Goal: Task Accomplishment & Management: Manage account settings

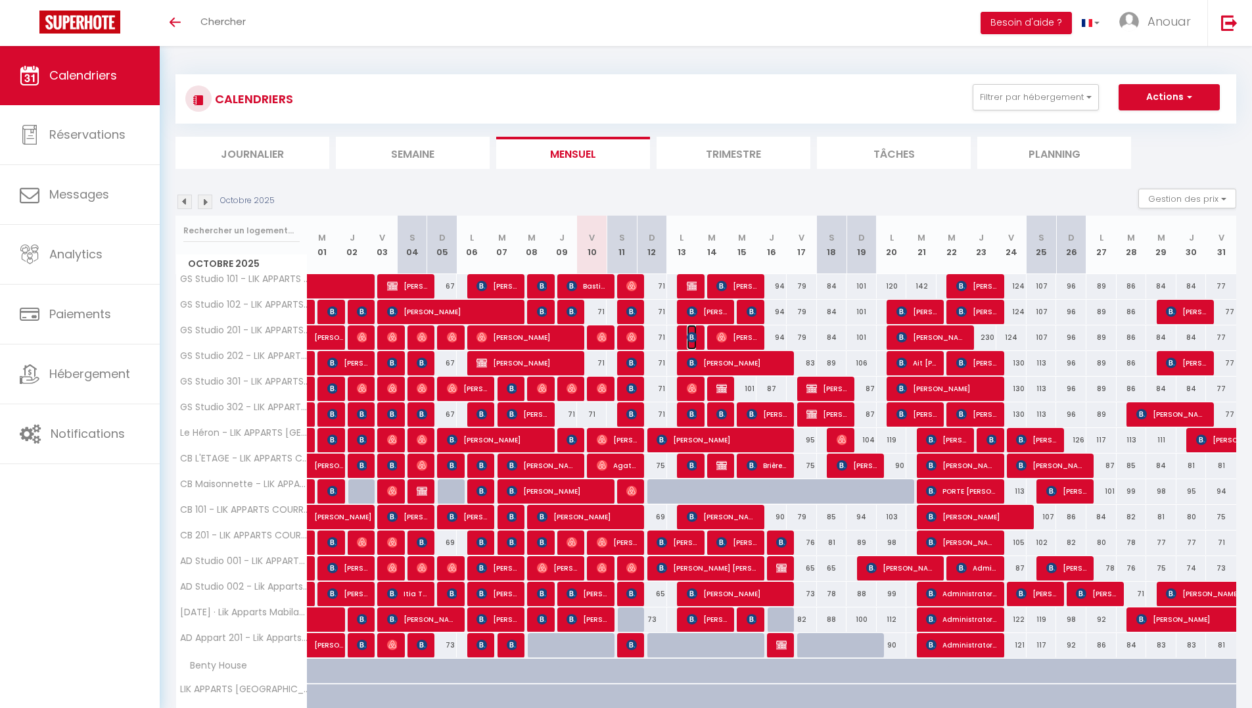
click at [694, 337] on img at bounding box center [692, 337] width 11 height 11
select select "OK"
select select "KO"
select select "0"
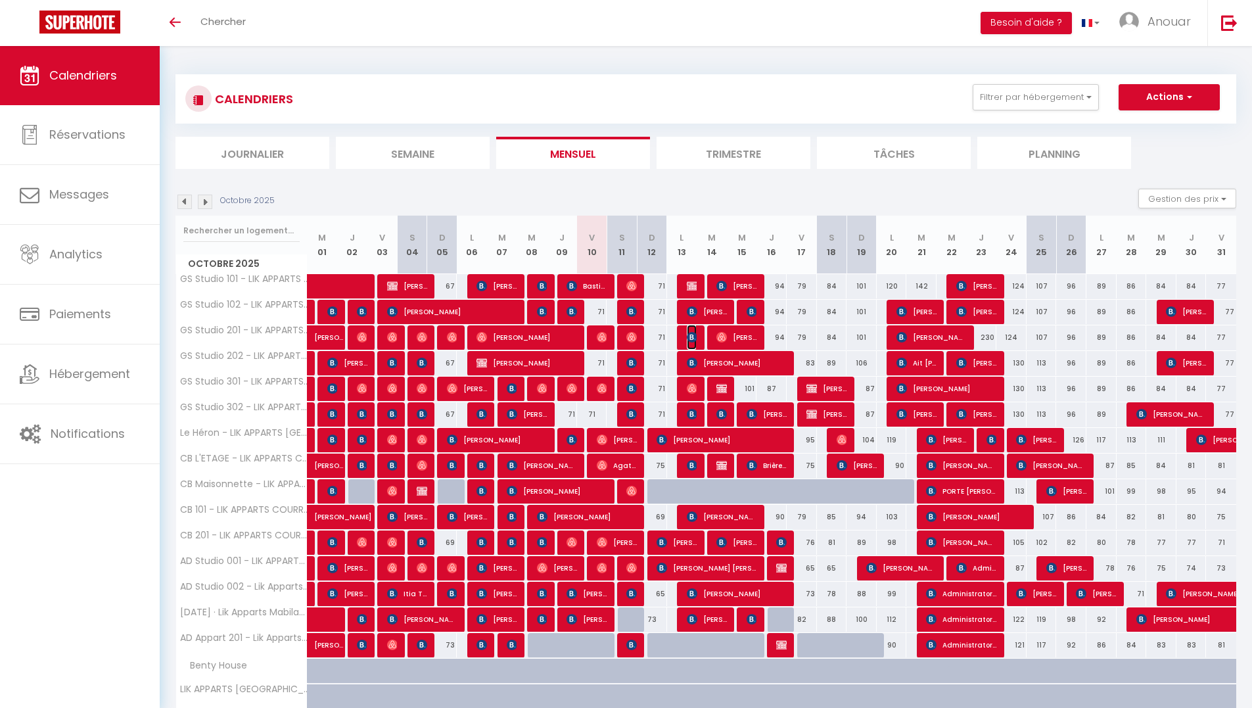
select select "1"
select select
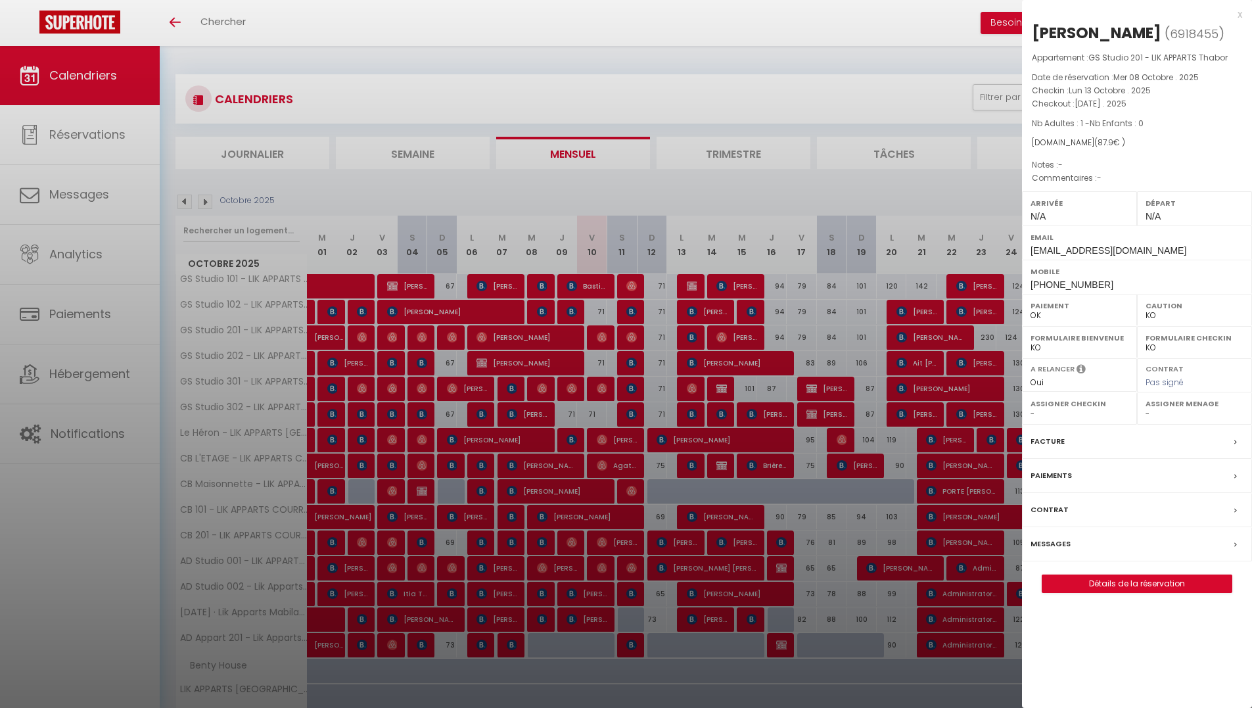
click at [783, 307] on div at bounding box center [626, 354] width 1252 height 708
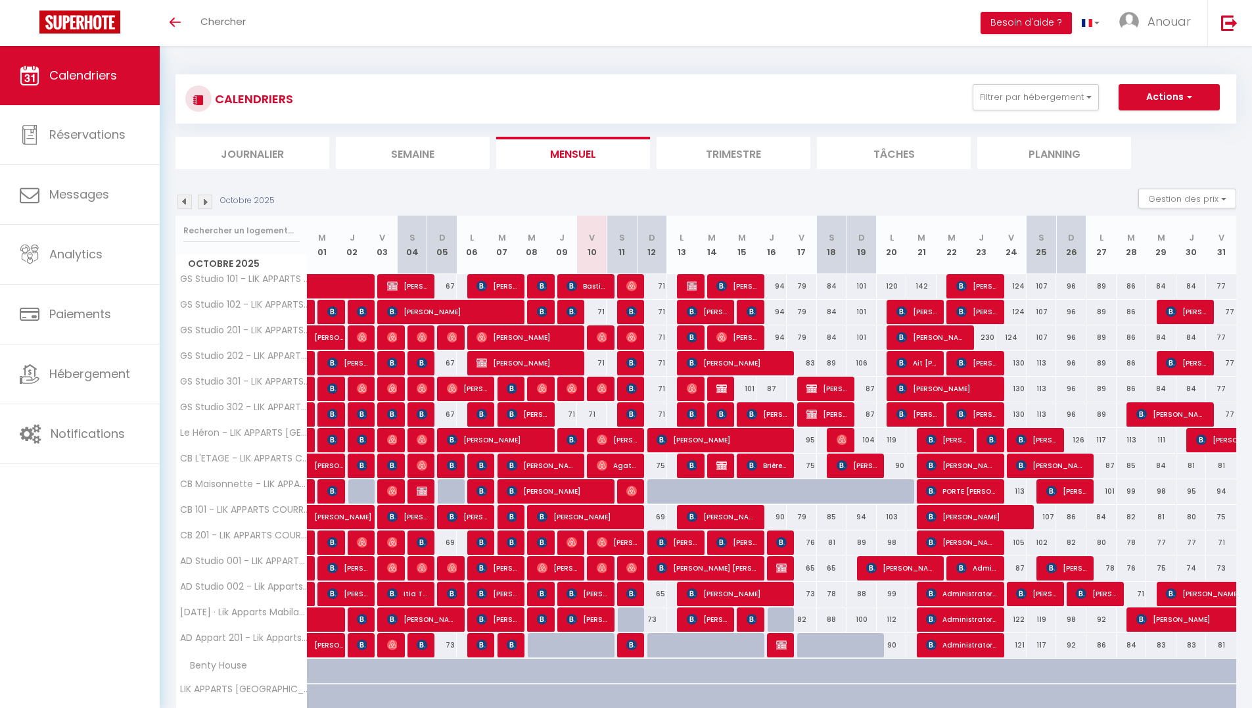
click at [697, 417] on div at bounding box center [690, 414] width 30 height 25
click at [692, 410] on img at bounding box center [692, 414] width 11 height 11
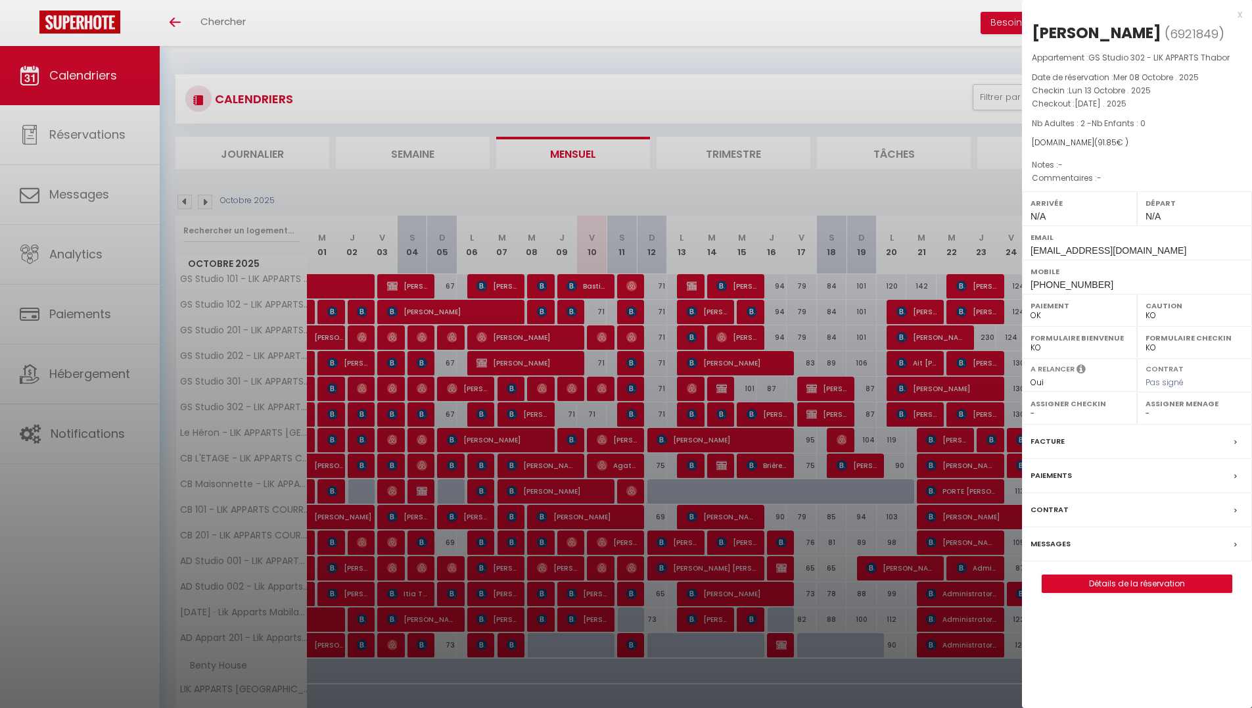
click at [811, 317] on div at bounding box center [626, 354] width 1252 height 708
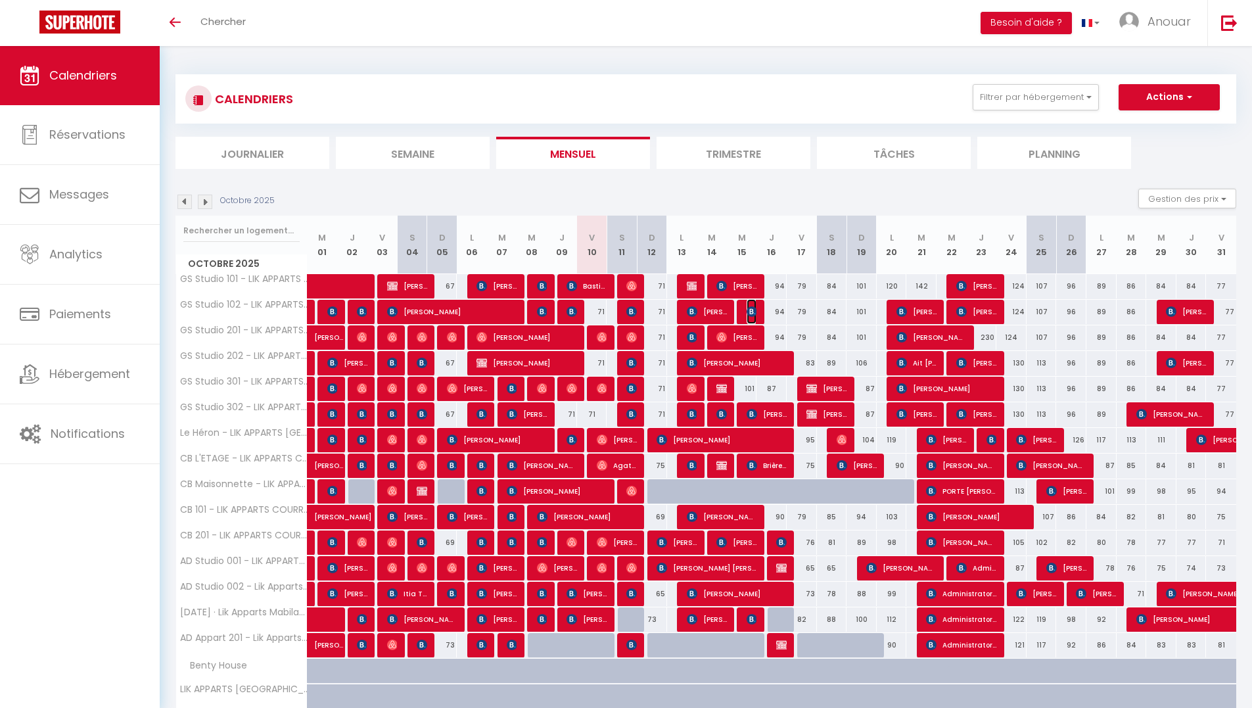
click at [752, 309] on img at bounding box center [752, 311] width 11 height 11
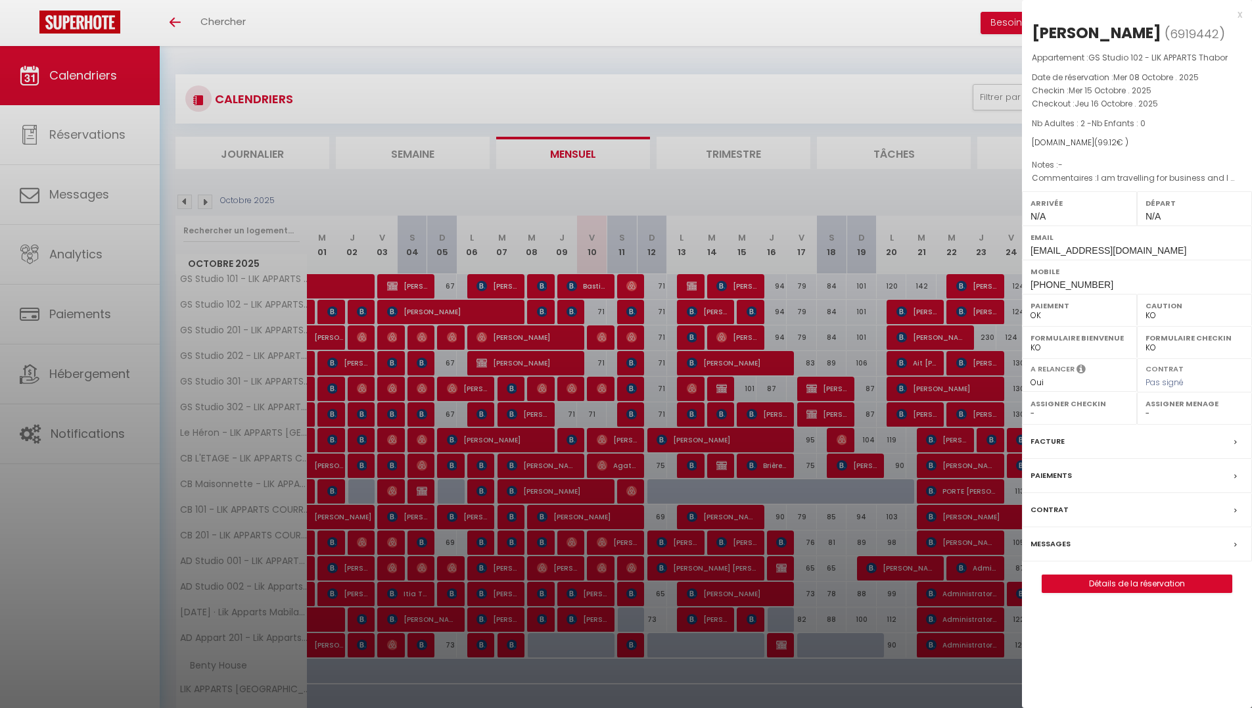
click at [794, 308] on div at bounding box center [626, 354] width 1252 height 708
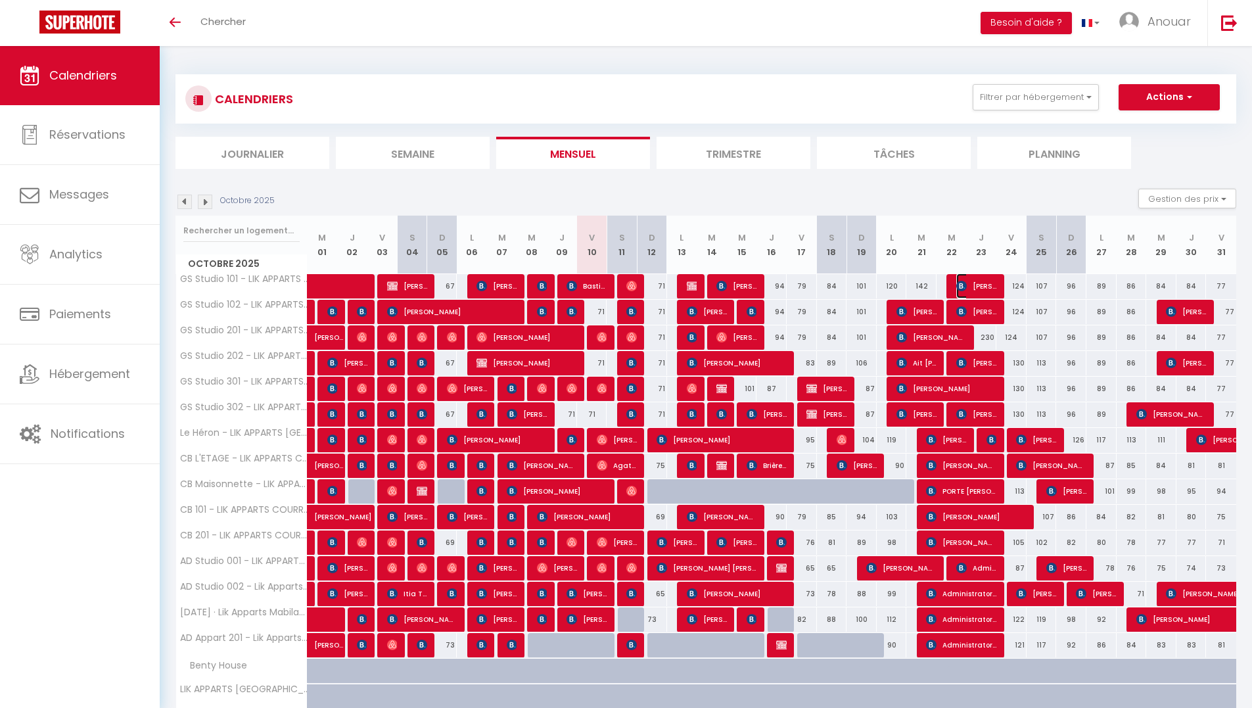
click at [981, 282] on span "Mathieu AFFEJEE" at bounding box center [977, 286] width 40 height 25
select select "OK"
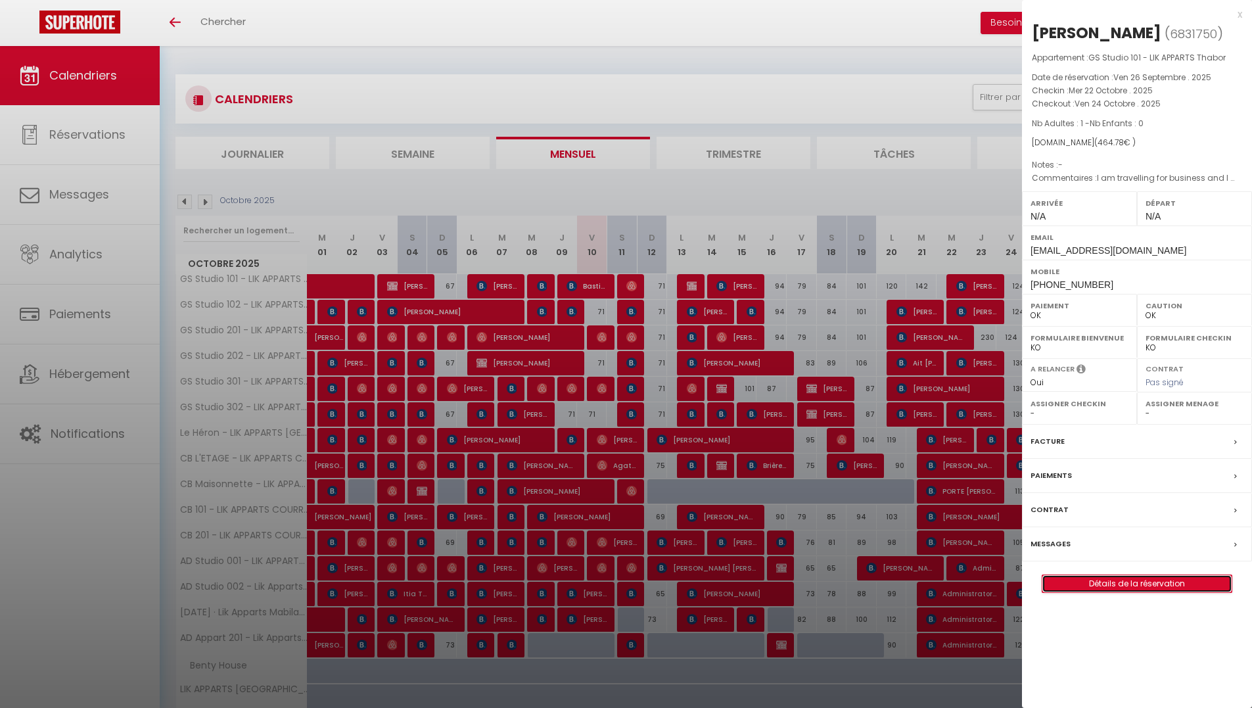
click at [1111, 583] on link "Détails de la réservation" at bounding box center [1137, 583] width 189 height 17
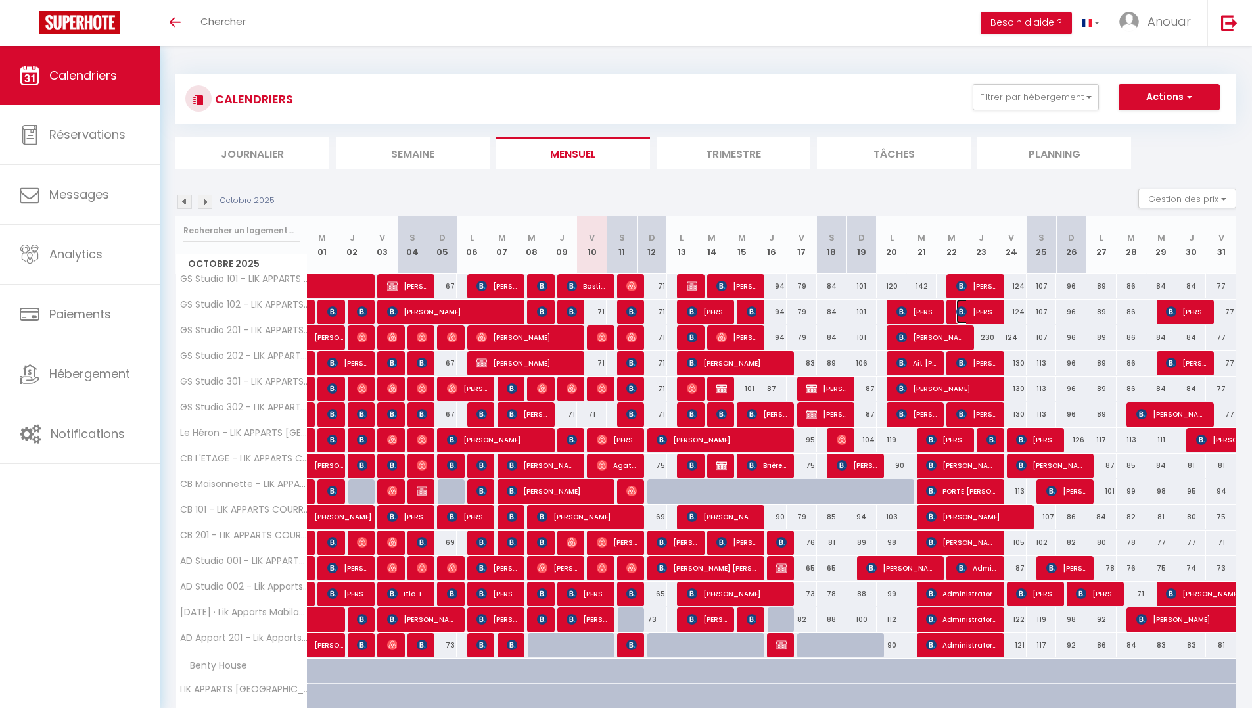
drag, startPoint x: 980, startPoint y: 308, endPoint x: 1003, endPoint y: 416, distance: 110.8
click at [981, 308] on span "Mathieu AFFEJEE" at bounding box center [977, 311] width 40 height 25
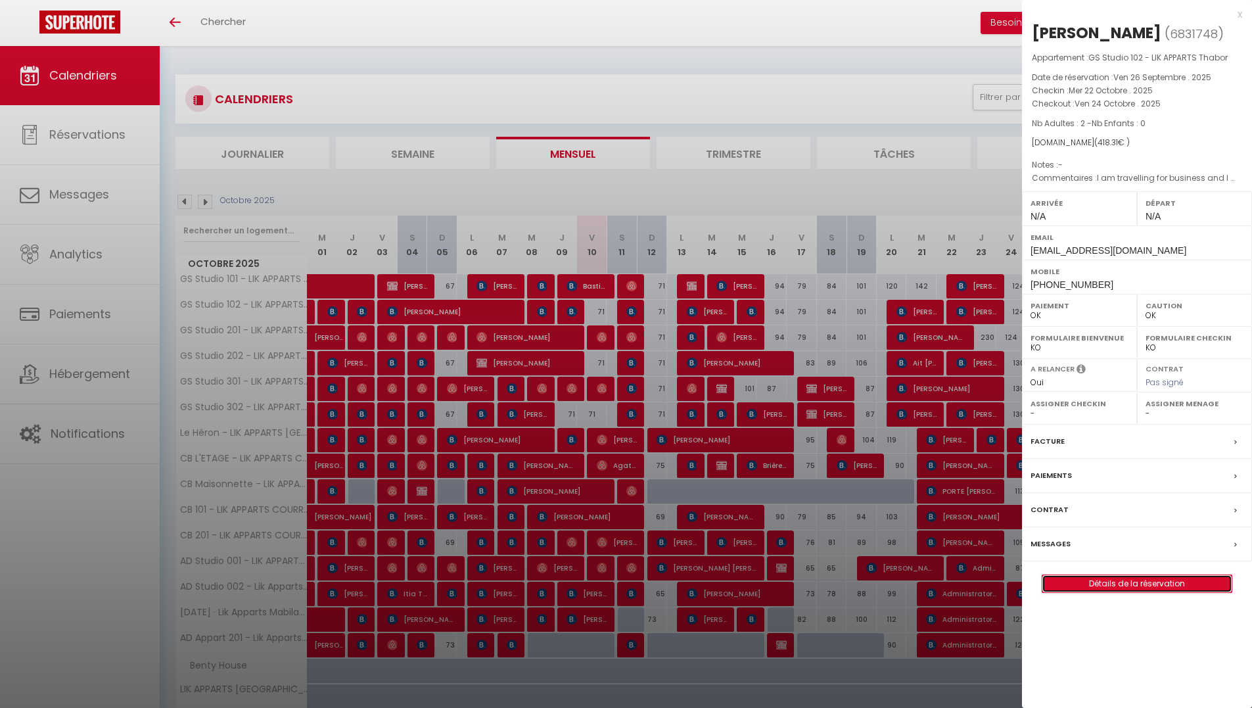
click at [1138, 580] on link "Détails de la réservation" at bounding box center [1137, 583] width 189 height 17
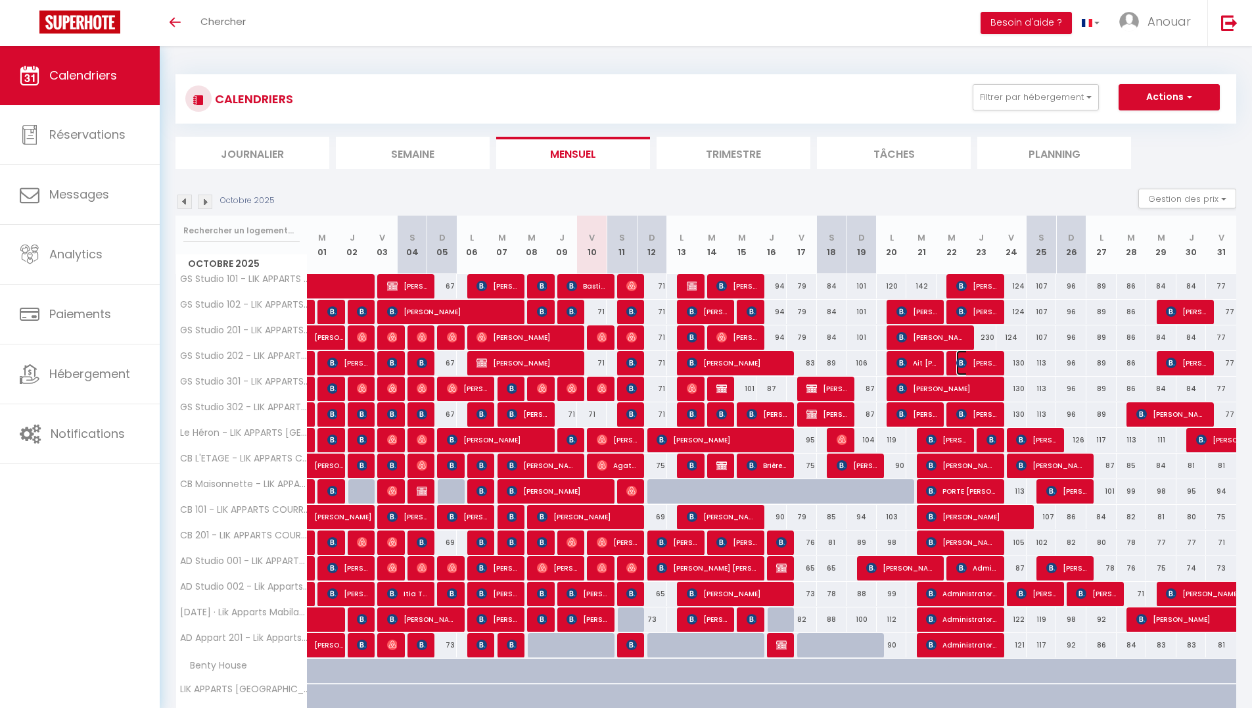
click at [992, 364] on span "Mathieu AFFEJEE" at bounding box center [977, 362] width 40 height 25
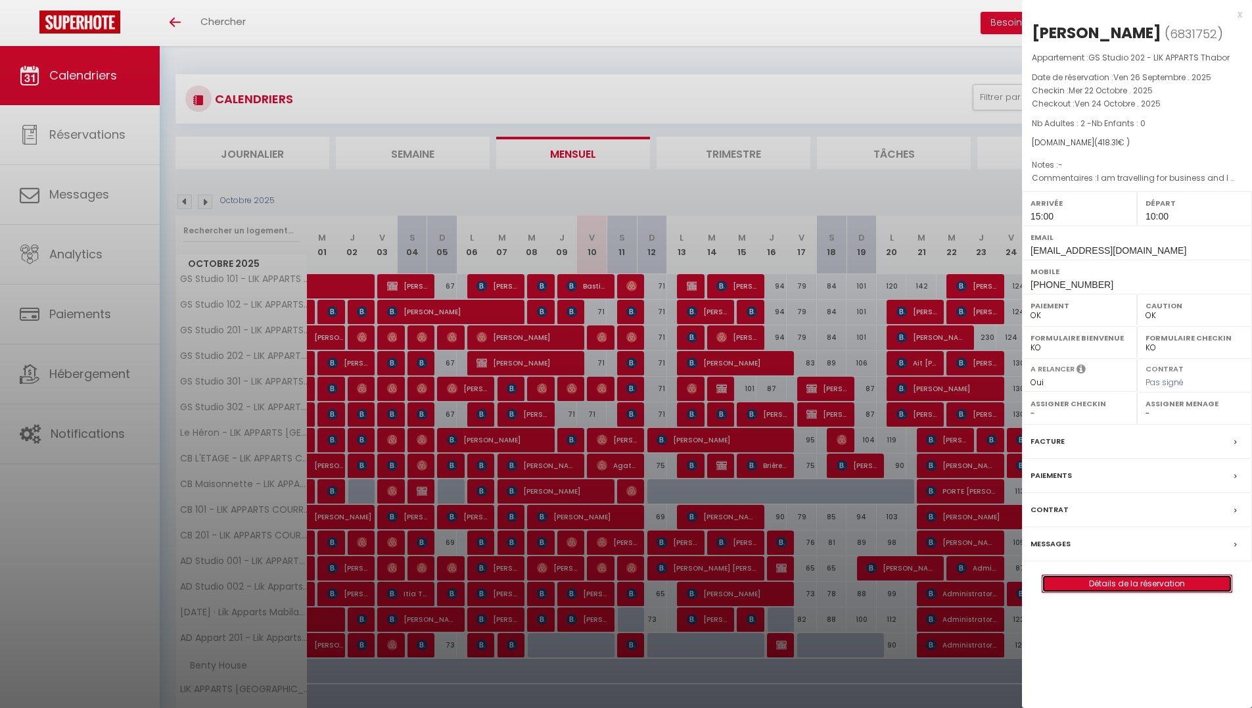
click at [1122, 584] on link "Détails de la réservation" at bounding box center [1137, 583] width 189 height 17
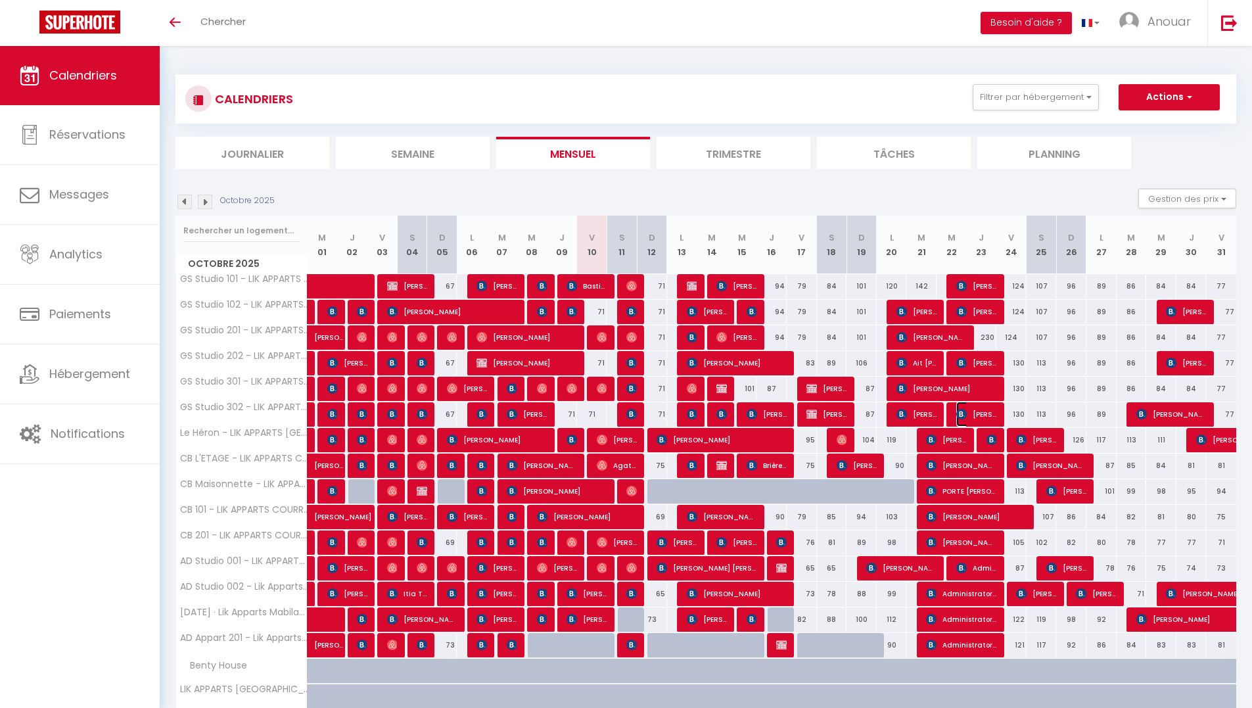
click at [986, 411] on span "Mathieu AFFEJEE" at bounding box center [977, 414] width 40 height 25
select select "0"
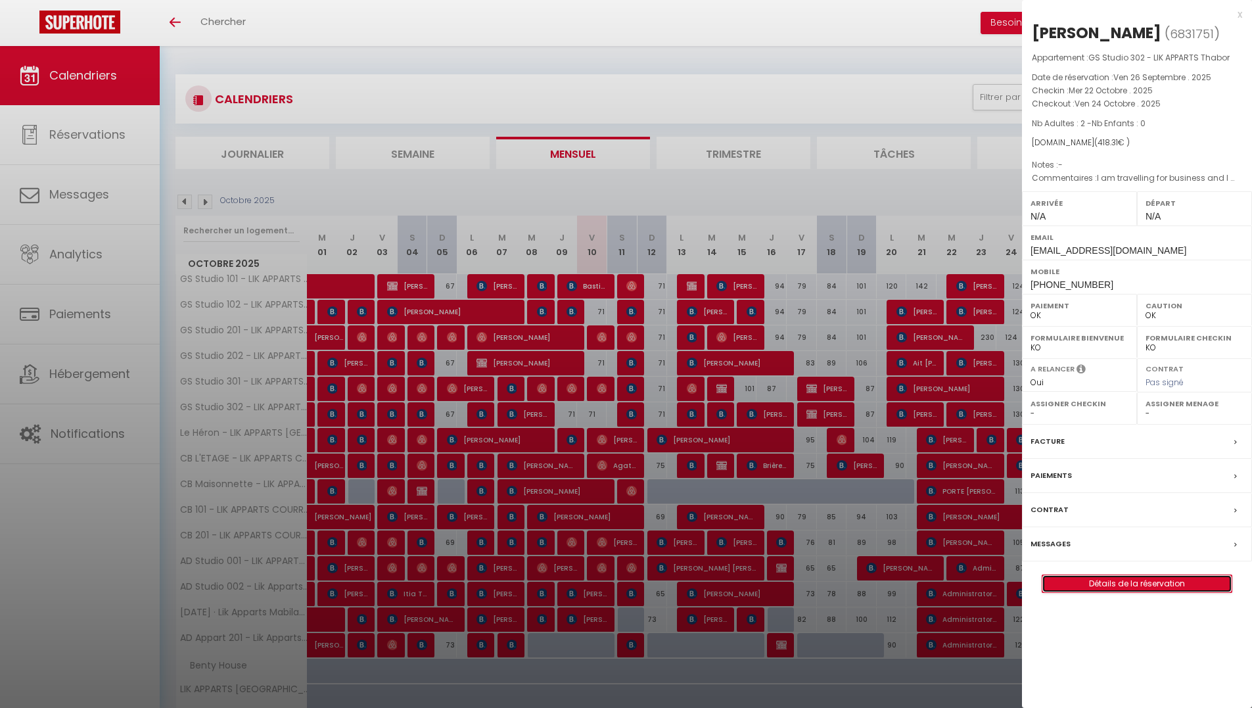
click at [1118, 583] on link "Détails de la réservation" at bounding box center [1137, 583] width 189 height 17
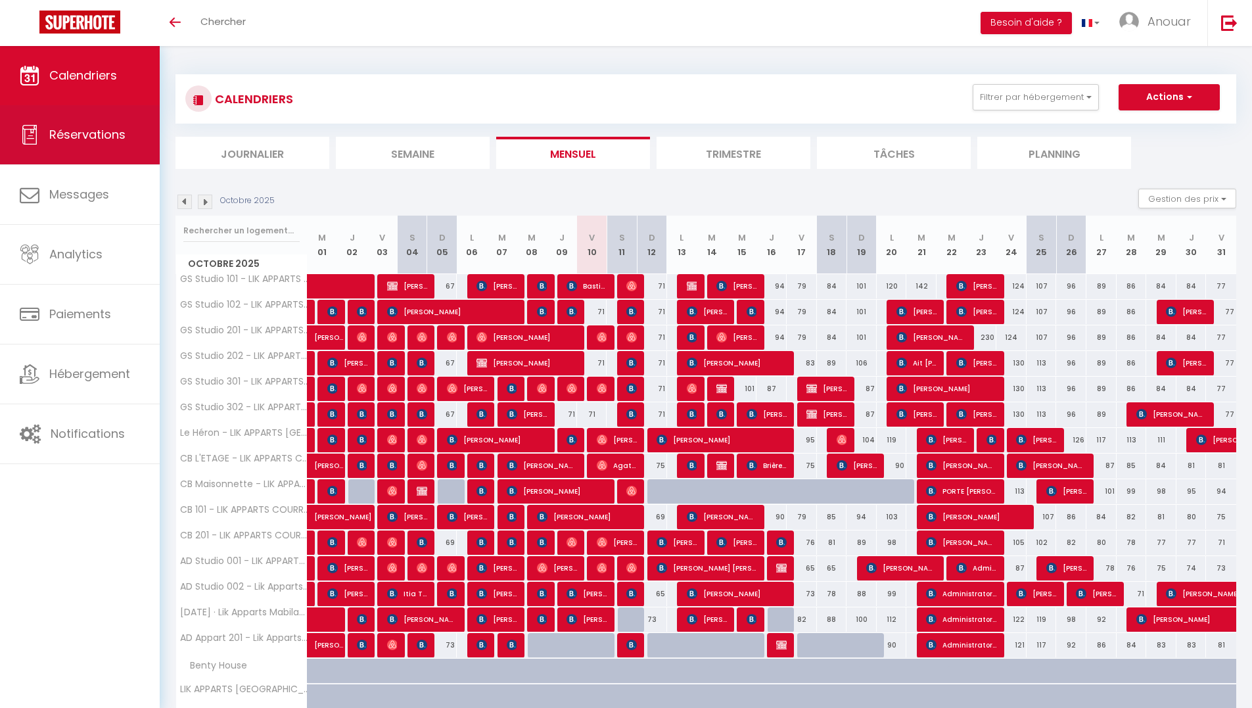
click at [89, 137] on span "Réservations" at bounding box center [87, 134] width 76 height 16
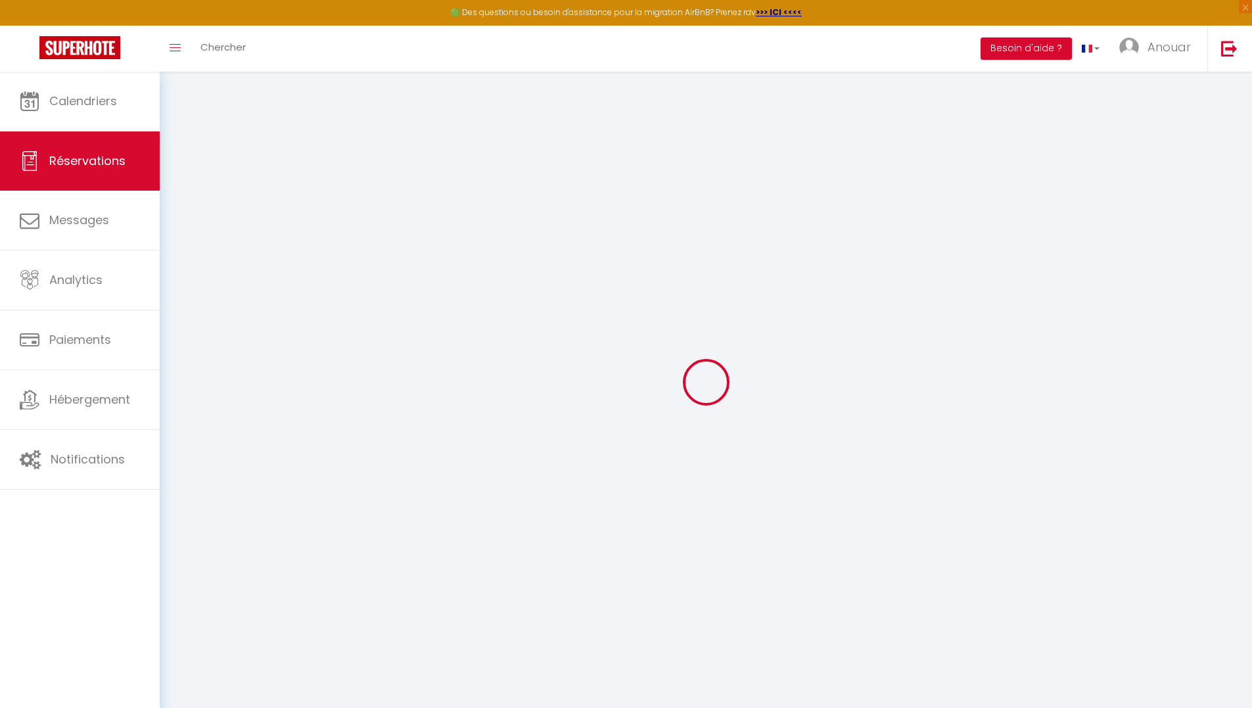
select select "not_confirmed"
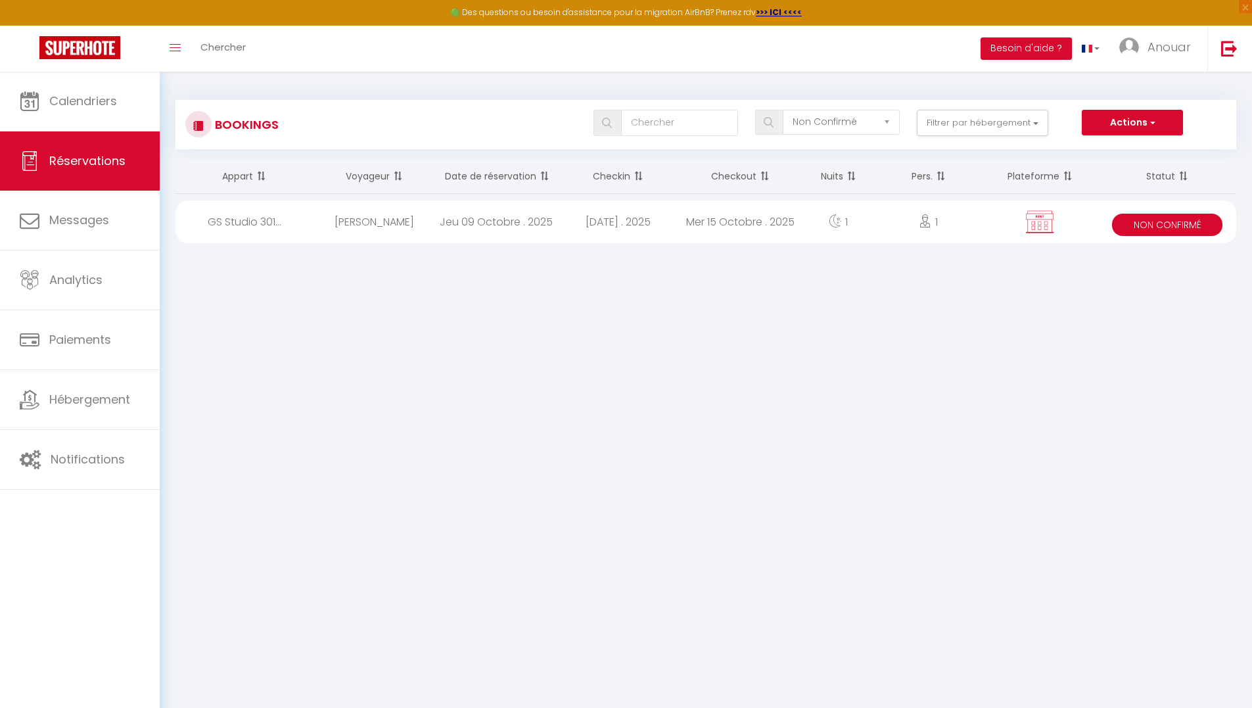
click at [604, 229] on div "Mar 14 Octobre . 2025" at bounding box center [619, 222] width 122 height 43
select select "KO"
select select "0"
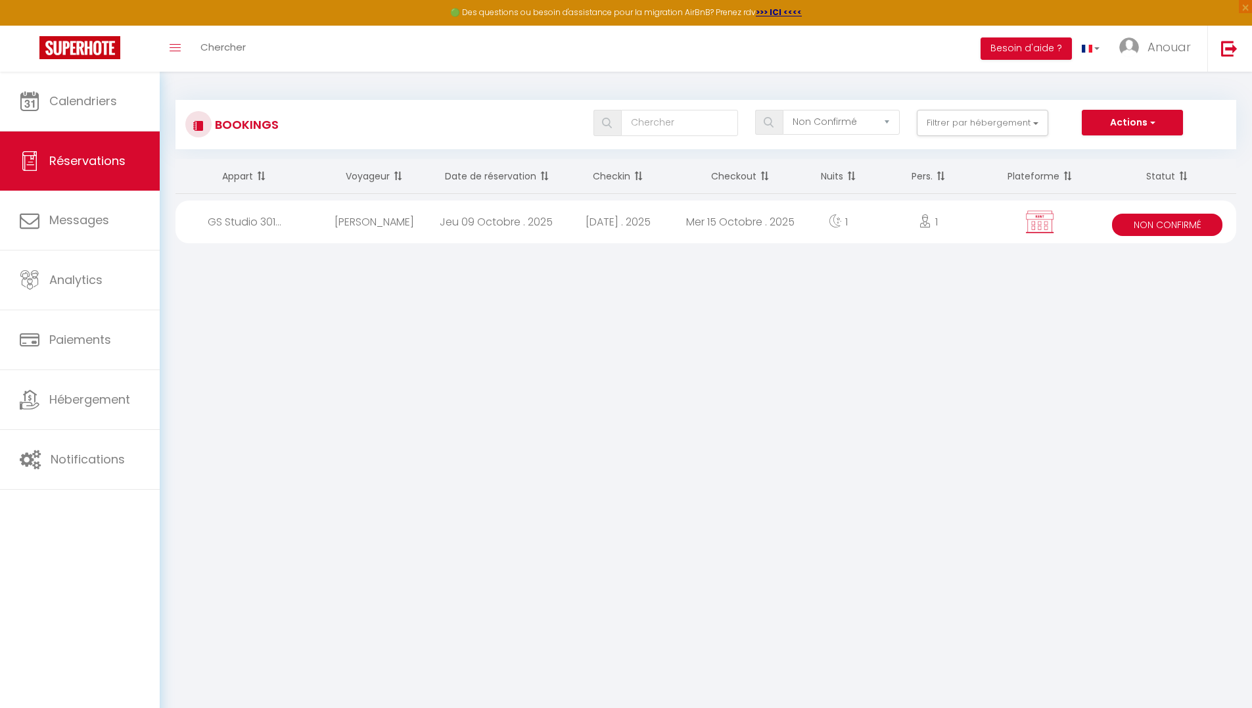
select select "1"
select select
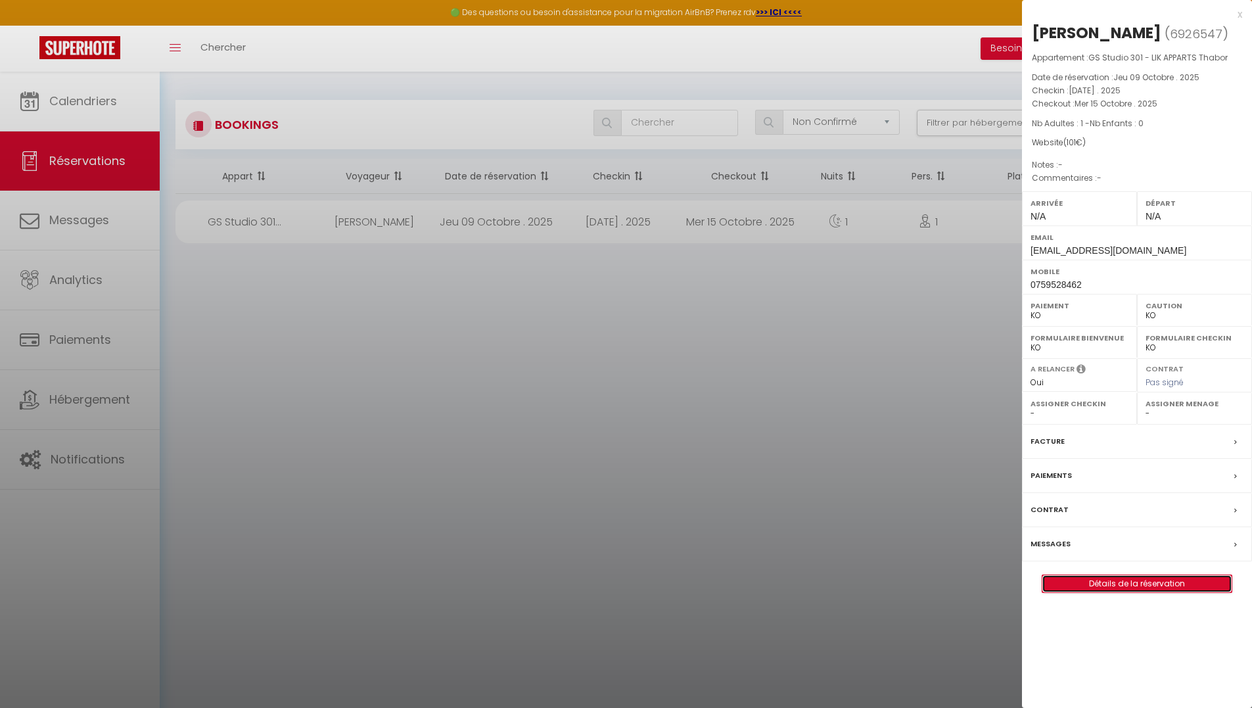
click at [1139, 589] on link "Détails de la réservation" at bounding box center [1137, 583] width 189 height 17
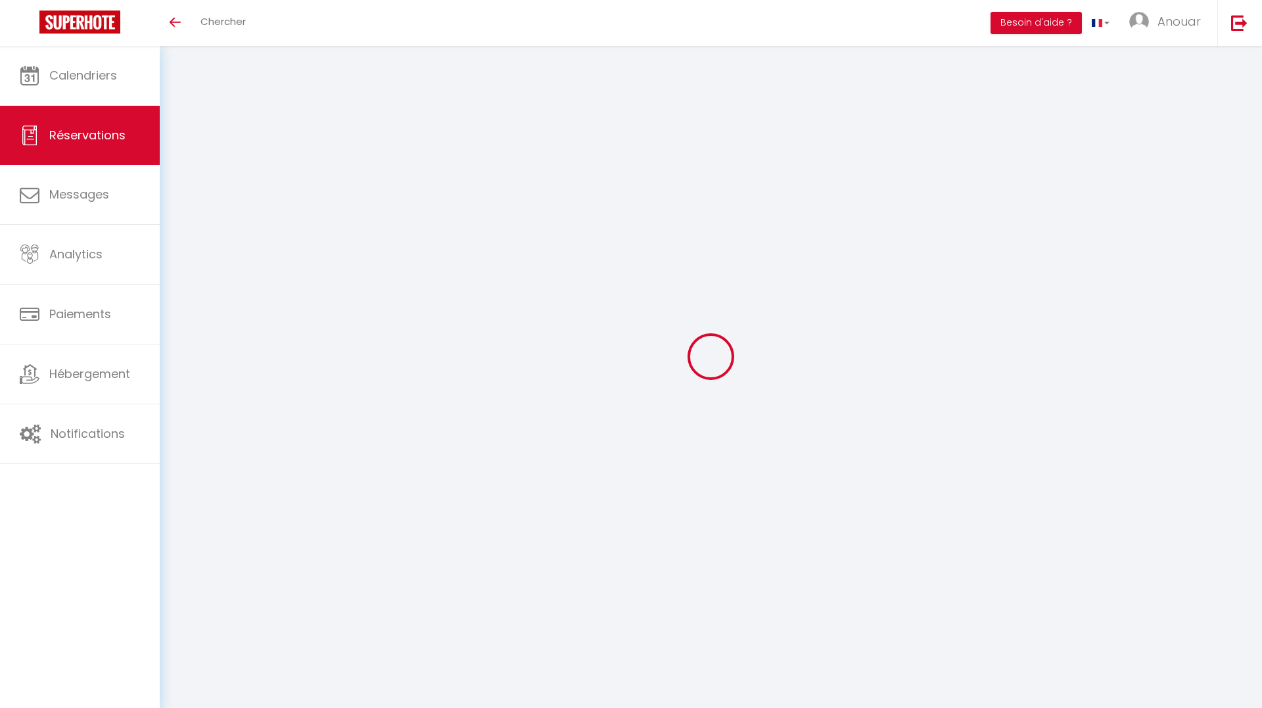
select select
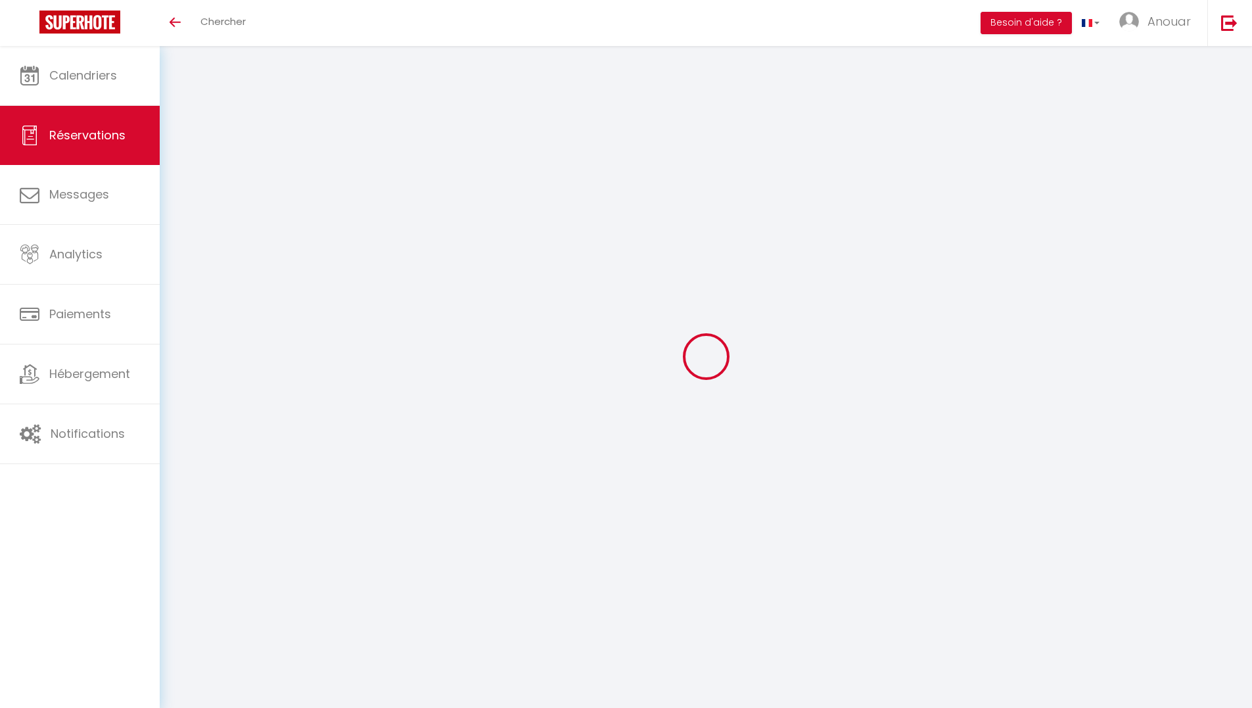
select select
checkbox input "false"
select select
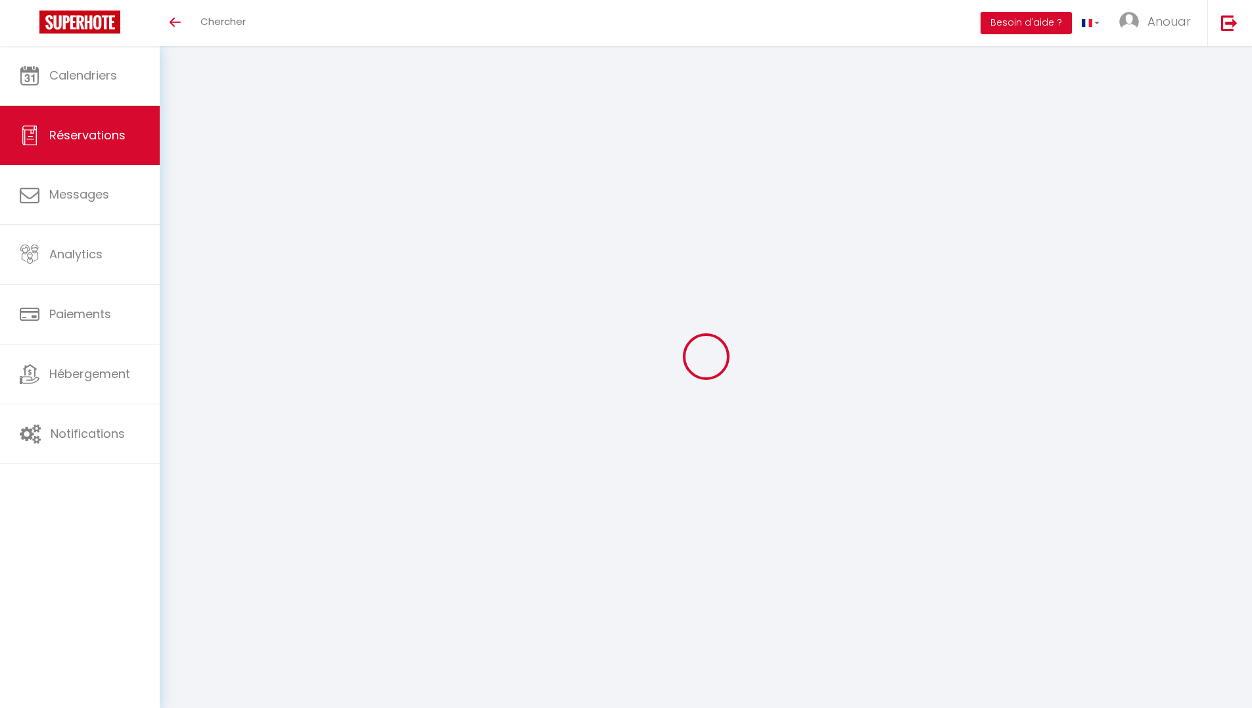
checkbox input "false"
type textarea "I am travelling for business and I may be using a business credit card. This gu…"
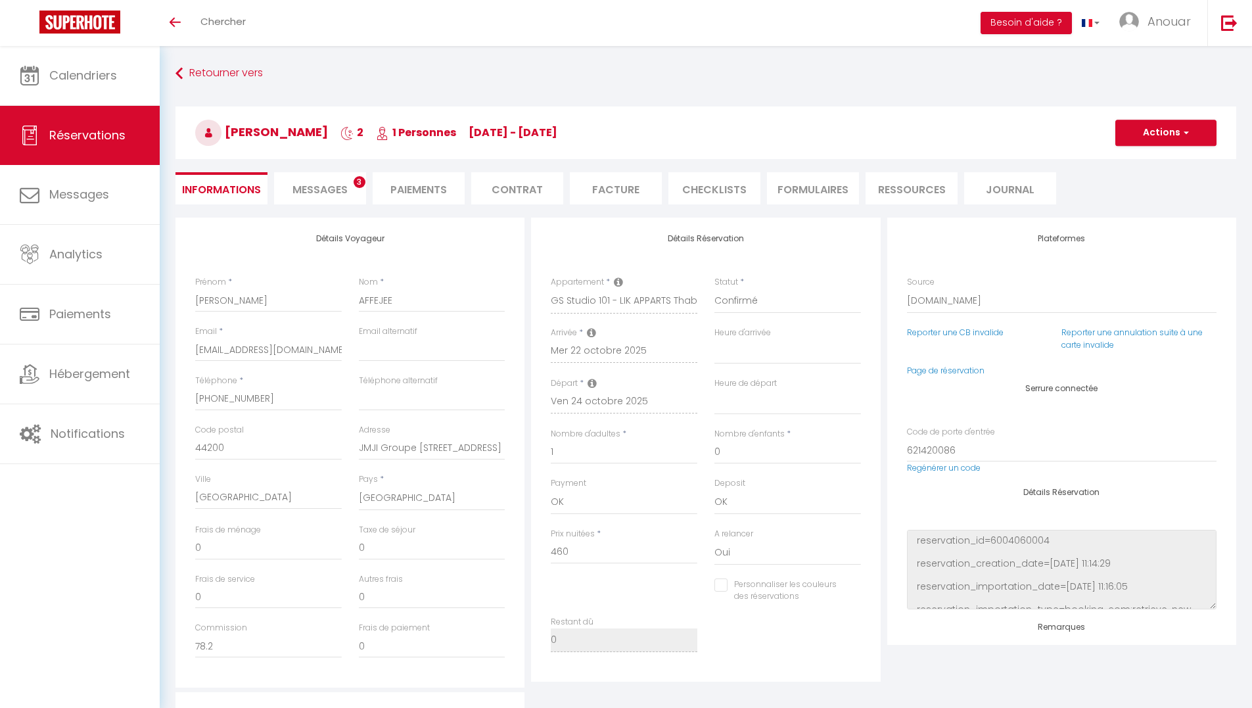
type input "4.78"
select select
checkbox input "false"
select select
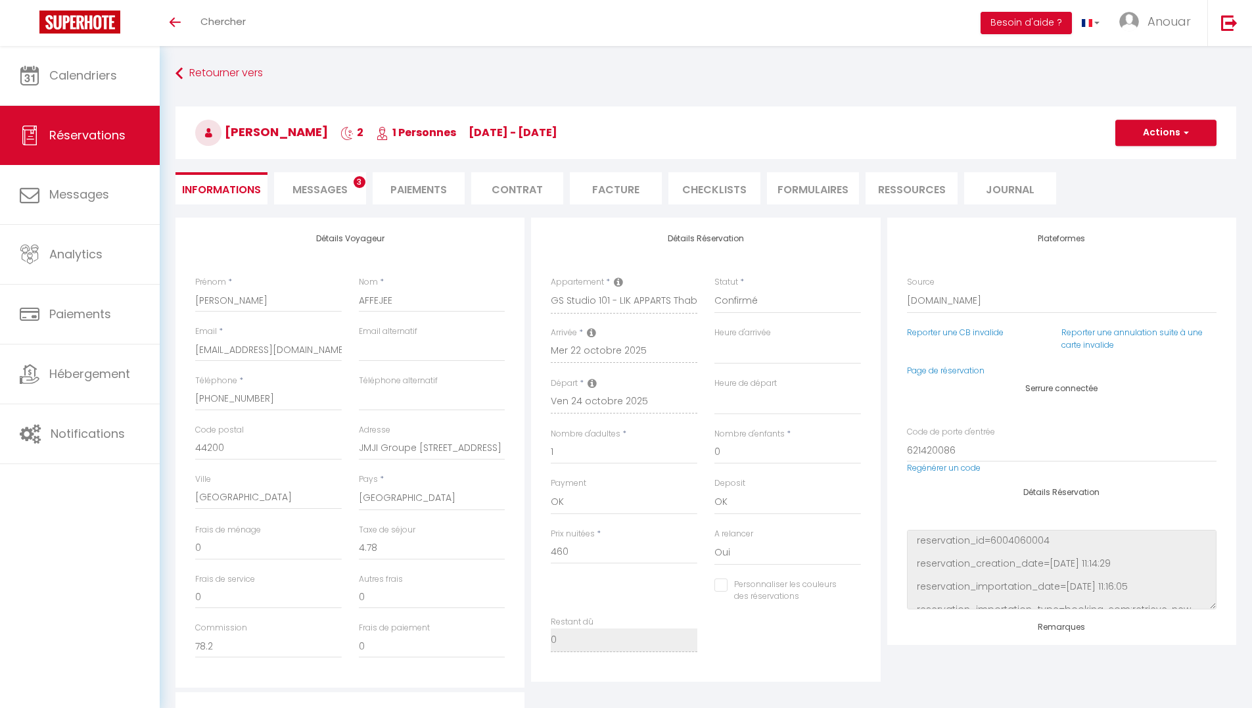
select select
click at [335, 187] on span "Messages" at bounding box center [320, 189] width 55 height 15
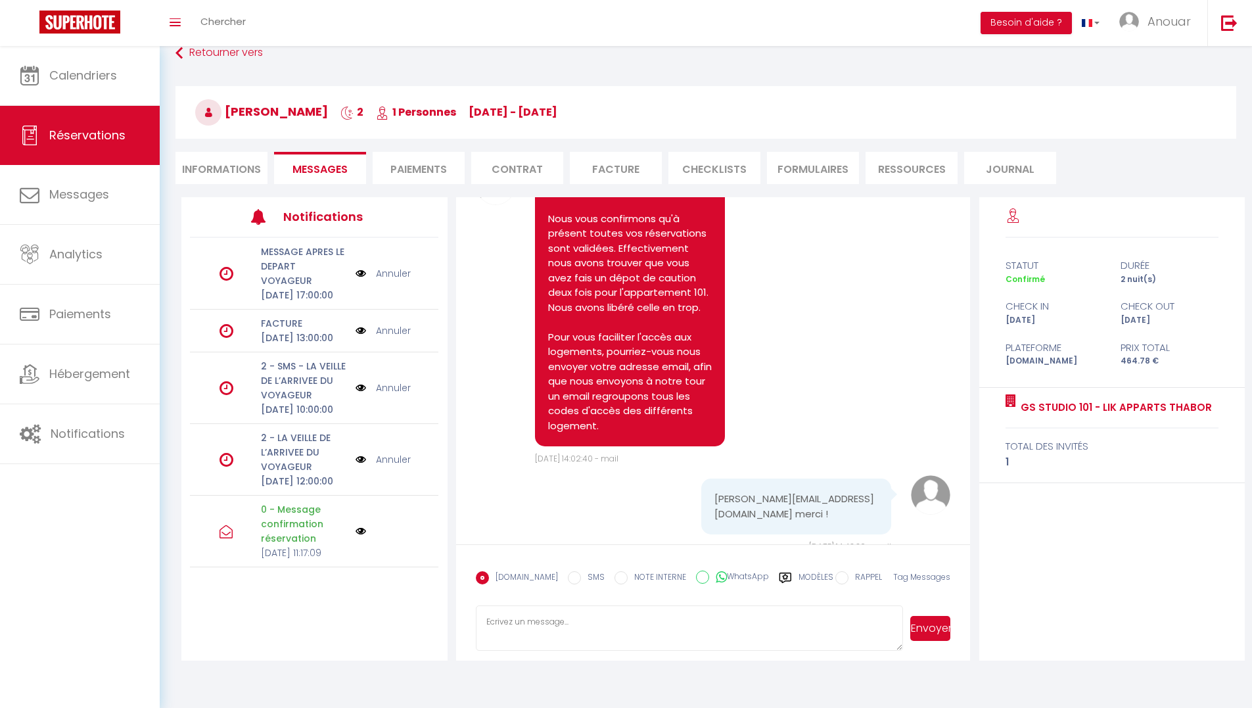
scroll to position [18, 0]
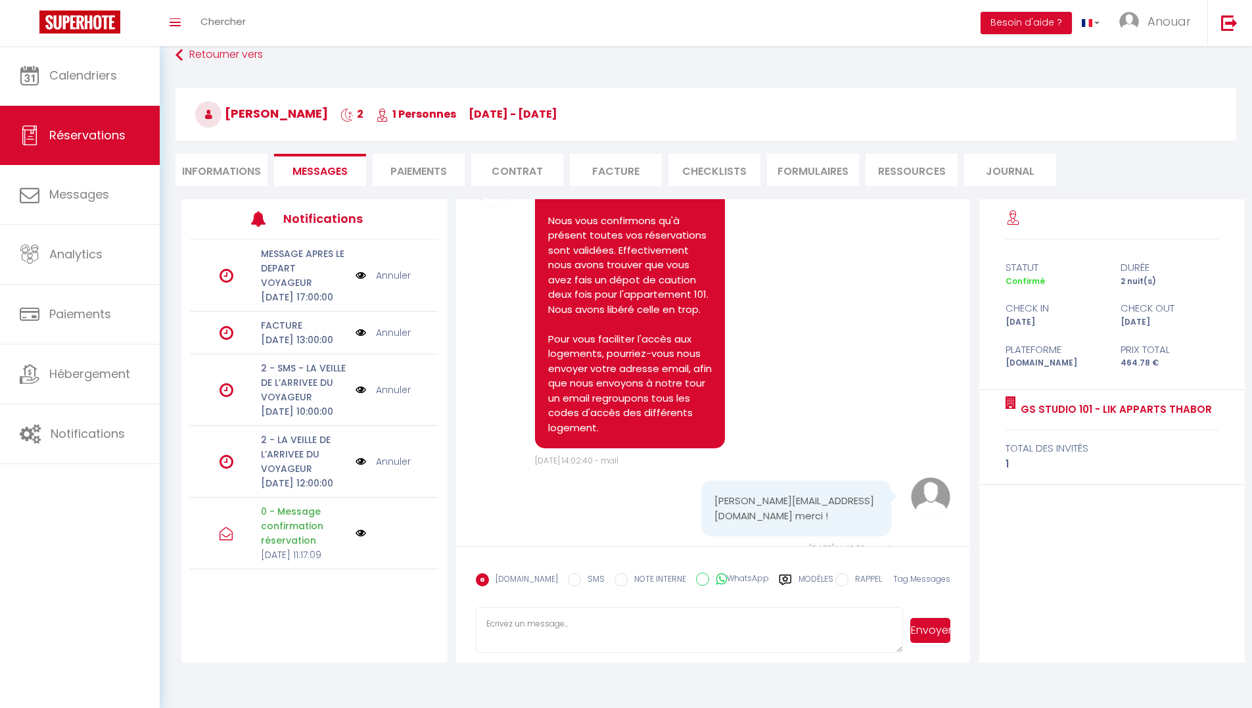
click at [234, 176] on li "Informations" at bounding box center [222, 170] width 92 height 32
select select
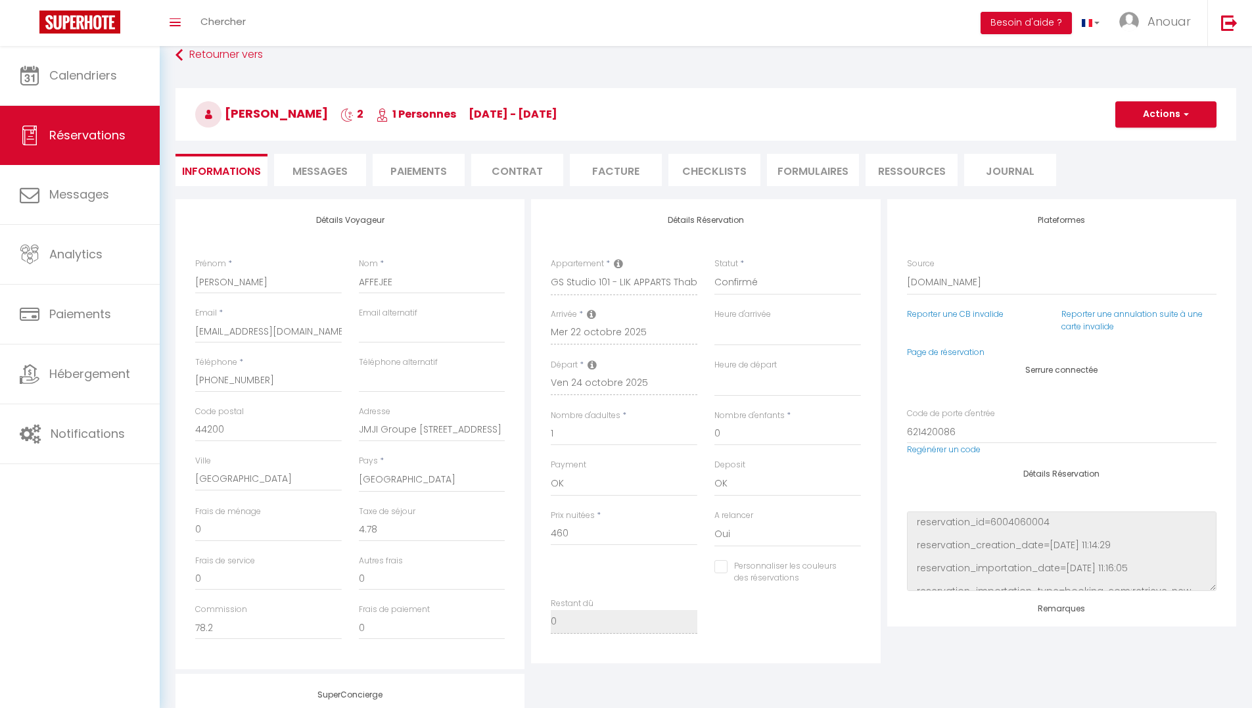
click at [342, 172] on span "Messages" at bounding box center [320, 171] width 55 height 15
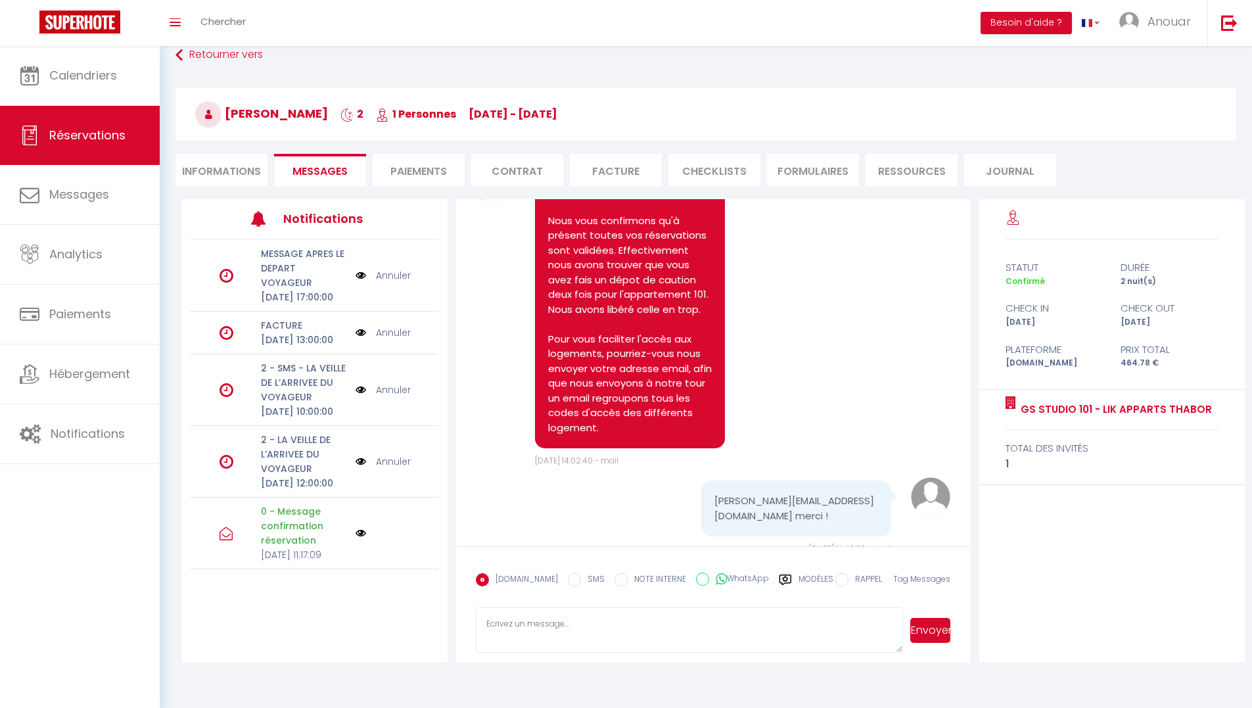
click at [810, 575] on label "Modèles" at bounding box center [816, 584] width 35 height 23
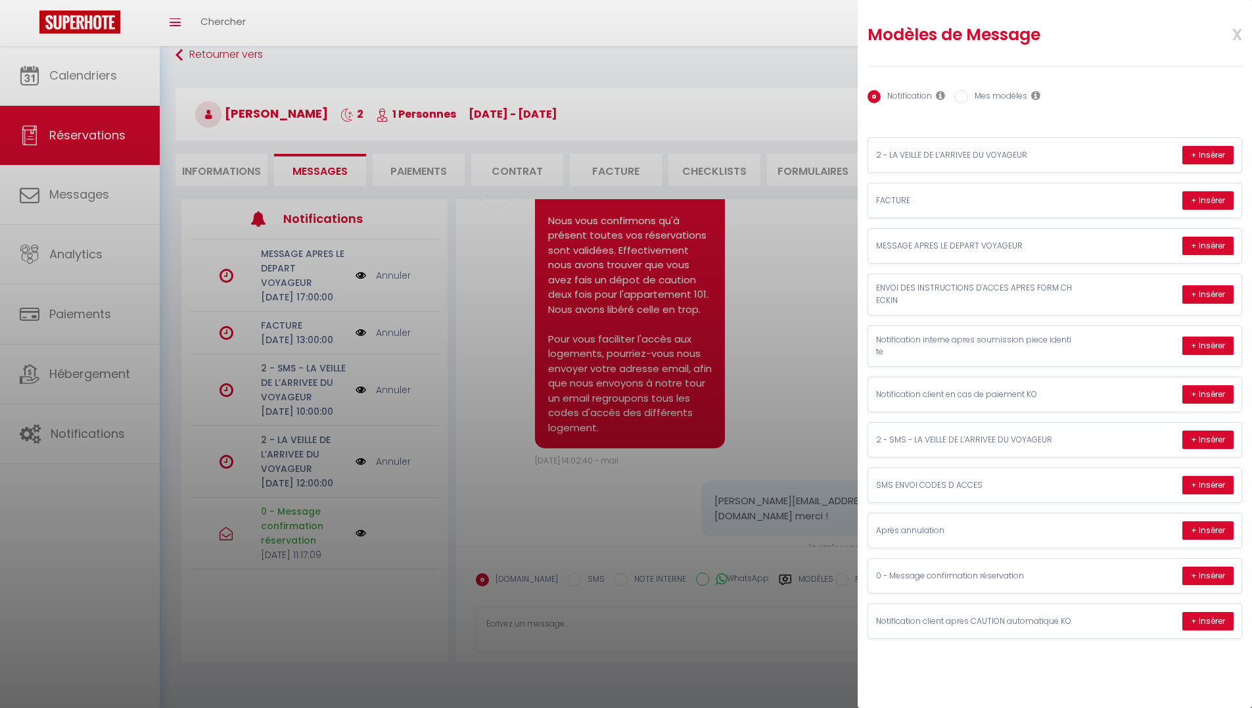
click at [819, 335] on div at bounding box center [626, 354] width 1252 height 708
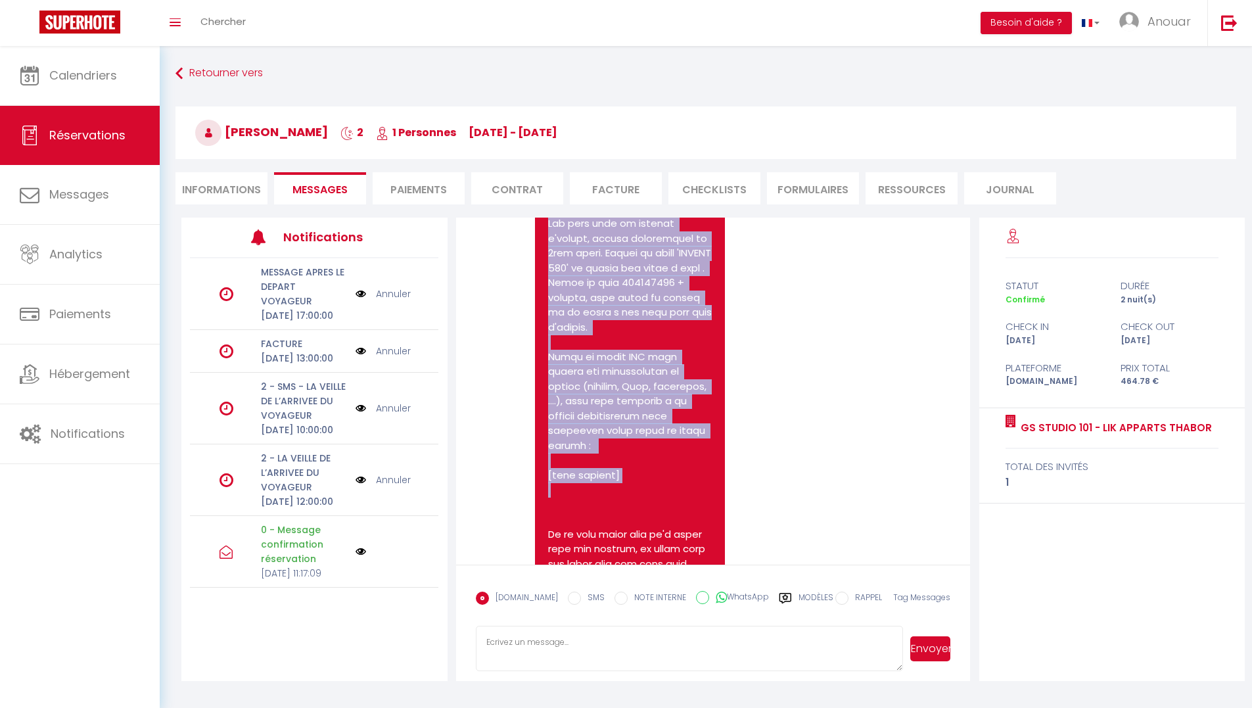
scroll to position [9030, 0]
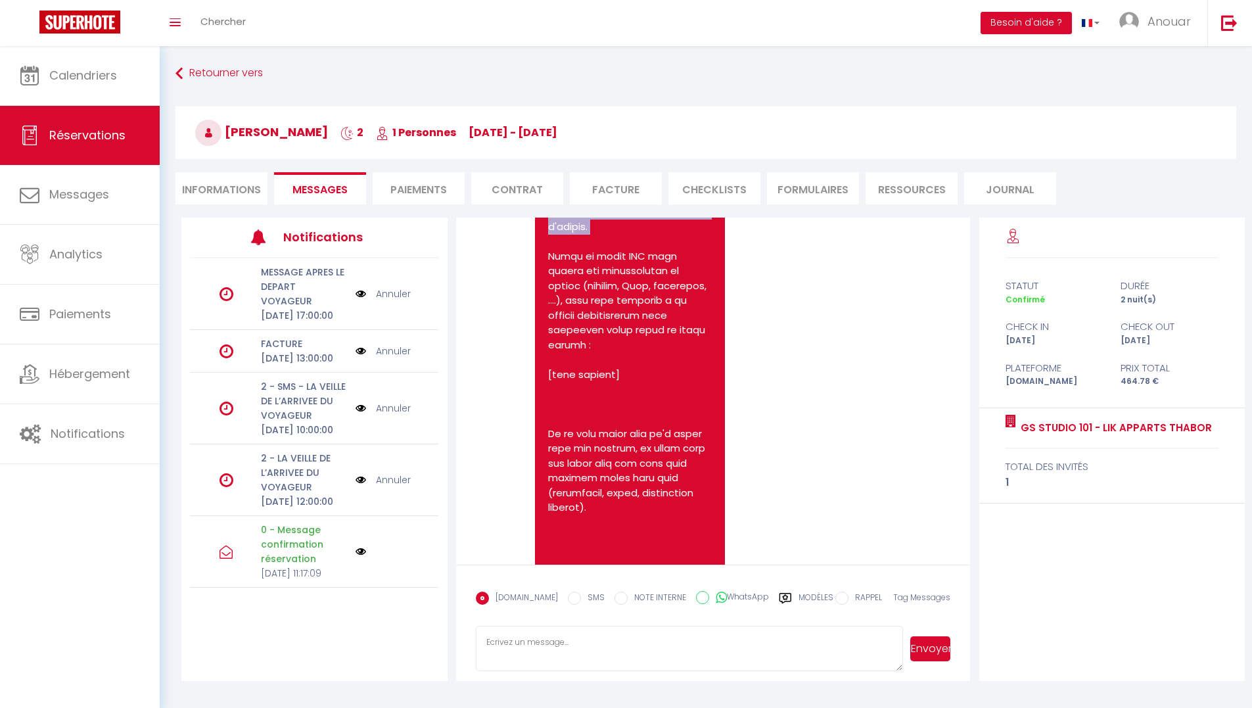
drag, startPoint x: 548, startPoint y: 371, endPoint x: 699, endPoint y: 322, distance: 158.4
click at [699, 322] on pre at bounding box center [630, 456] width 164 height 1183
copy pre "LOGEMENT LIK APPARTS. Adresse : 12 rue Georges SAND, 35000 RENNES Arrivée le 22…"
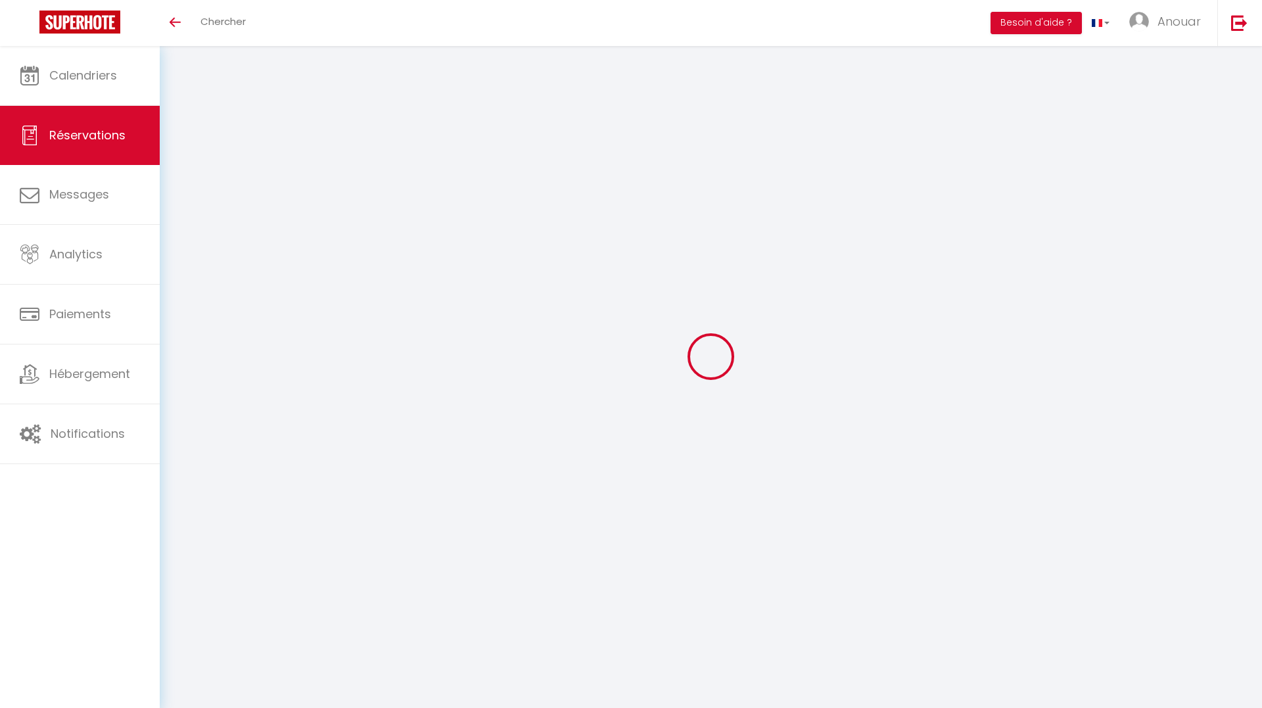
select select
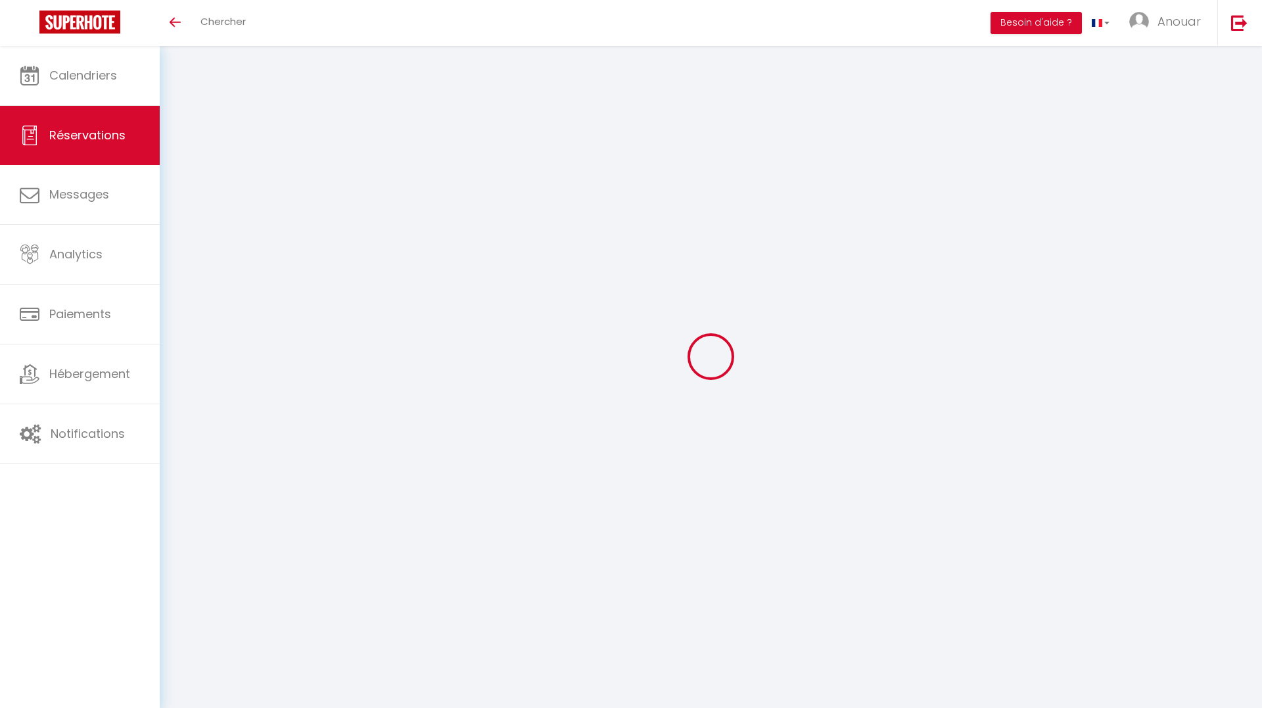
type input "Mathieu"
type input "AFFEJEE"
type input "[EMAIL_ADDRESS][DOMAIN_NAME]"
type input "[PHONE_NUMBER]"
type input "44200"
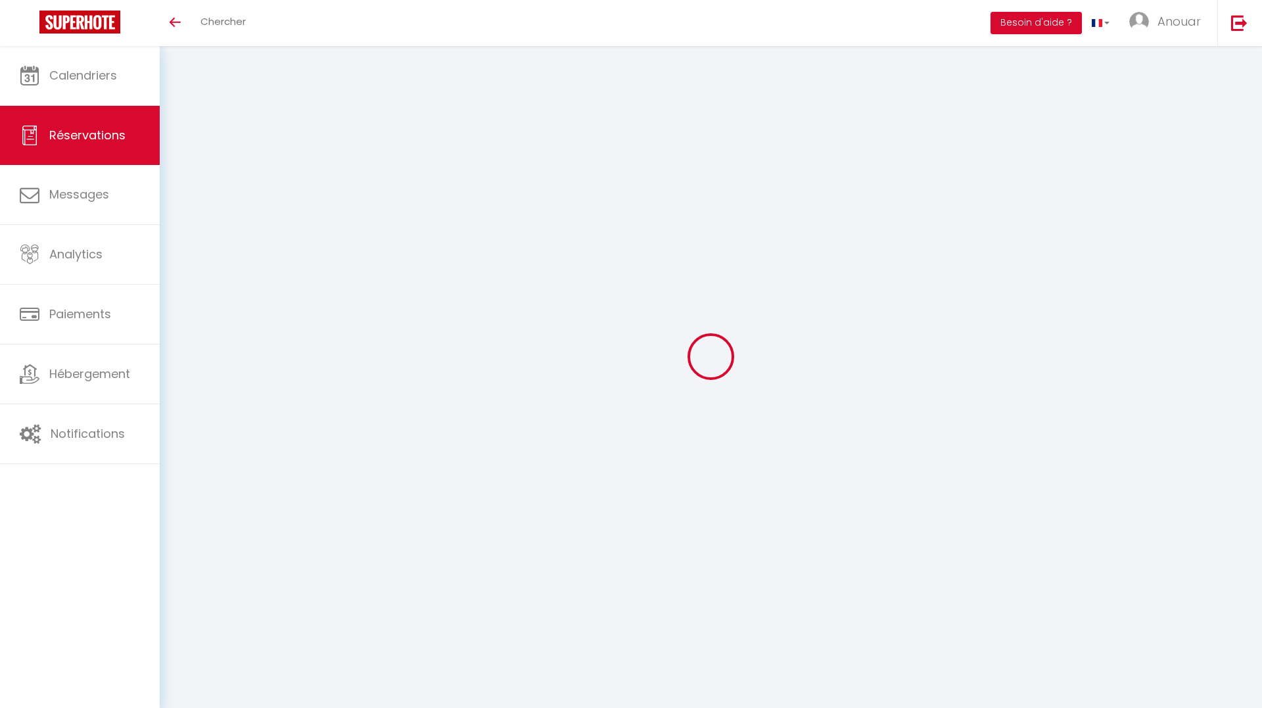
type input "JMJI Groupe 40 rue la tour d'Auvergne"
type input "Nantes"
select select "FR"
type input "70.38"
select select "5832"
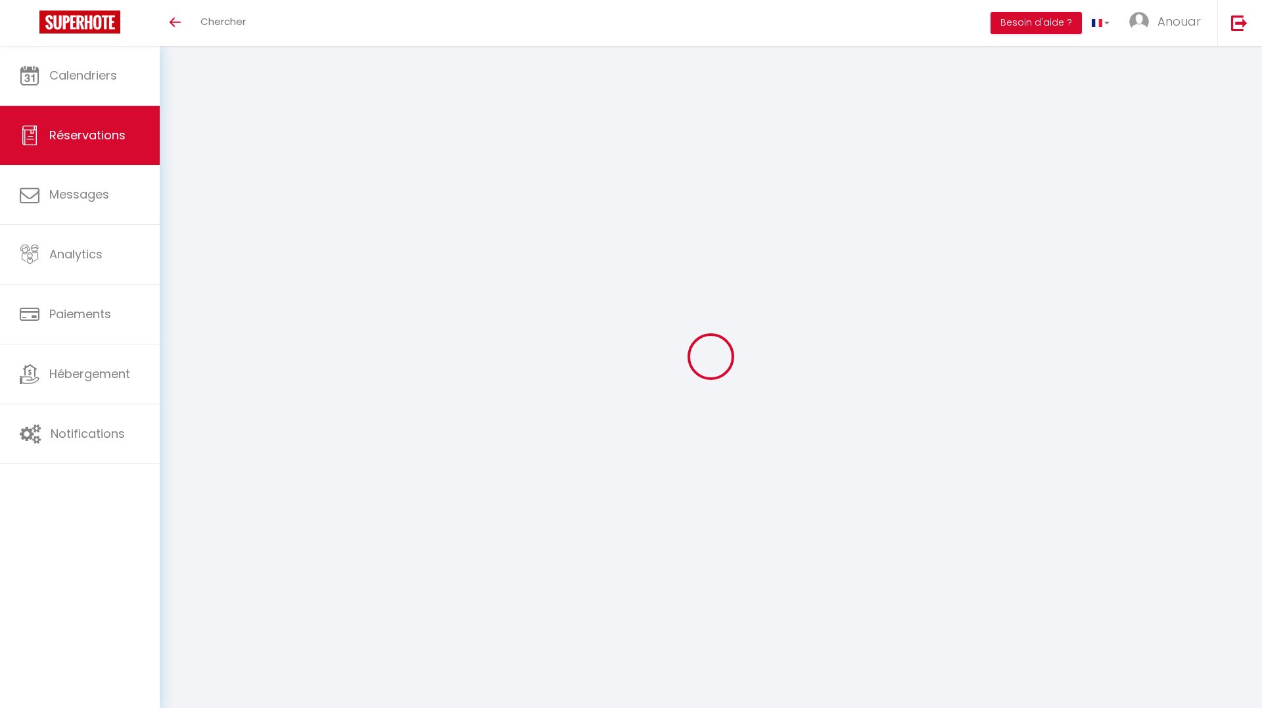
select select "1"
select select
type input "2"
select select "12"
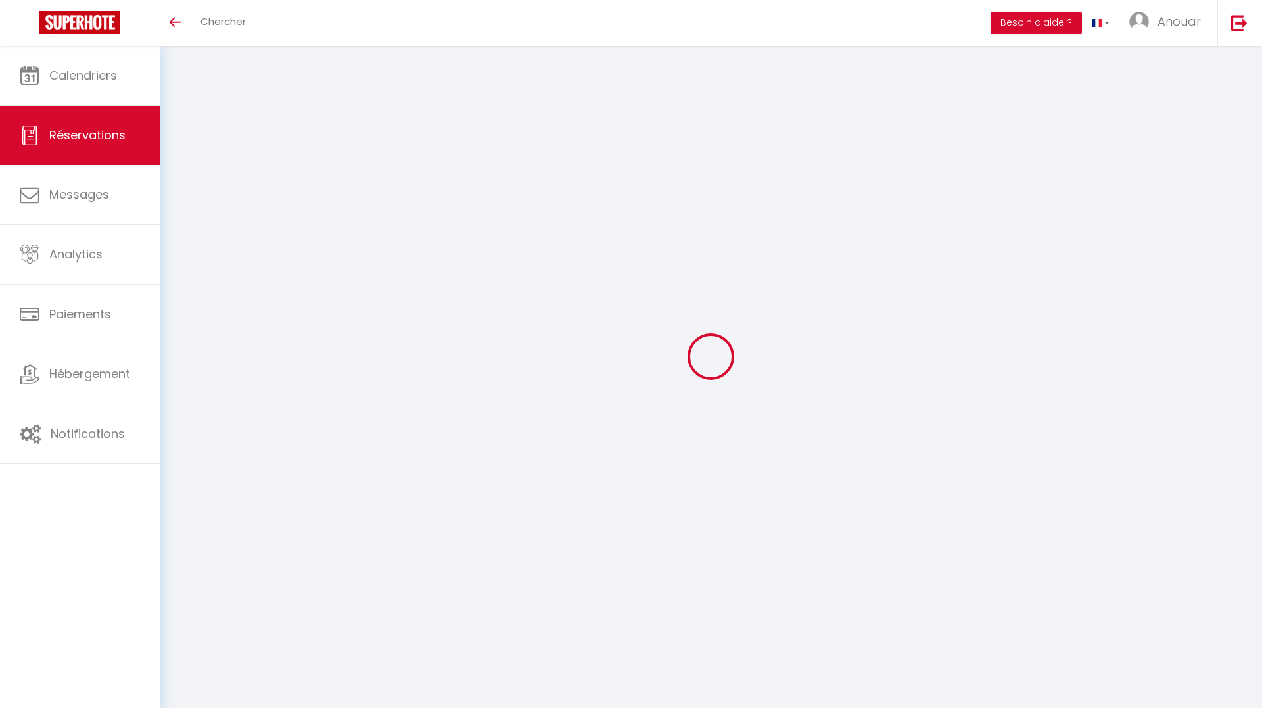
select select "15"
type input "414"
checkbox input "false"
type input "0"
select select "2"
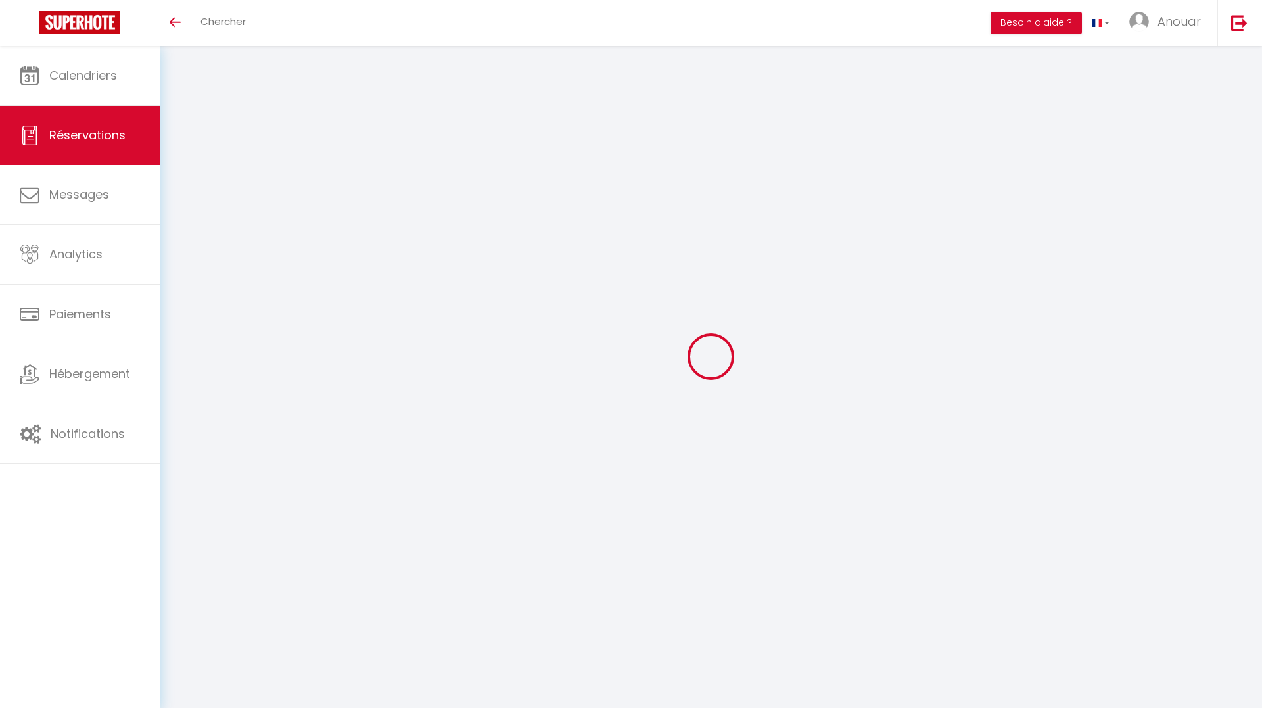
type input "0"
select select
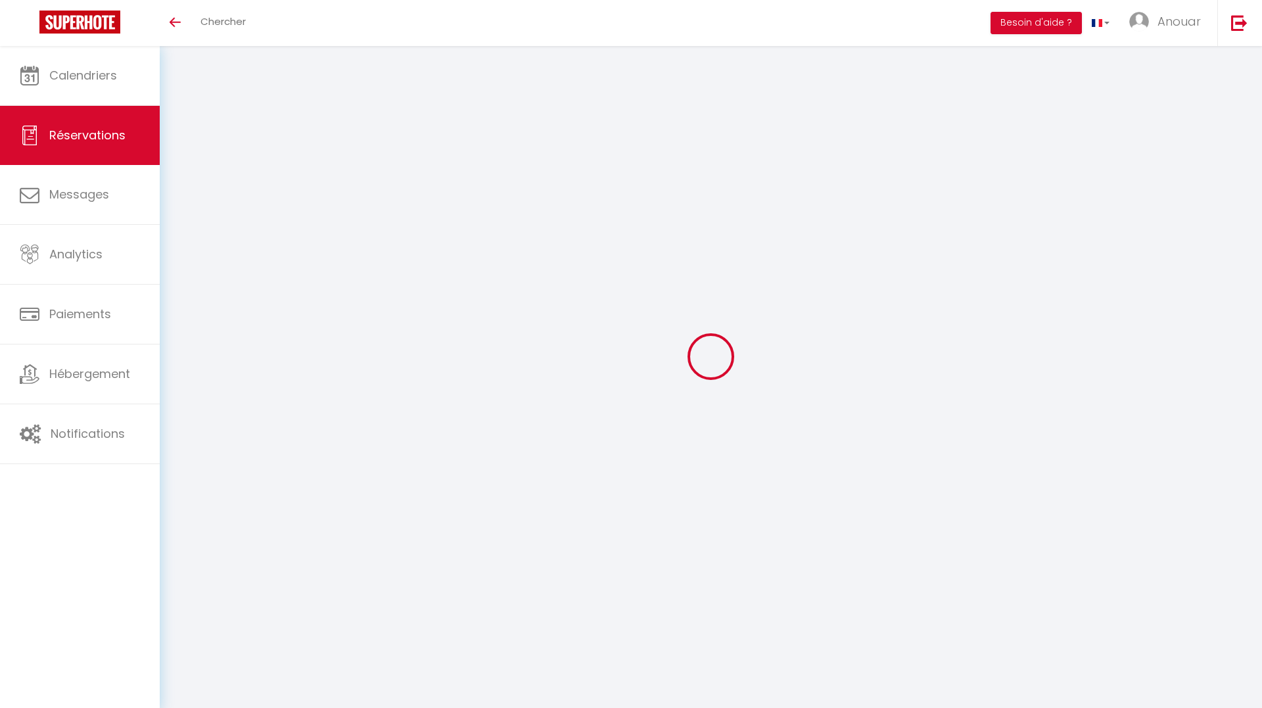
checkbox input "false"
select select
checkbox input "false"
select select
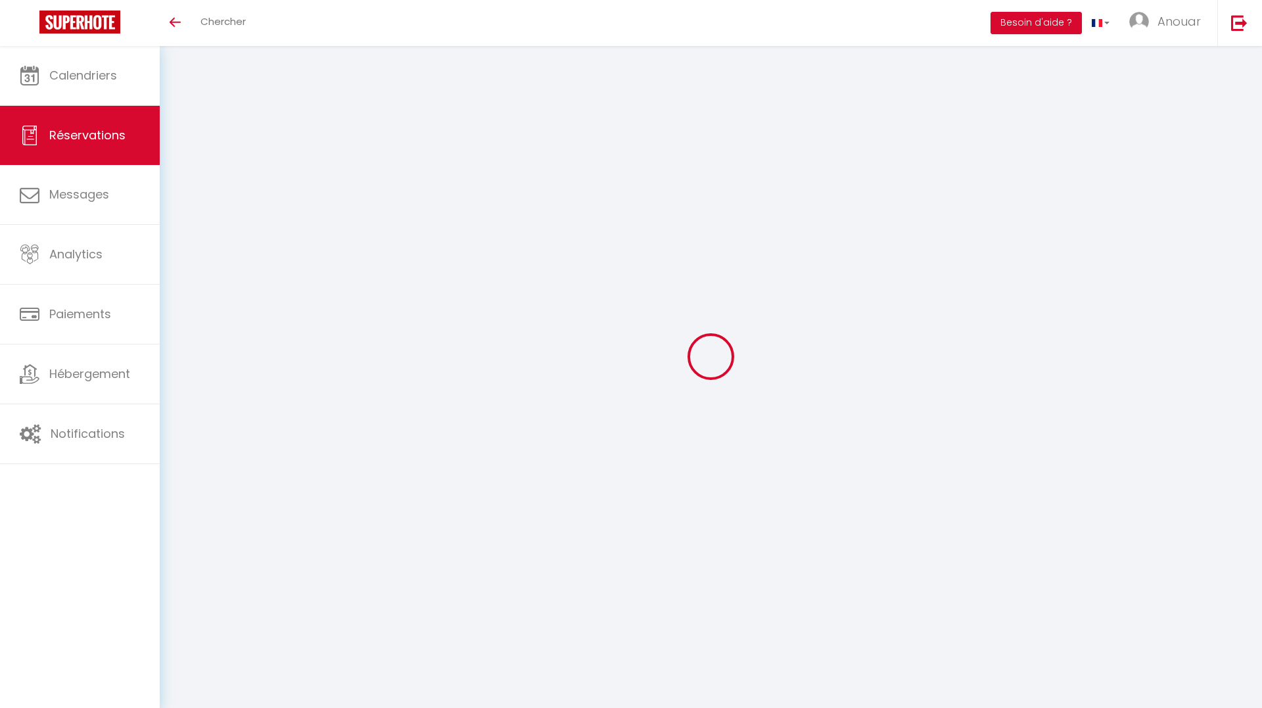
select select
checkbox input "false"
type textarea "I am travelling for business and I may be using a business credit card. This gu…"
type input "4.31"
select select
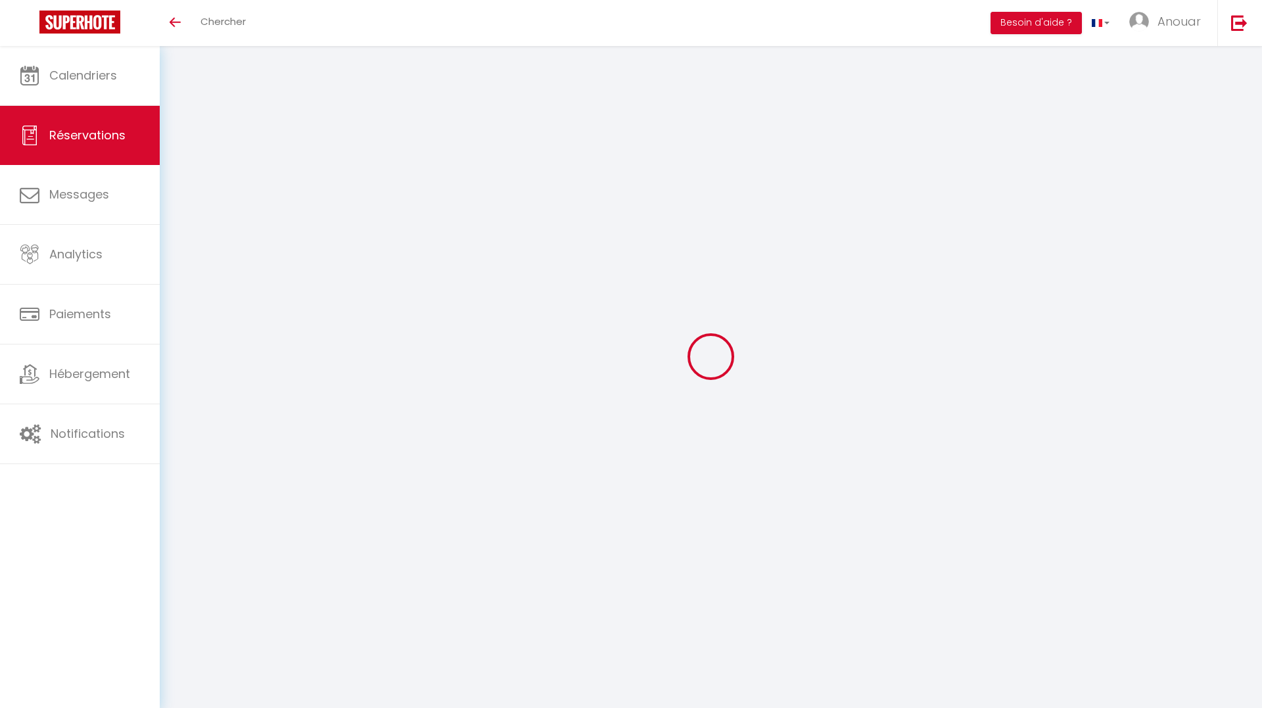
select select
checkbox input "false"
select select
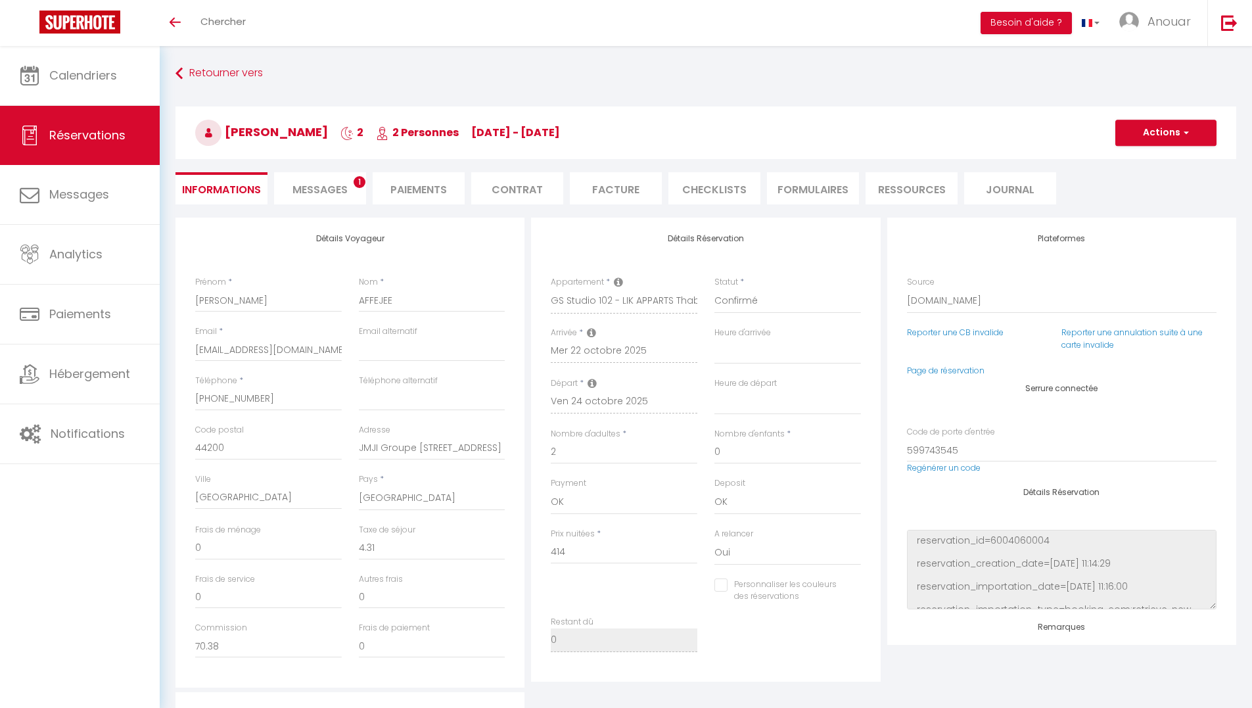
click at [343, 196] on span "Messages" at bounding box center [320, 189] width 55 height 15
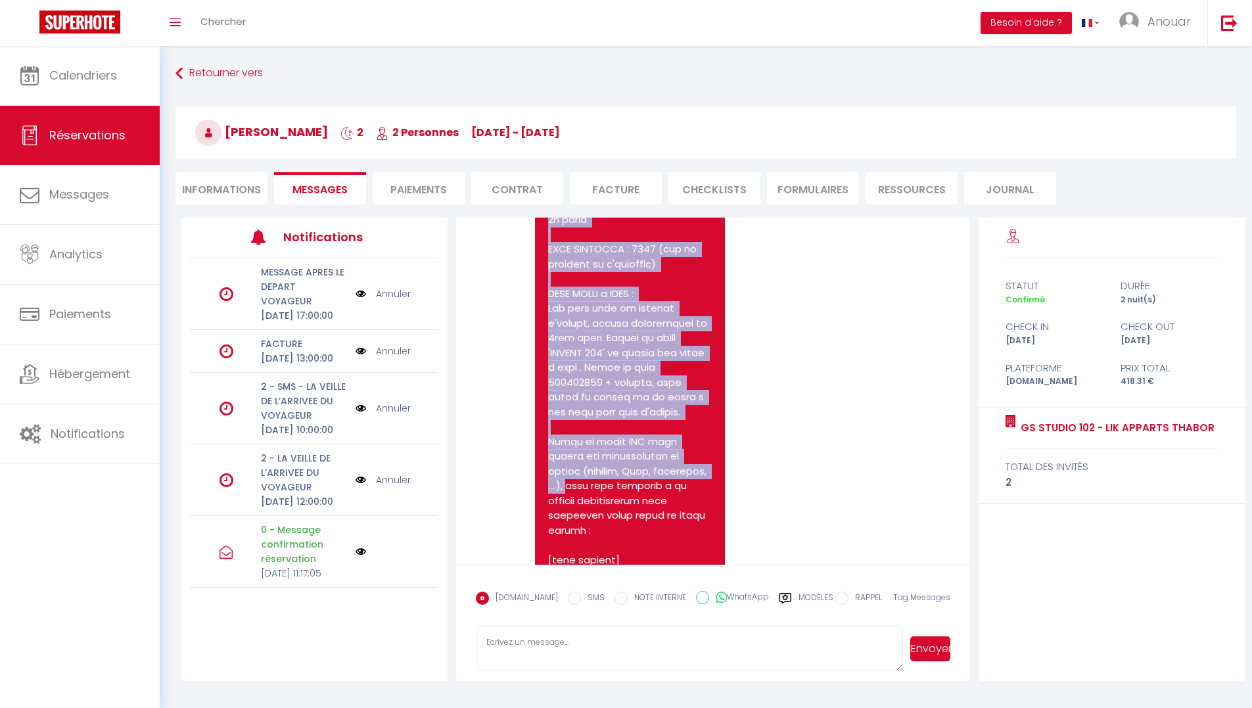
scroll to position [8852, 0]
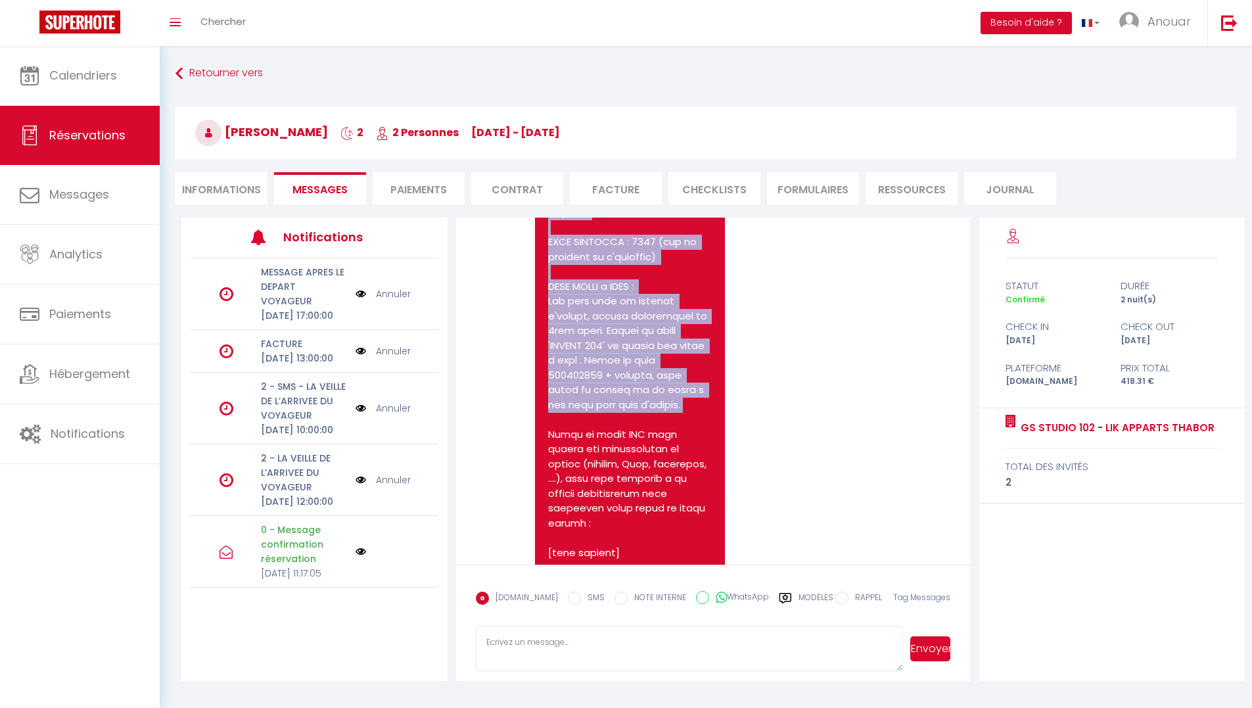
drag, startPoint x: 548, startPoint y: 268, endPoint x: 706, endPoint y: 500, distance: 280.1
click at [706, 500] on pre at bounding box center [630, 634] width 164 height 1183
copy pre "LOGEMENT LIK APPARTS. Adresse : [STREET_ADDRESS][PERSON_NAME] le [DATE], possib…"
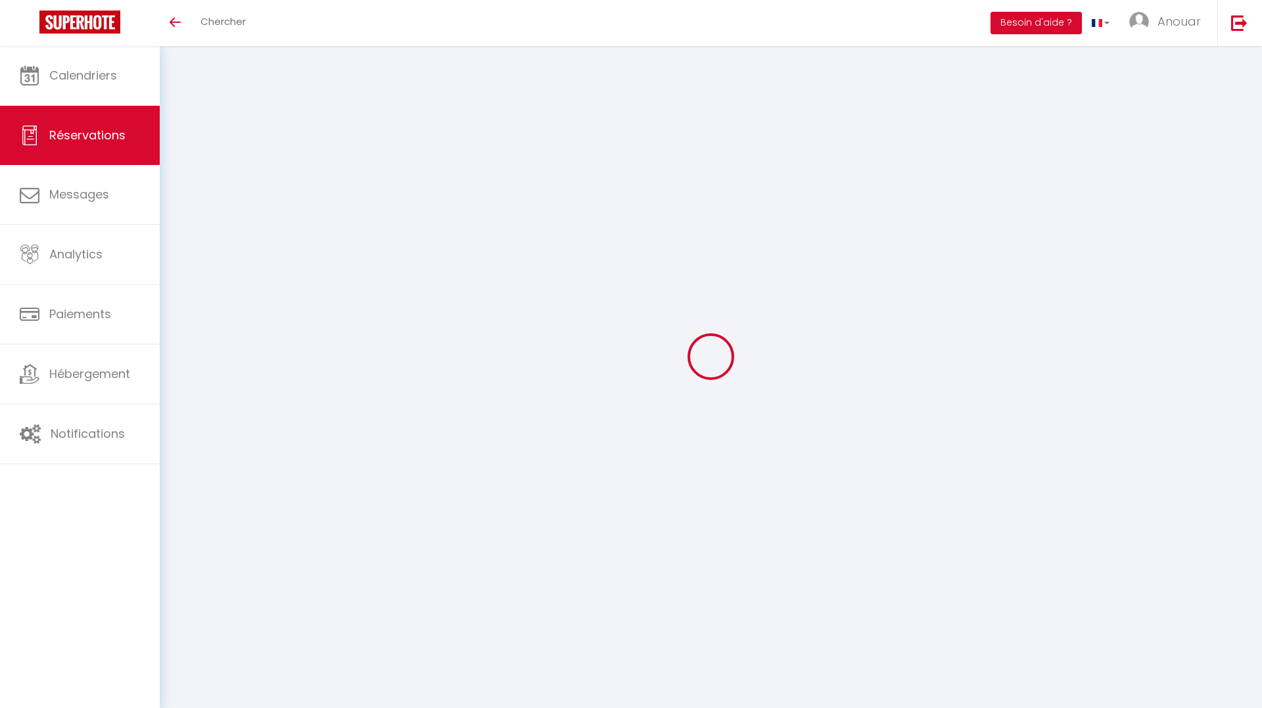
select select
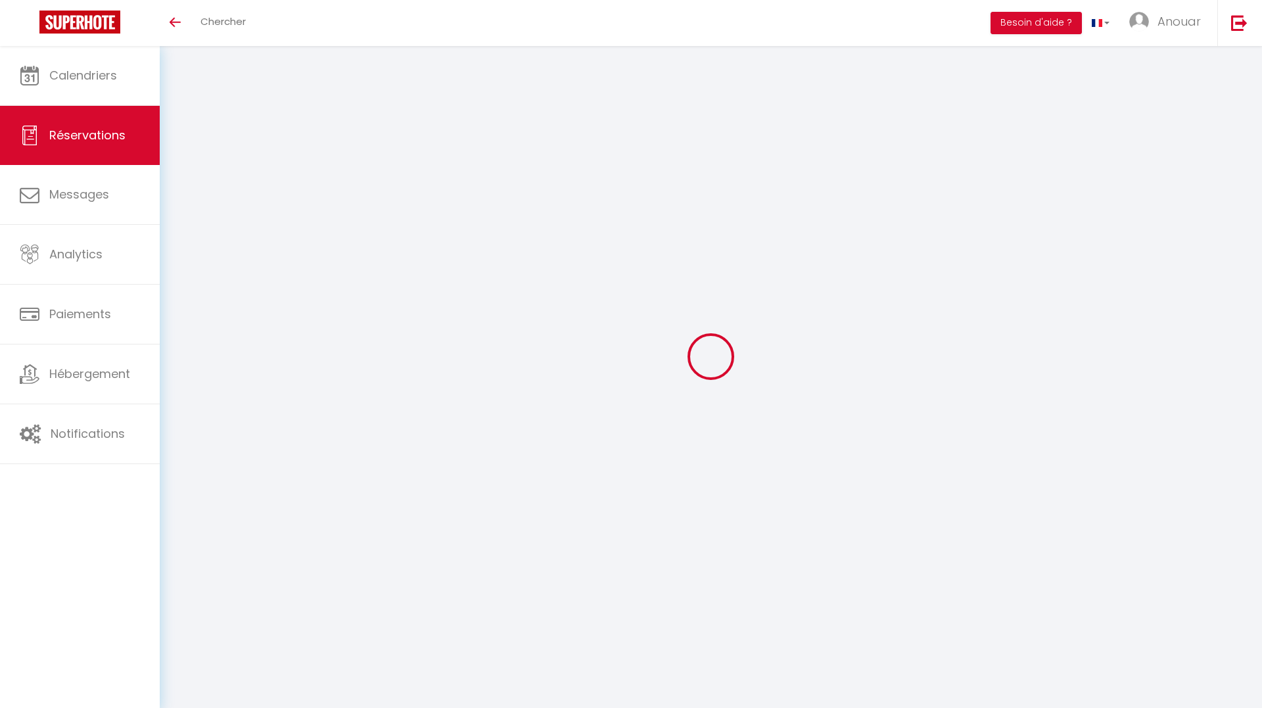
type input "Mathieu"
type input "AFFEJEE"
type input "[EMAIL_ADDRESS][DOMAIN_NAME]"
type input "contact@costructor.co"
type input "[PHONE_NUMBER]"
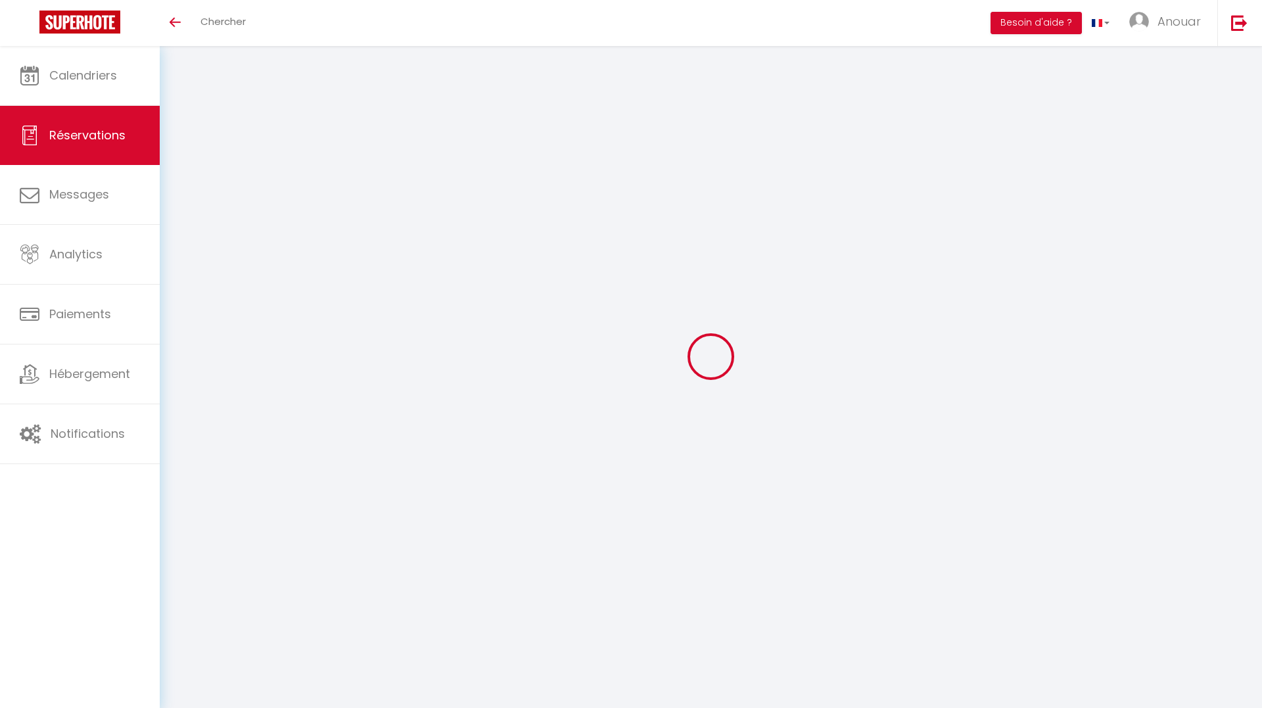
type input "0769033265"
type input "44200"
type input "JMJI Groupe 40 rue la tour d'Auvergne"
type input "Nantes"
select select "FR"
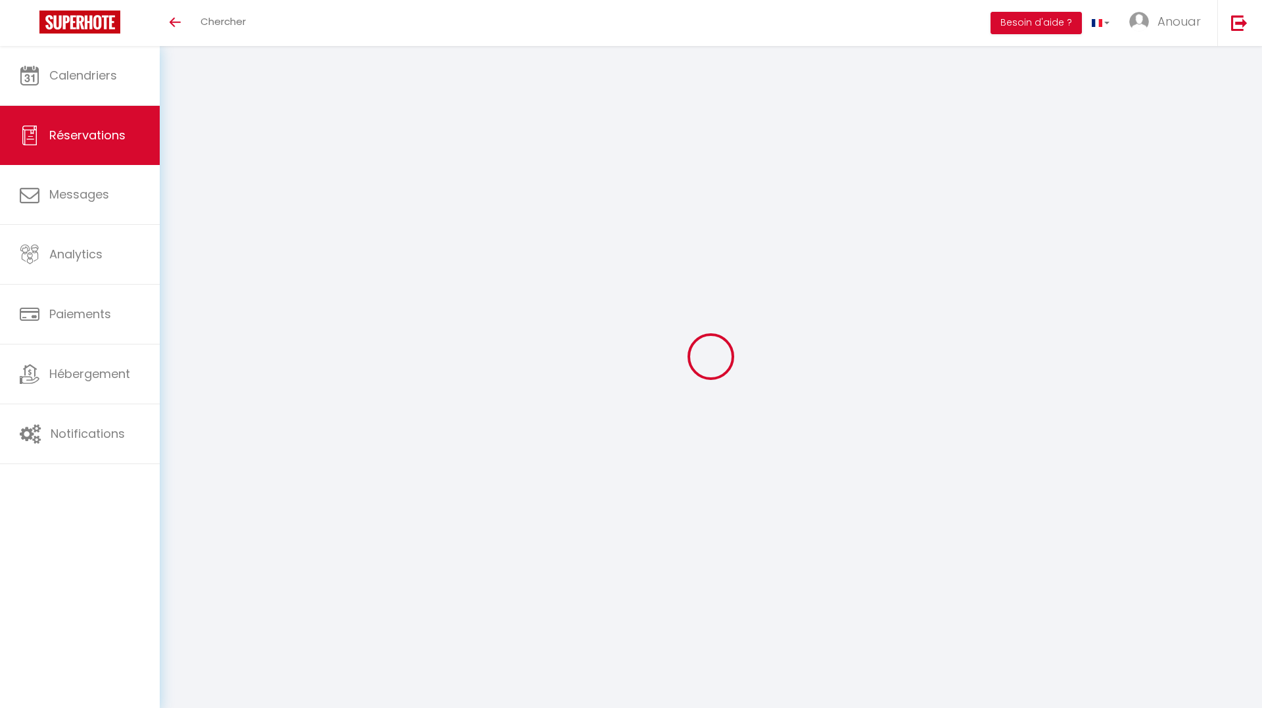
type input "70.38"
select select "5833"
select select "1"
select select
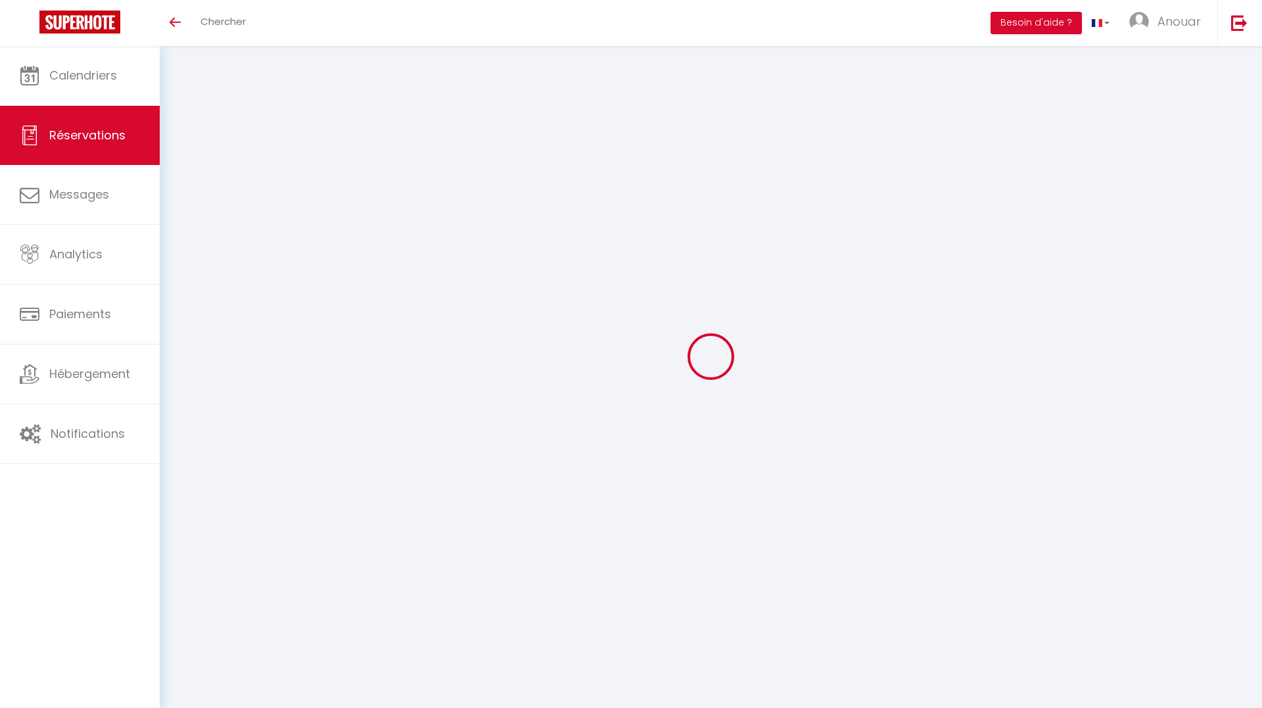
type input "2"
select select "12"
select select "15"
type input "414"
checkbox input "false"
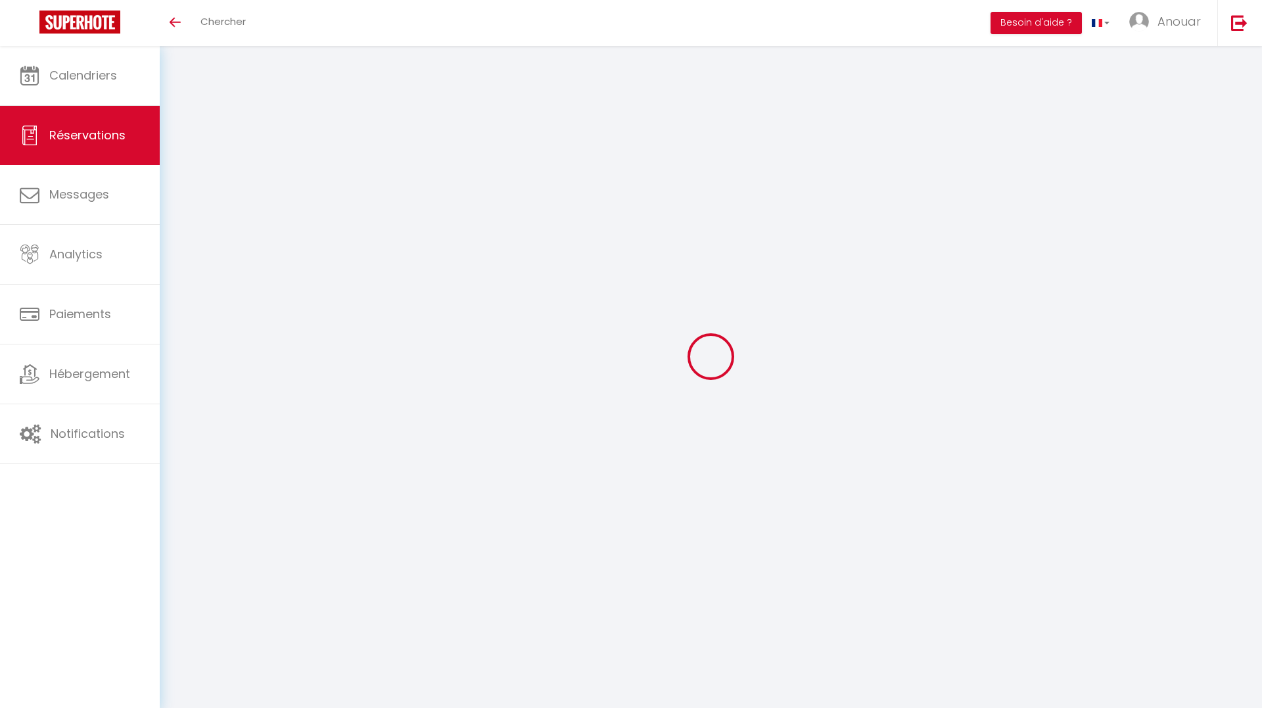
type input "0"
select select "2"
type input "0"
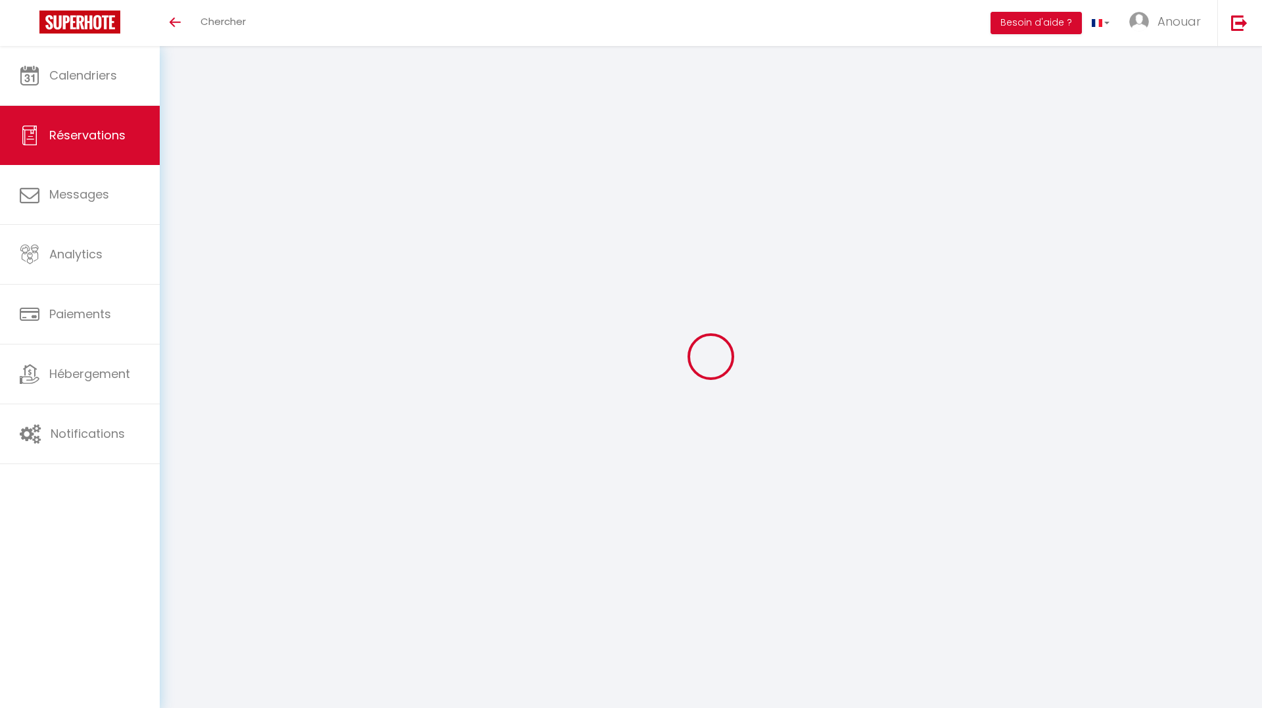
select select
checkbox input "false"
select select
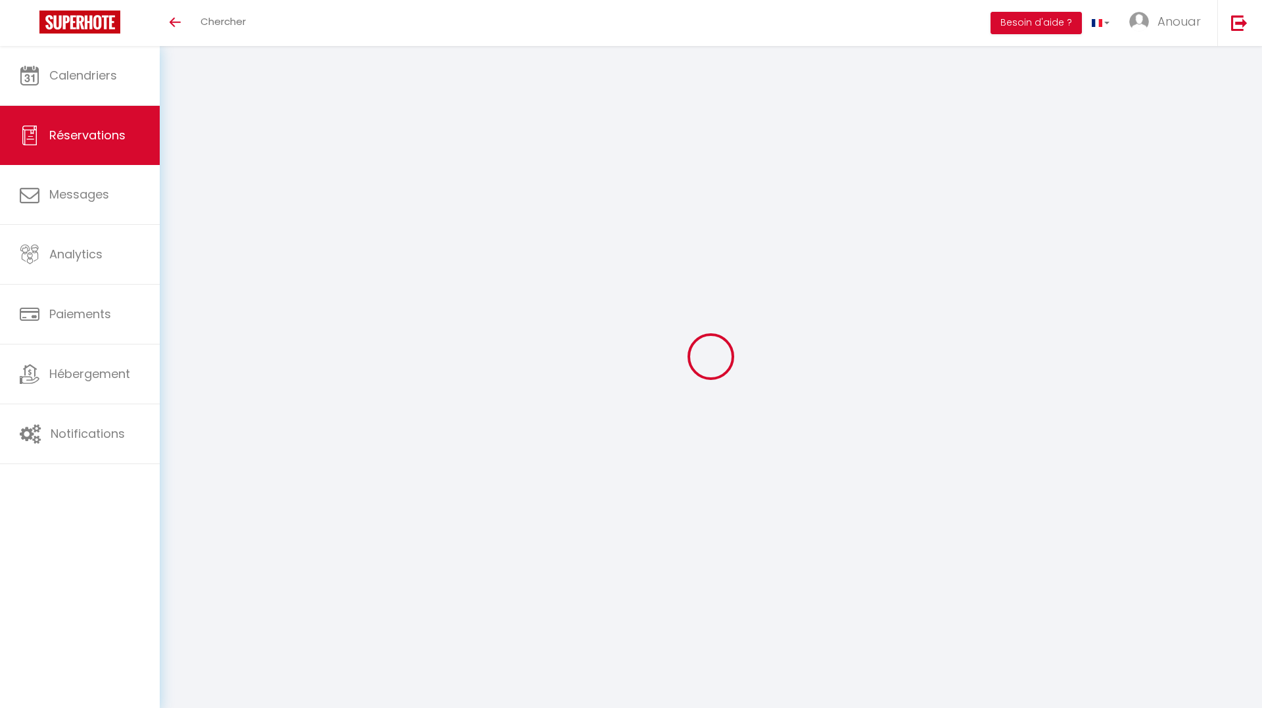
checkbox input "false"
select select
checkbox input "false"
type textarea "I am travelling for business and I may be using a business credit card. This gu…"
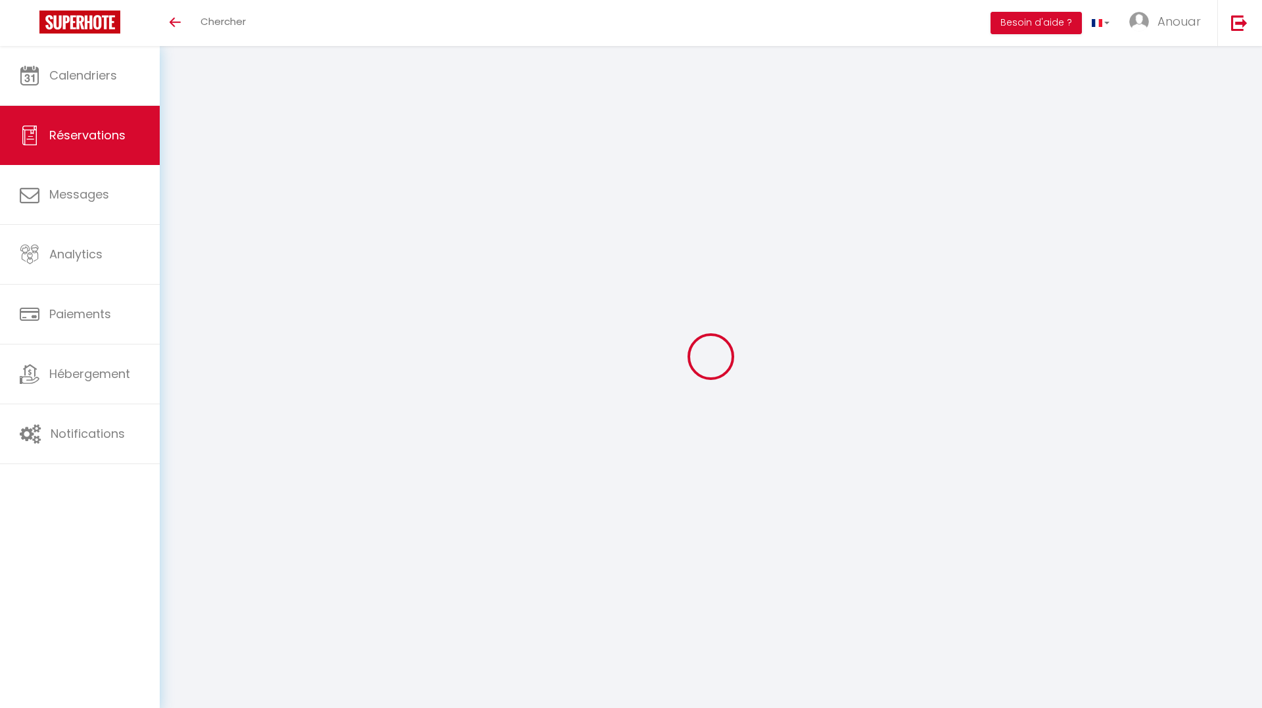
type input "4.31"
select select
checkbox input "false"
select select "15:00"
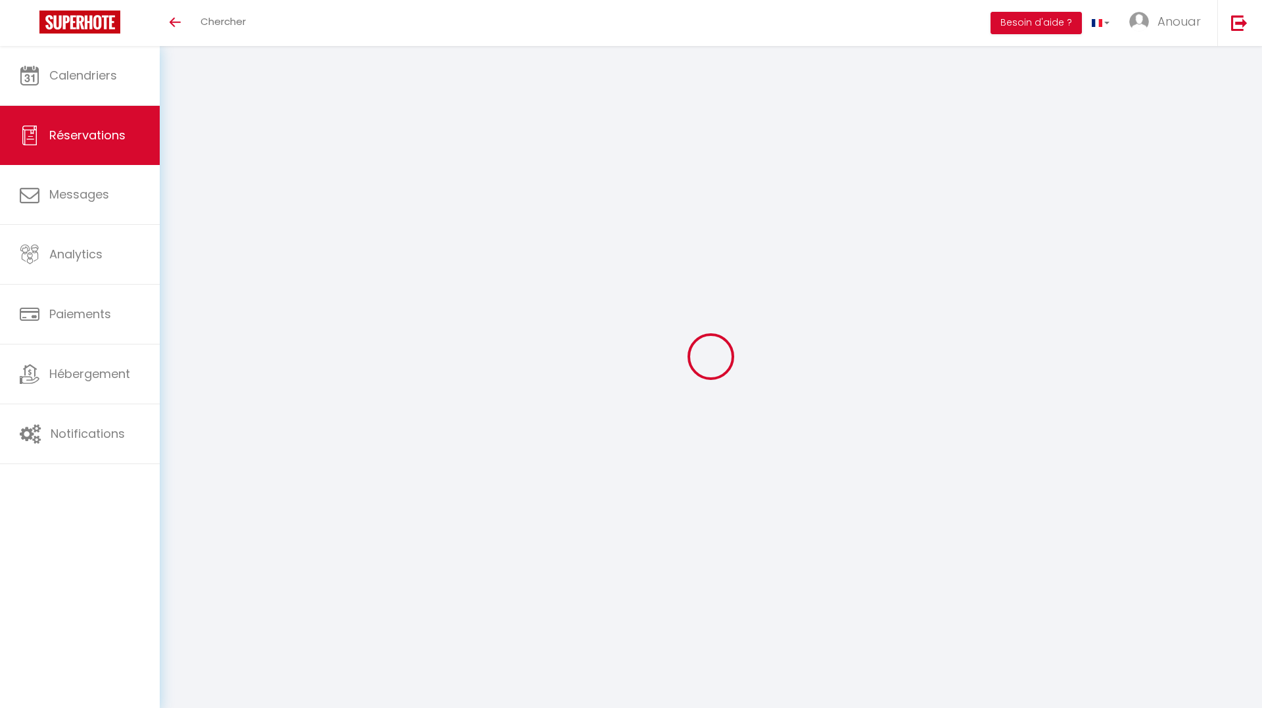
select select "10:00"
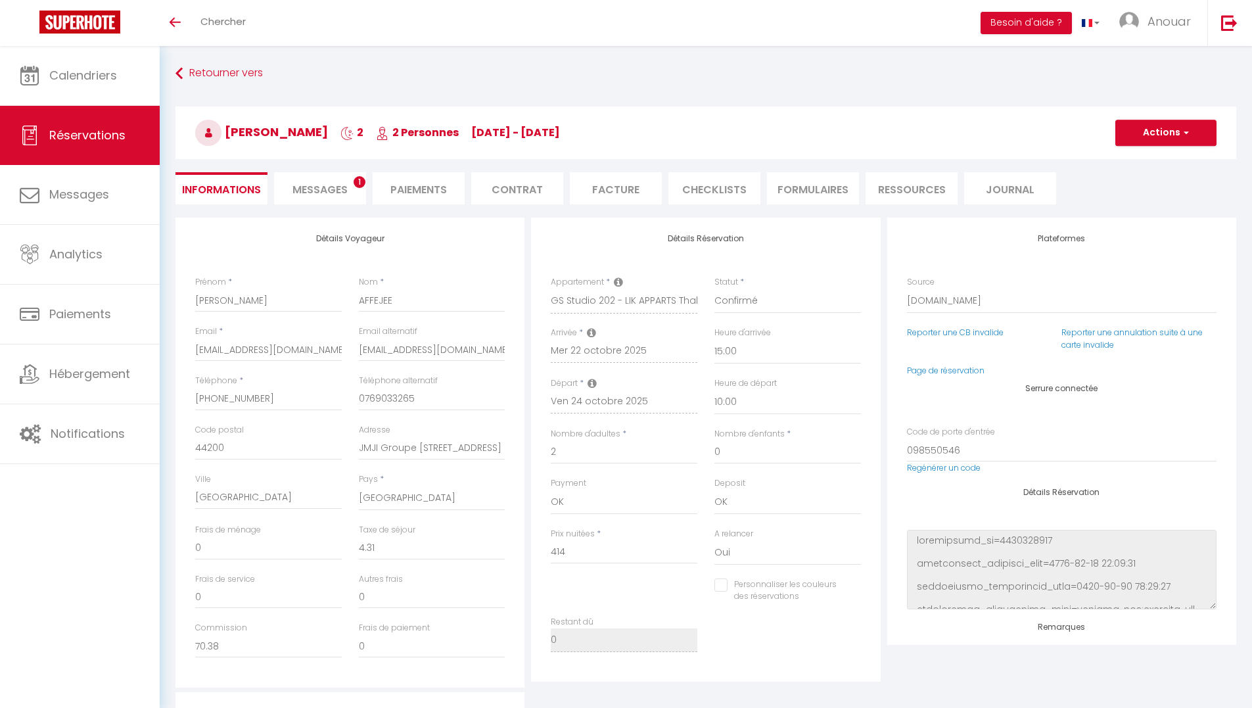
click at [348, 185] on li "Messages 1" at bounding box center [320, 188] width 92 height 32
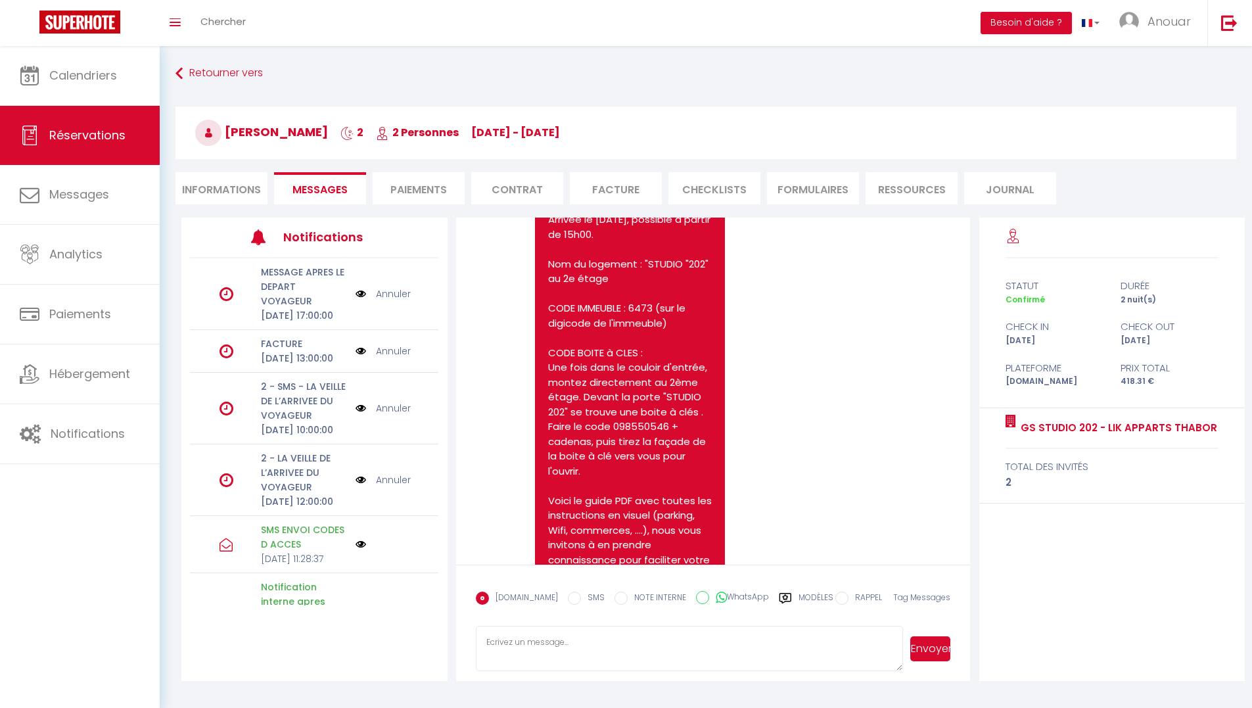
scroll to position [8824, 0]
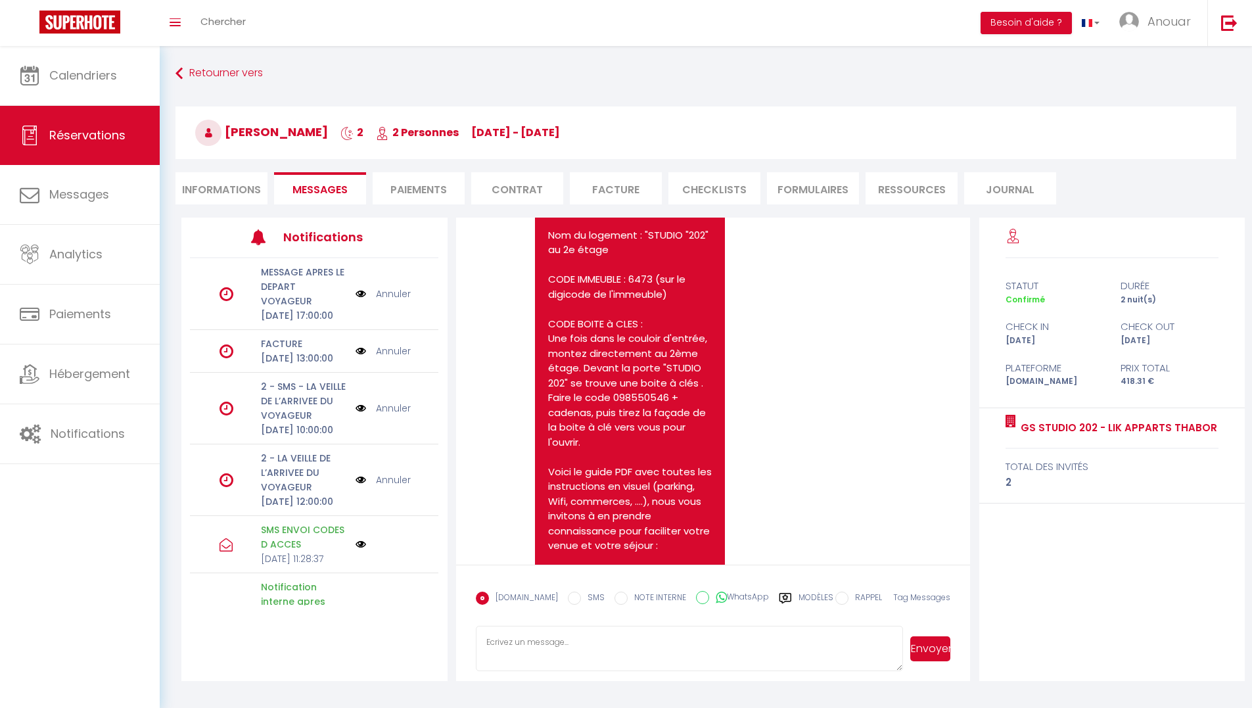
drag, startPoint x: 548, startPoint y: 273, endPoint x: 700, endPoint y: 534, distance: 302.0
click at [700, 534] on pre "Bonjour Mathieu, VOICI VOS CODES D'ENTREE POUR ACCEDER DANS VOTRE LOGEMENT LIK …" at bounding box center [630, 669] width 164 height 1196
copy pre "LOGEMENT LIK APPARTS. Adresse : 12 rue Georges SAND, 35000 RENNES Arrivée le 22…"
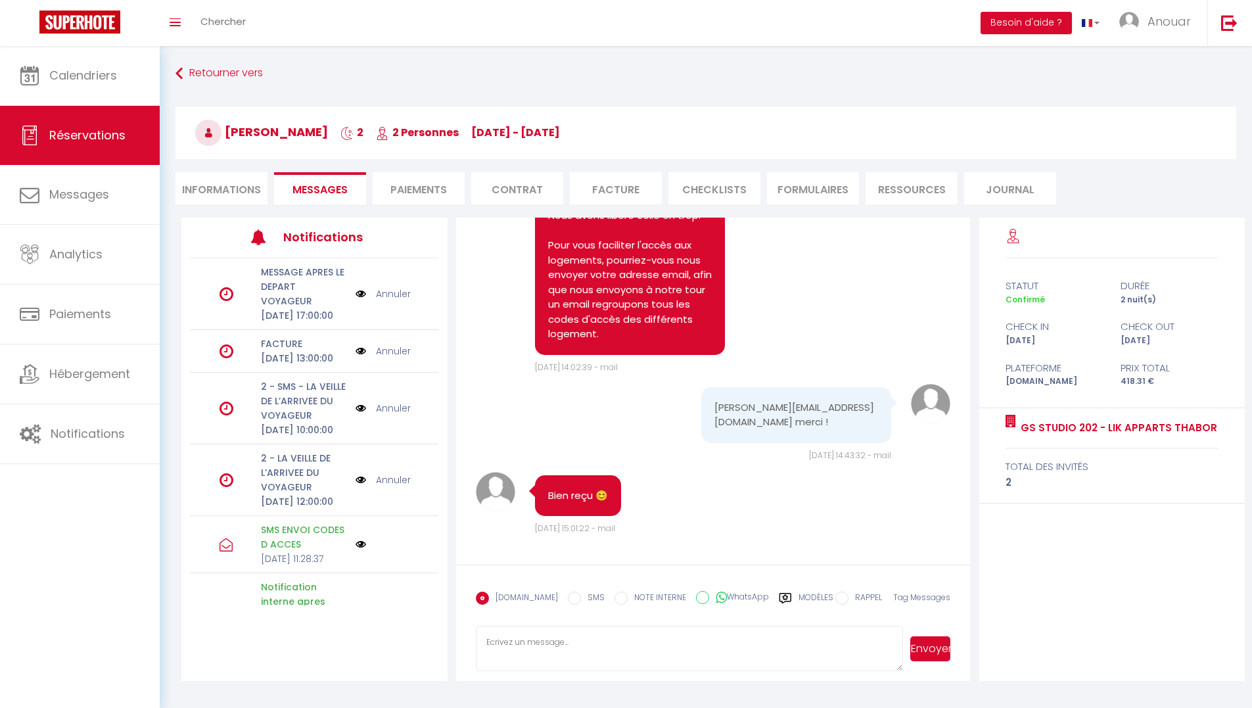
scroll to position [11046, 0]
click at [247, 193] on li "Informations" at bounding box center [222, 188] width 92 height 32
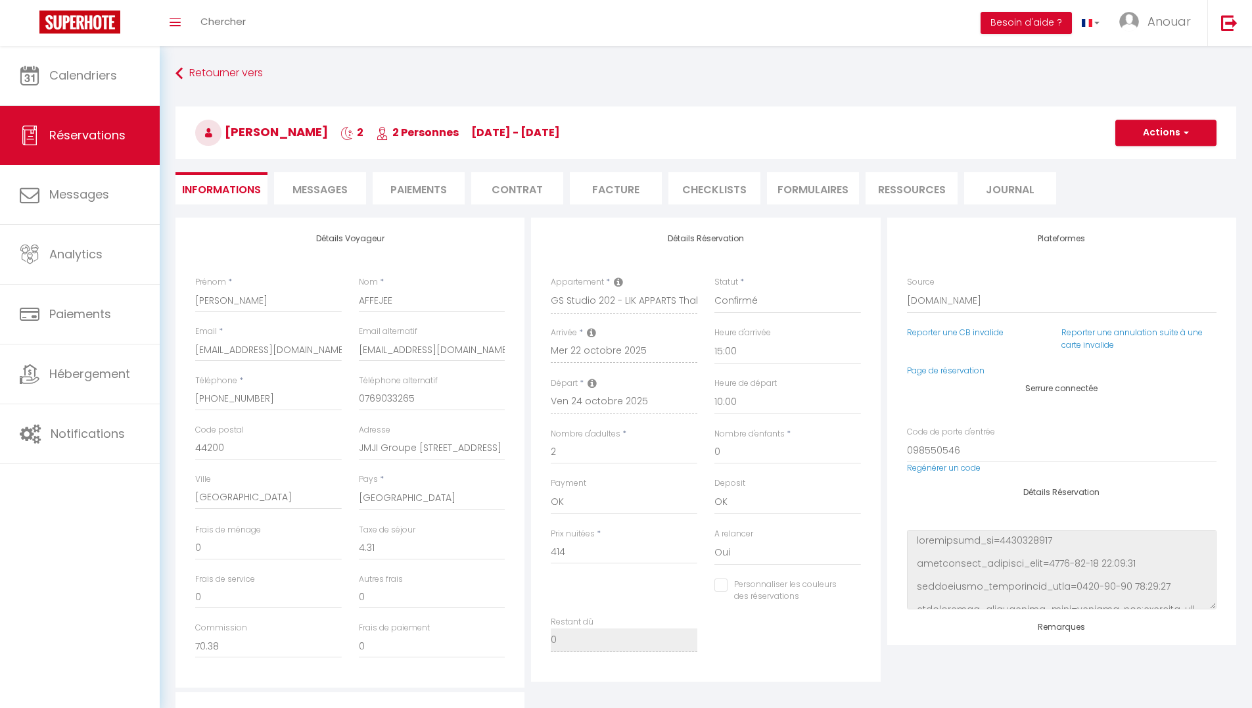
checkbox input "false"
click at [311, 187] on span "Messages" at bounding box center [320, 189] width 55 height 15
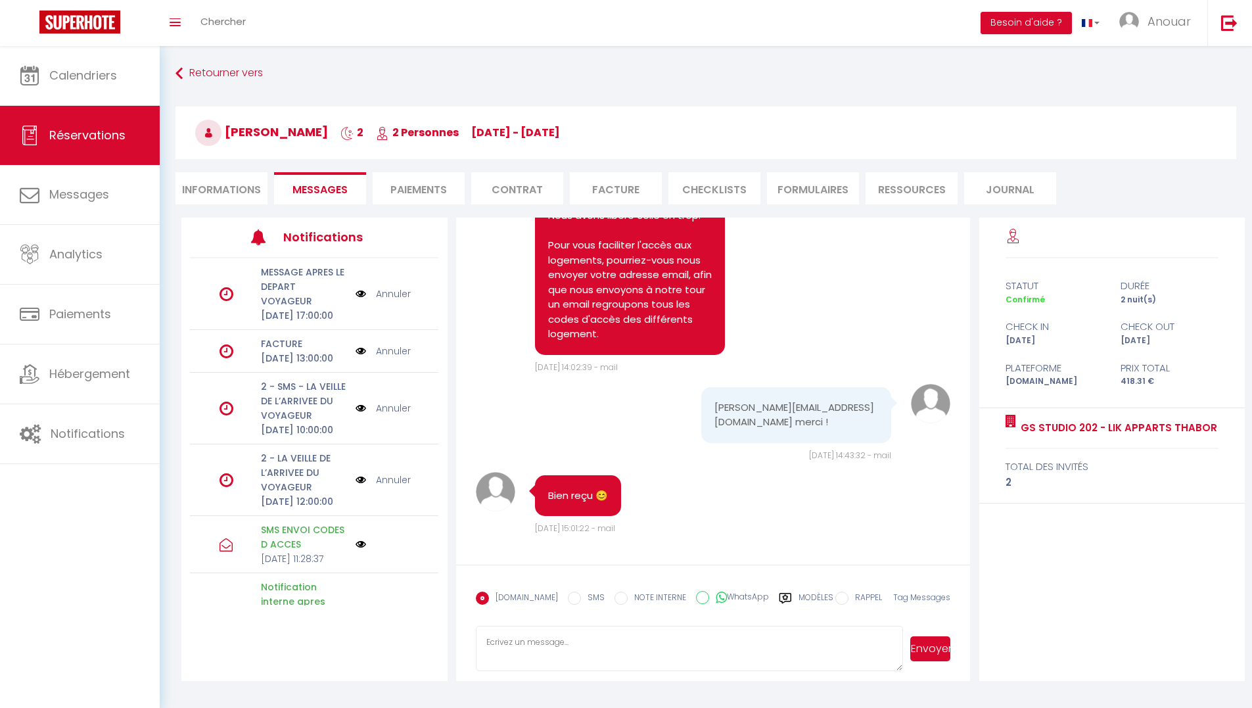
click at [809, 597] on label "Modèles" at bounding box center [816, 603] width 35 height 23
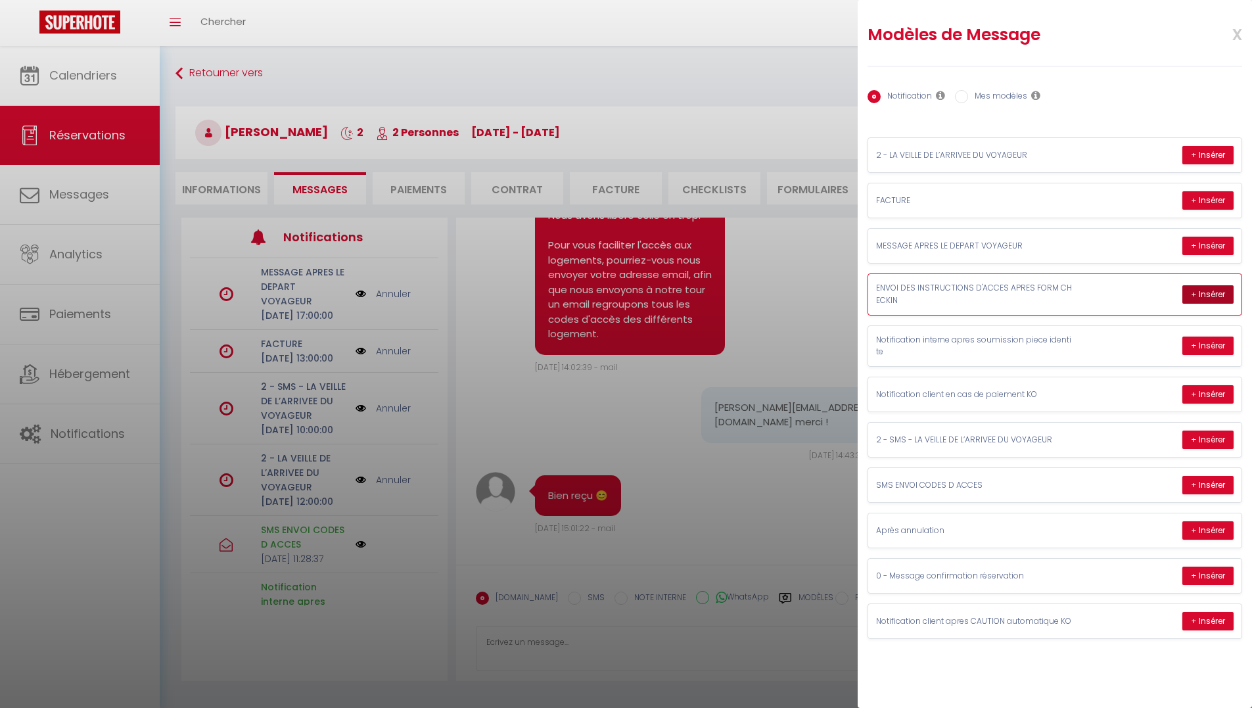
click at [1211, 301] on button "+ Insérer" at bounding box center [1208, 294] width 51 height 18
type textarea "Bonjour Mathieu, VOICI VOS CODES D'ENTREE POUR ACCEDER DANS VOTRE LOGEMENT LIK …"
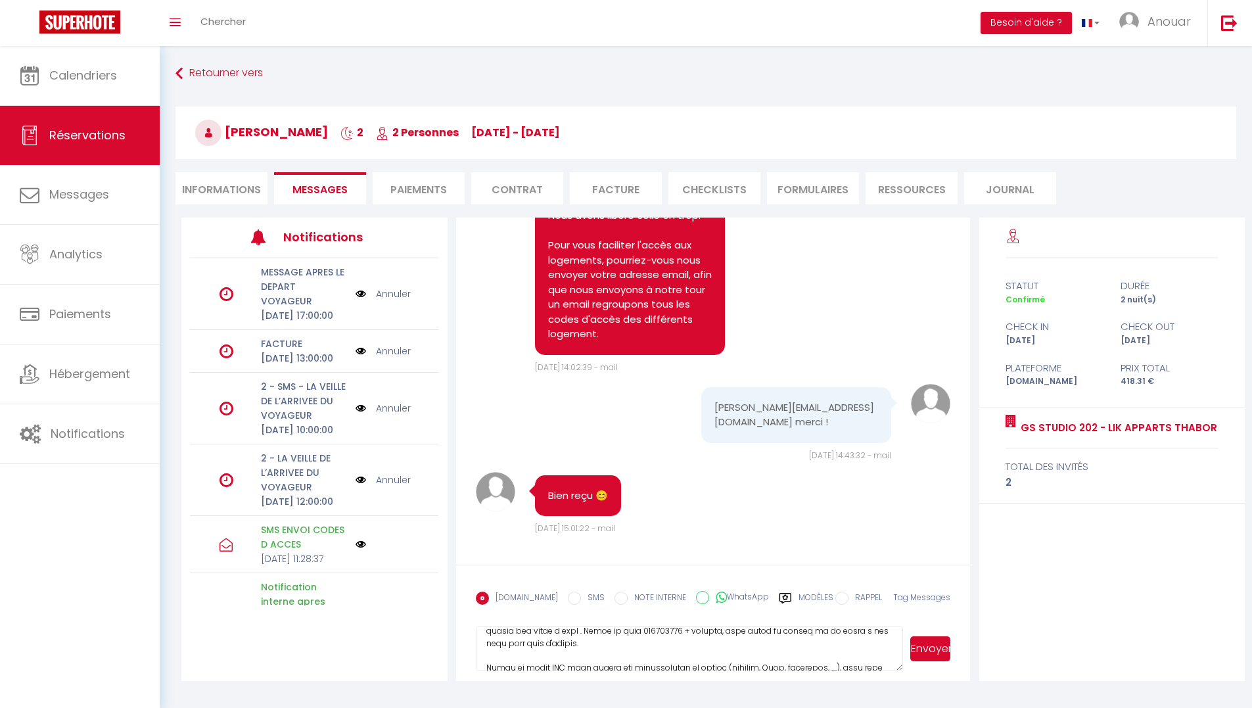
scroll to position [236, 0]
drag, startPoint x: 483, startPoint y: 664, endPoint x: 836, endPoint y: 678, distance: 353.3
click at [711, 648] on textarea at bounding box center [690, 649] width 428 height 46
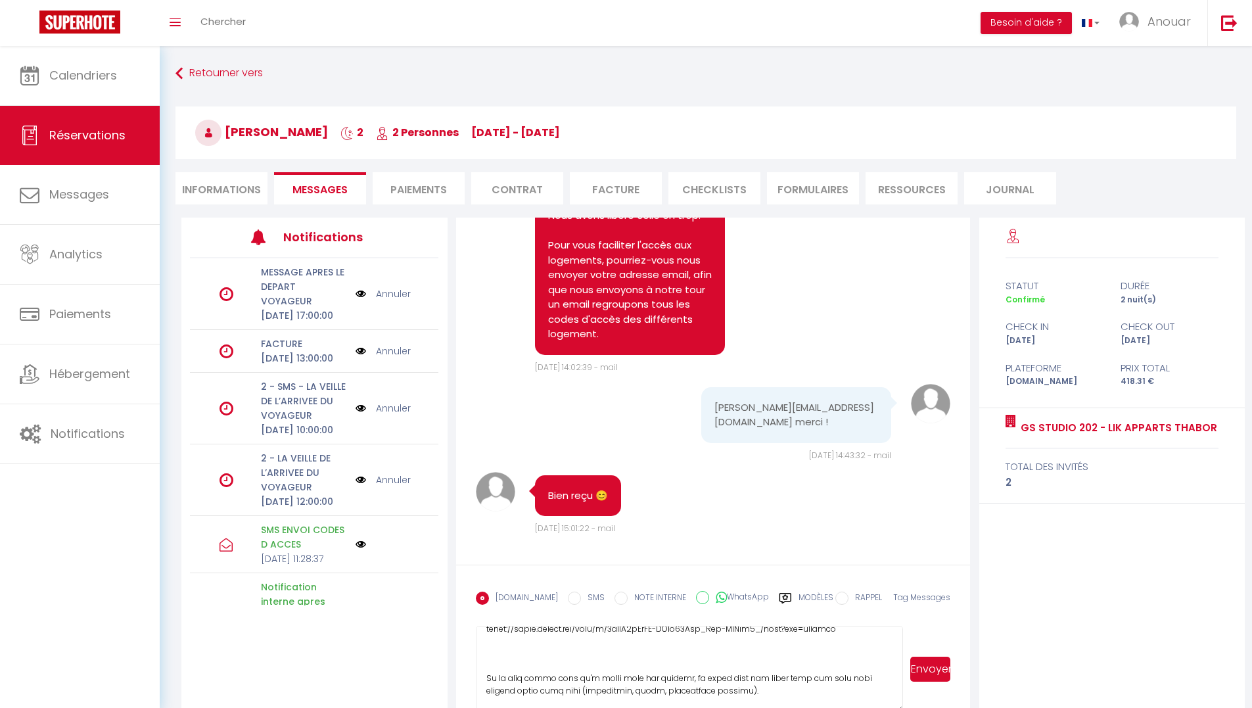
drag, startPoint x: 901, startPoint y: 668, endPoint x: 930, endPoint y: 709, distance: 50.4
click at [930, 707] on html "🟢 Des questions ou besoin d'assistance pour la migration AirBnB? Prenez rdv >>>…" at bounding box center [626, 354] width 1252 height 708
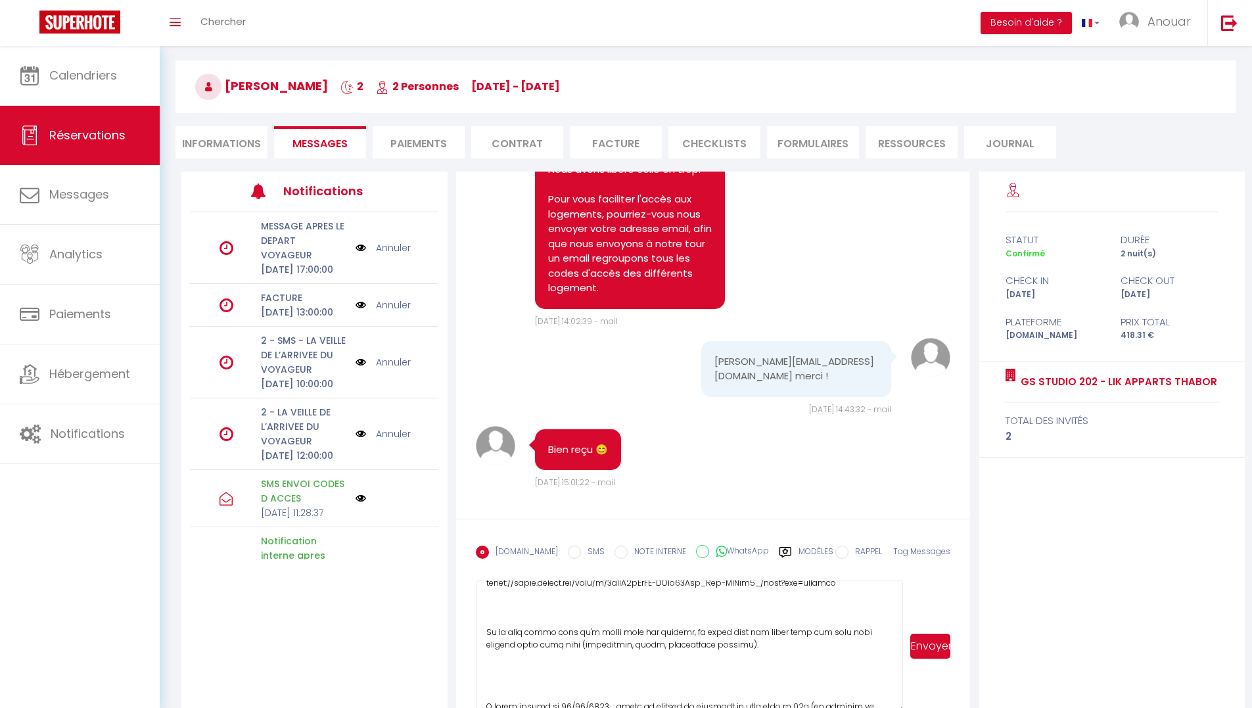
drag, startPoint x: 900, startPoint y: 662, endPoint x: 903, endPoint y: 707, distance: 44.8
click at [903, 707] on div "Envoyer" at bounding box center [713, 646] width 475 height 133
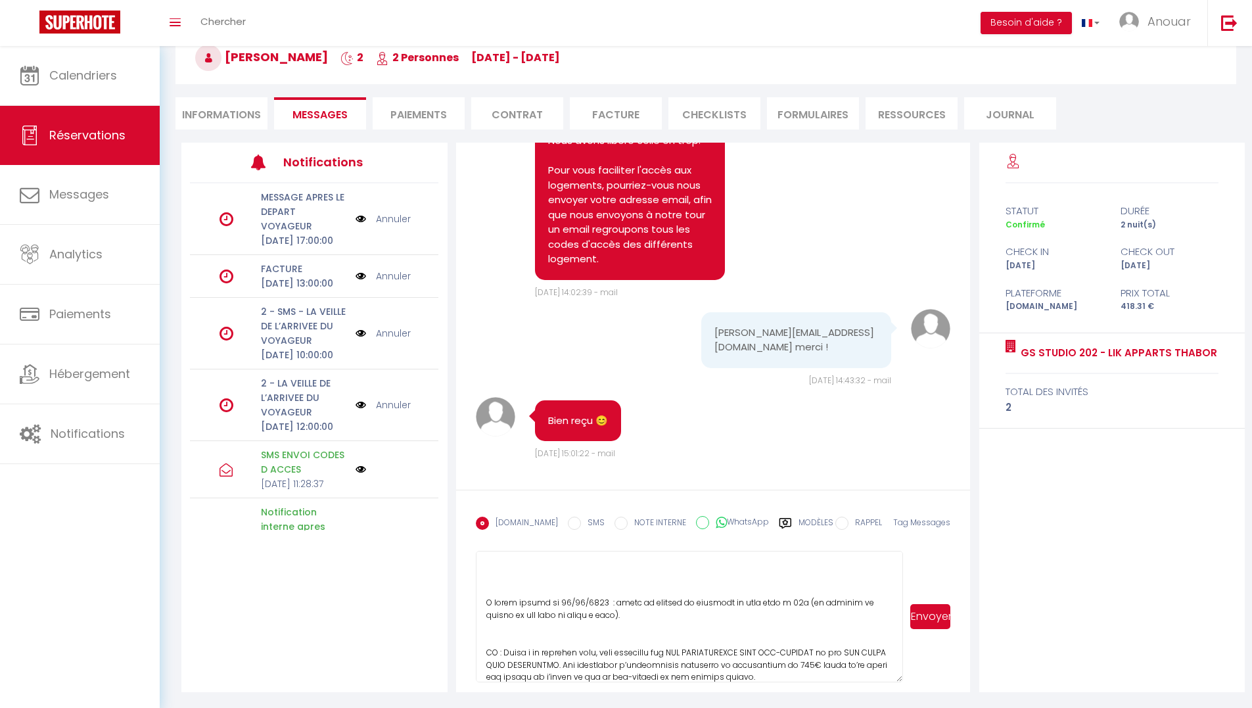
scroll to position [329, 0]
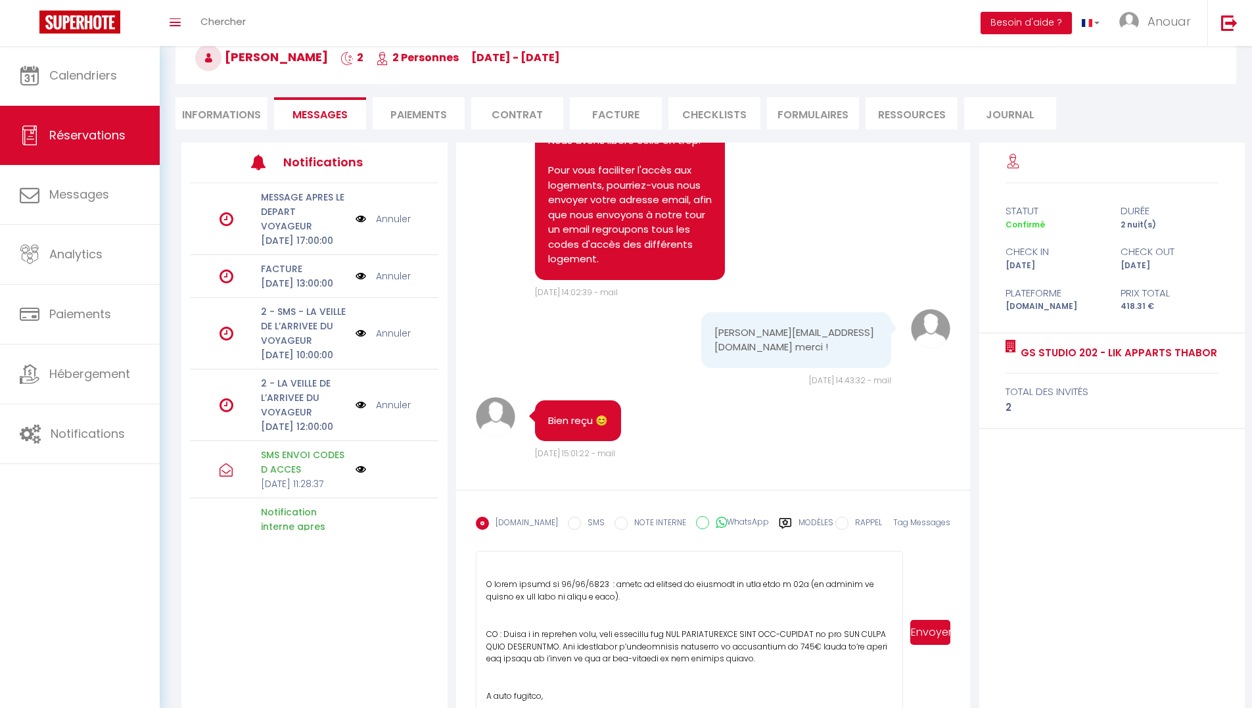
drag, startPoint x: 899, startPoint y: 677, endPoint x: 904, endPoint y: 702, distance: 25.5
click at [905, 707] on div "Envoyer" at bounding box center [713, 632] width 475 height 163
click at [707, 626] on textarea at bounding box center [690, 631] width 428 height 161
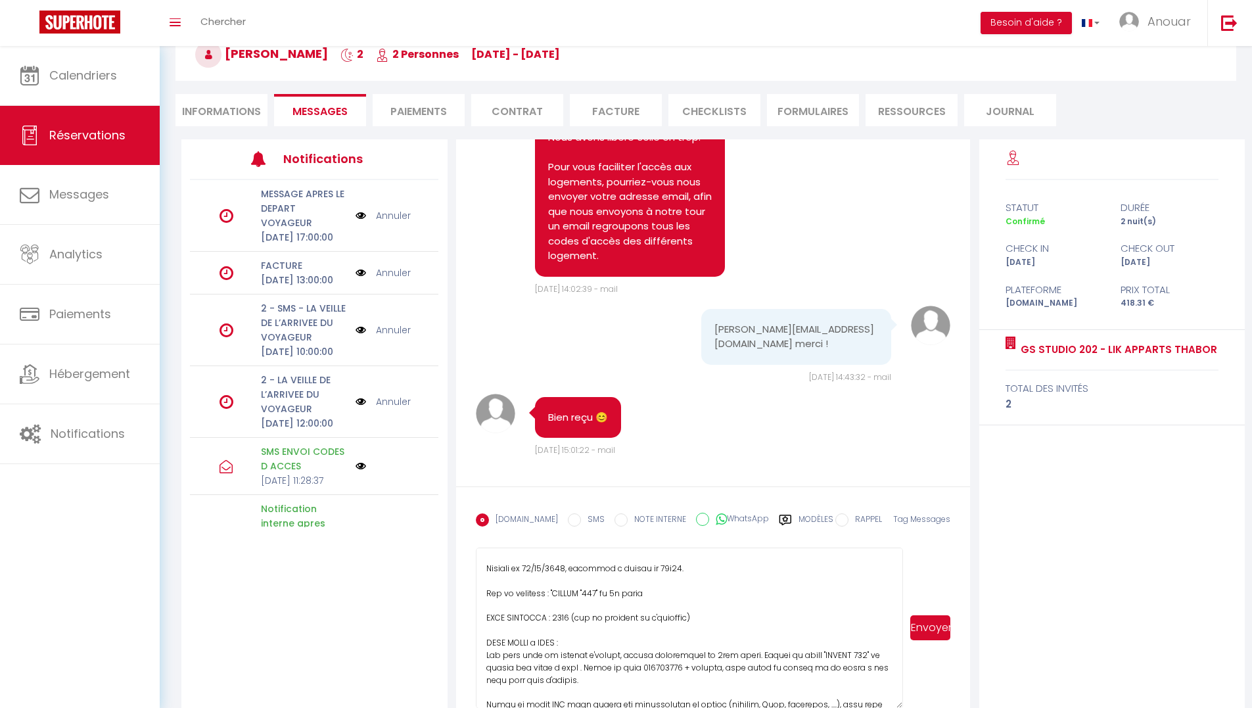
scroll to position [112, 0]
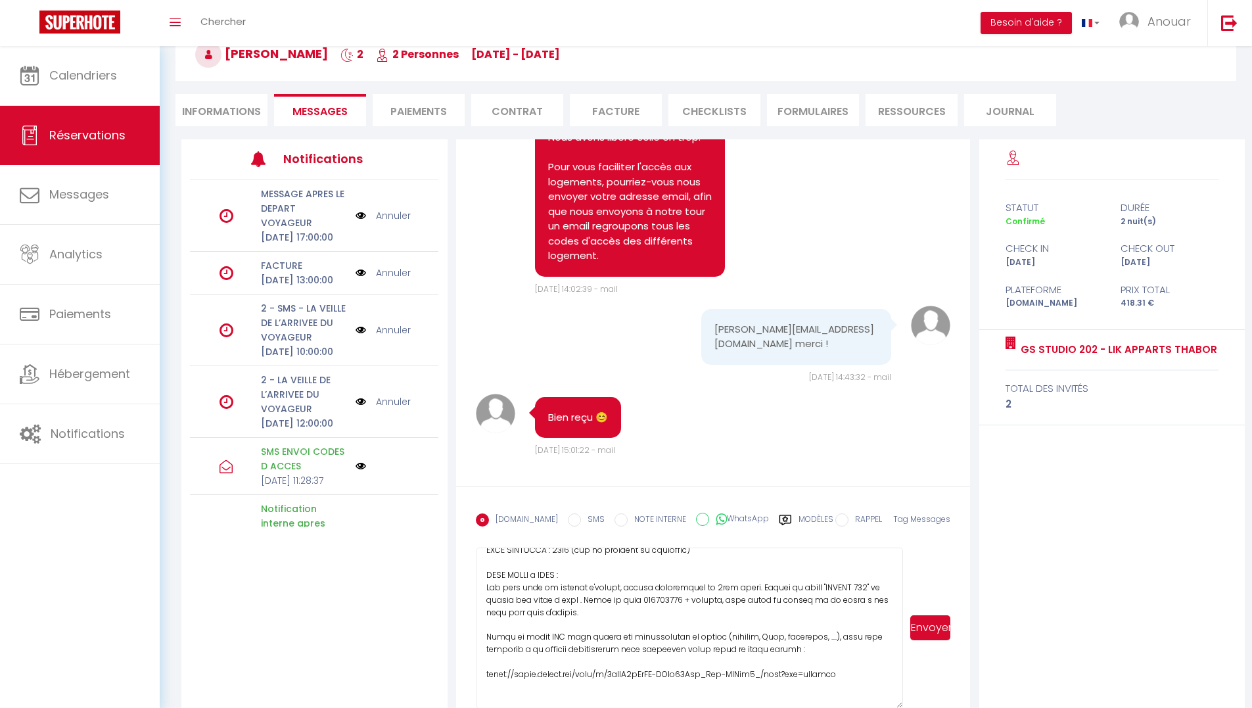
drag, startPoint x: 485, startPoint y: 590, endPoint x: 709, endPoint y: 621, distance: 226.3
click at [709, 621] on textarea at bounding box center [690, 628] width 428 height 161
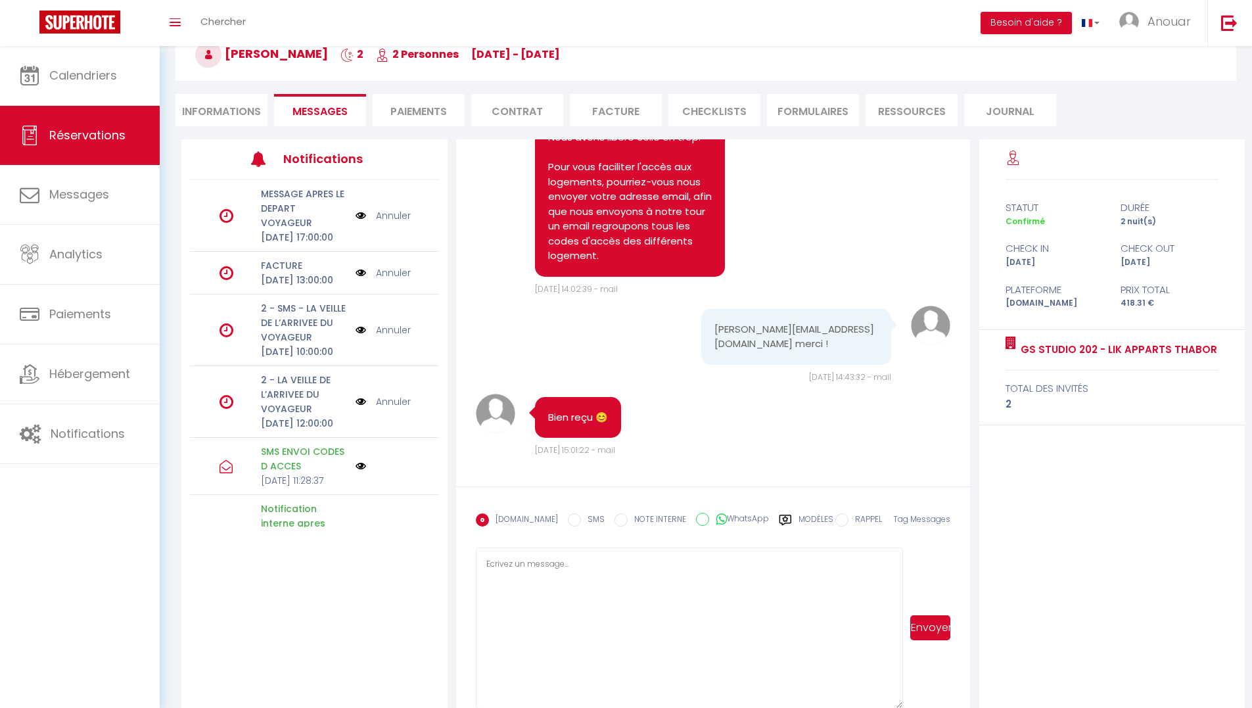
scroll to position [0, 0]
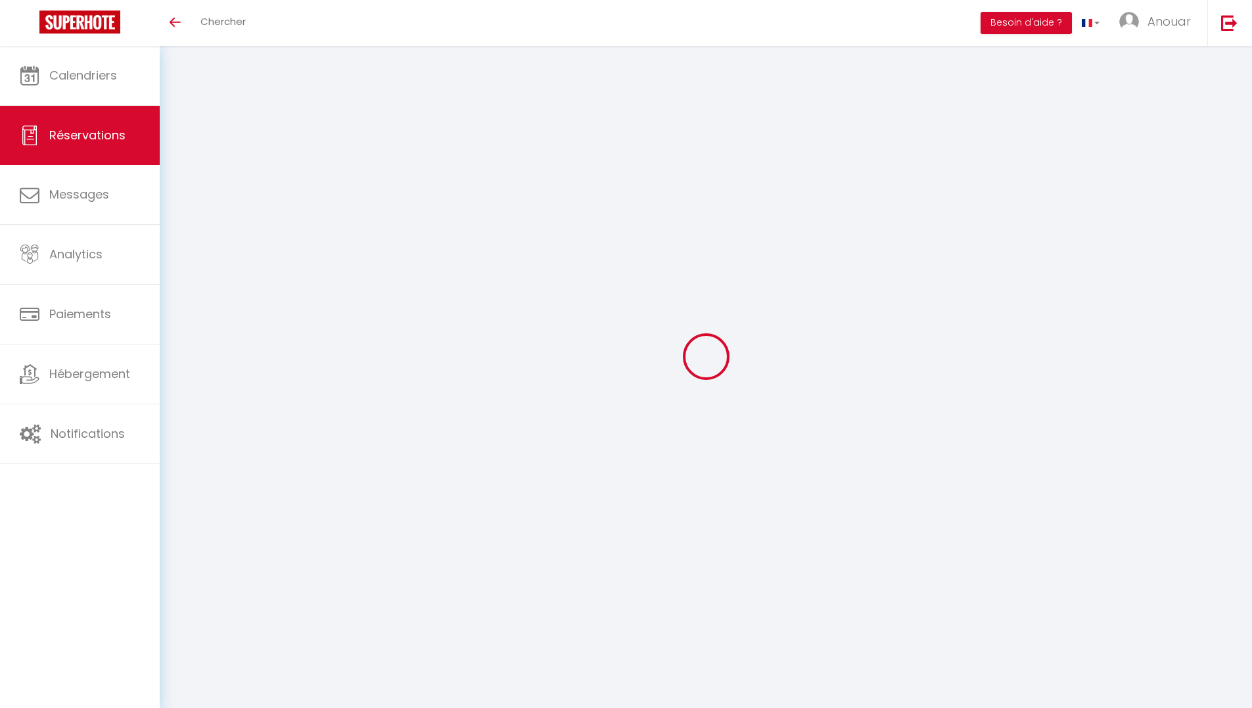
select select
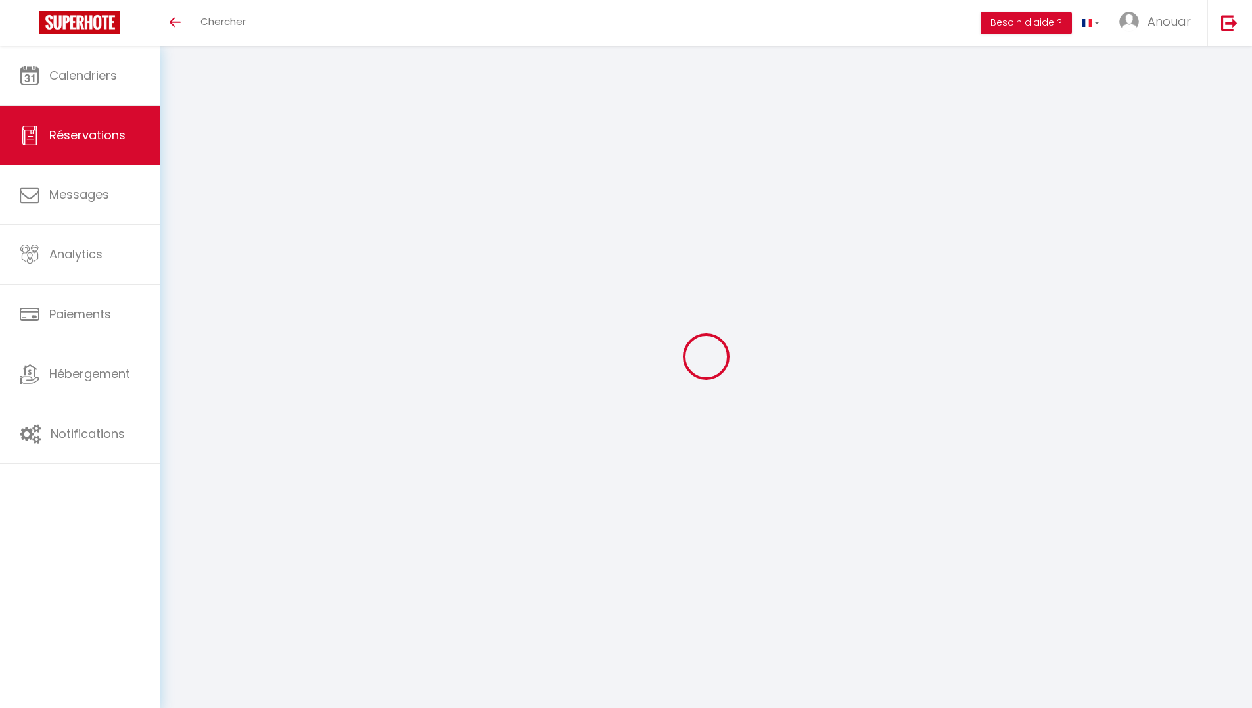
type input "[PERSON_NAME]"
type input "AFFEJEE"
type input "[EMAIL_ADDRESS][DOMAIN_NAME]"
type input "[PHONE_NUMBER]"
type input "44200"
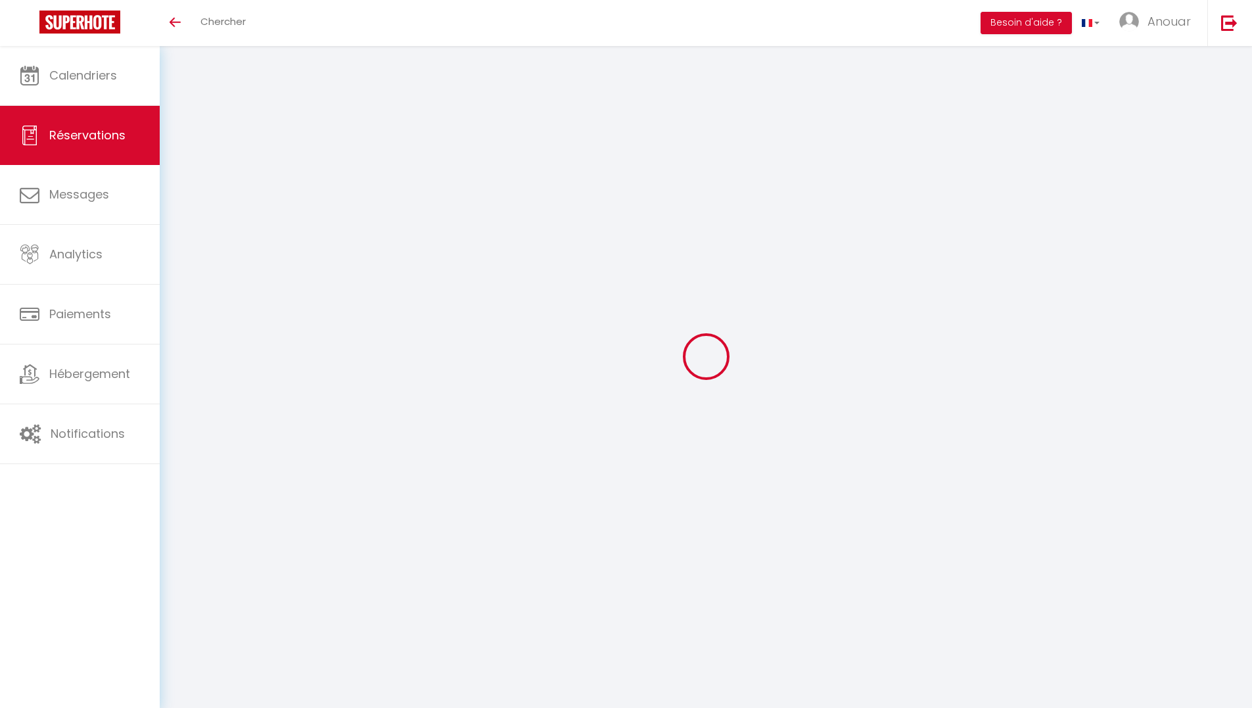
type input "JMJI Groupe [STREET_ADDRESS]"
type input "[GEOGRAPHIC_DATA]"
select select "FR"
type input "70.38"
select select "5834"
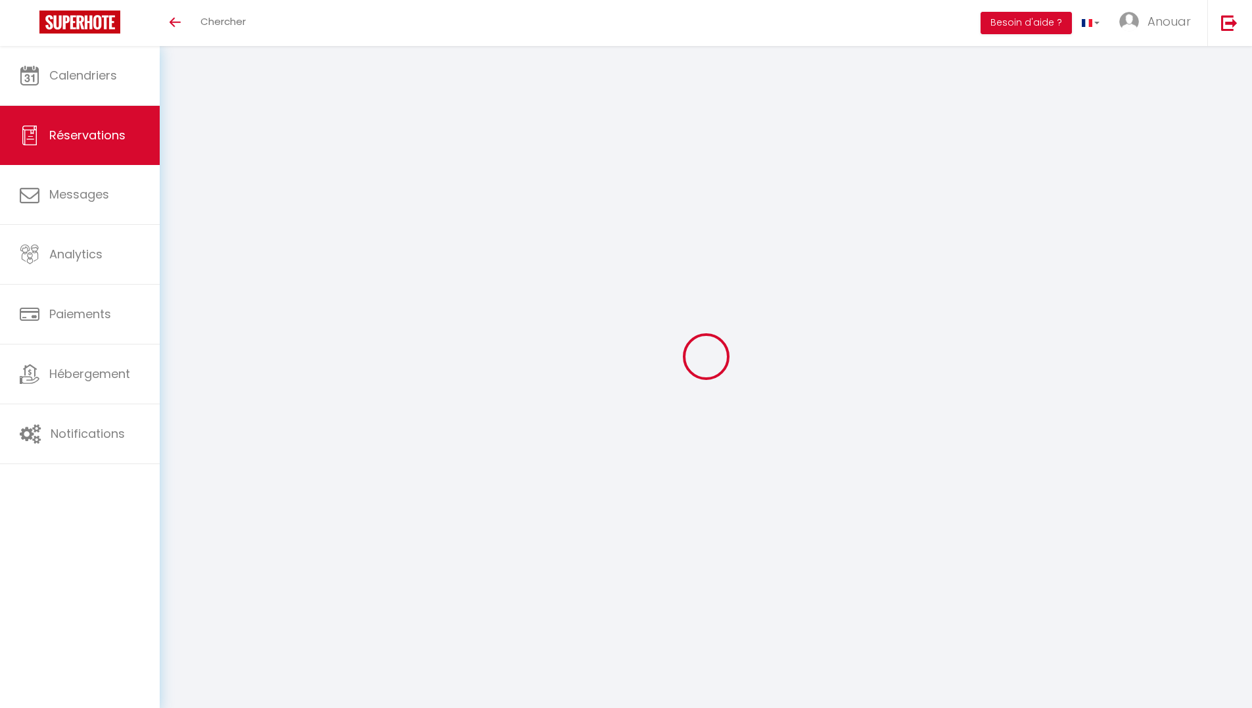
select select "1"
select select
type input "2"
select select "12"
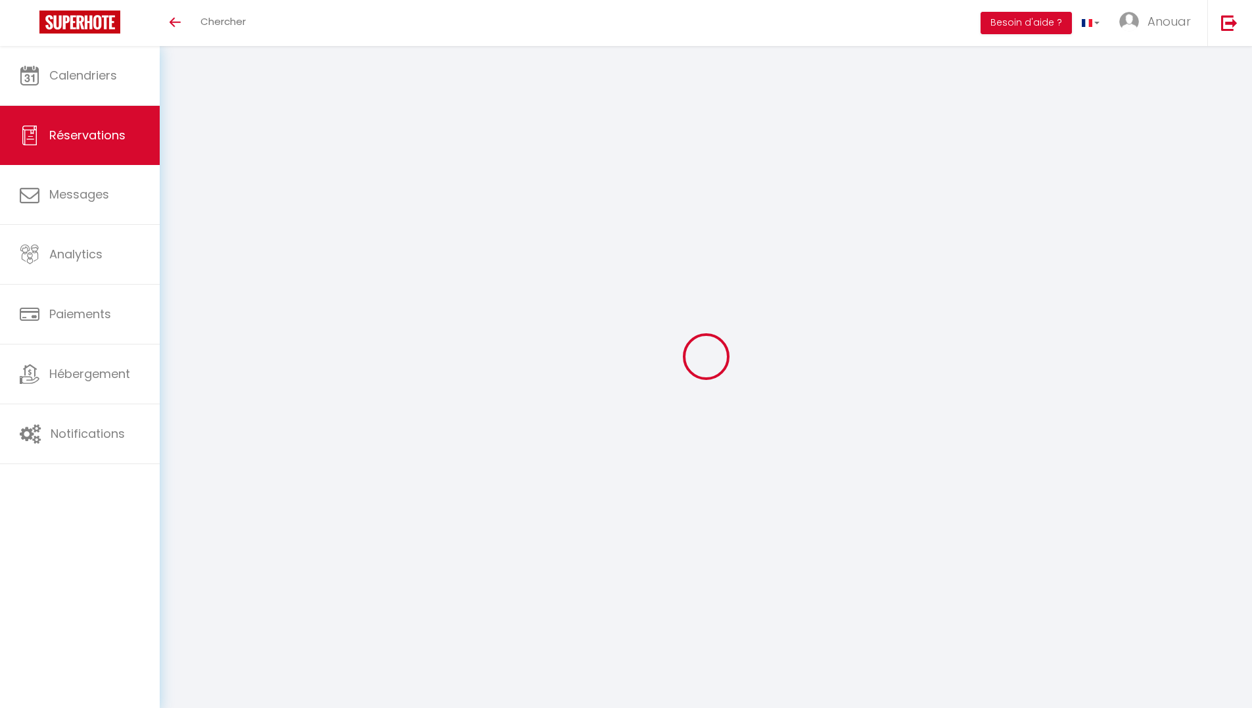
select select "15"
type input "414"
checkbox input "false"
type input "0"
select select "2"
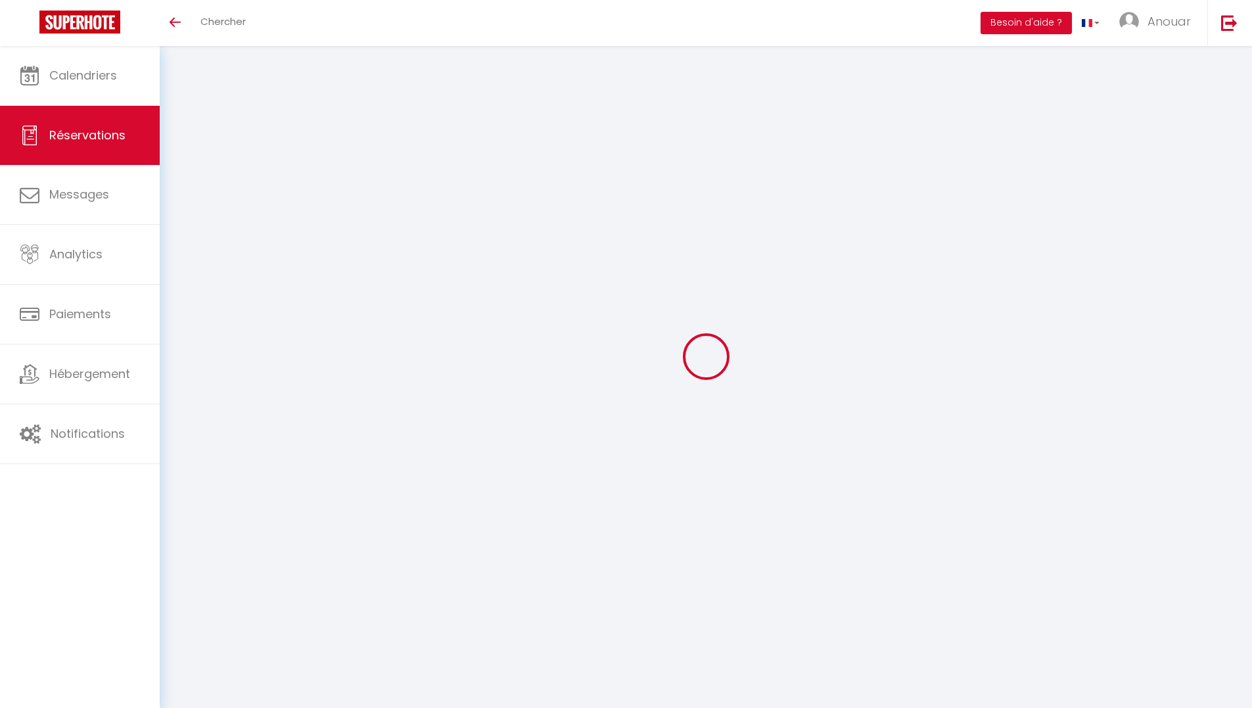
type input "0"
select select
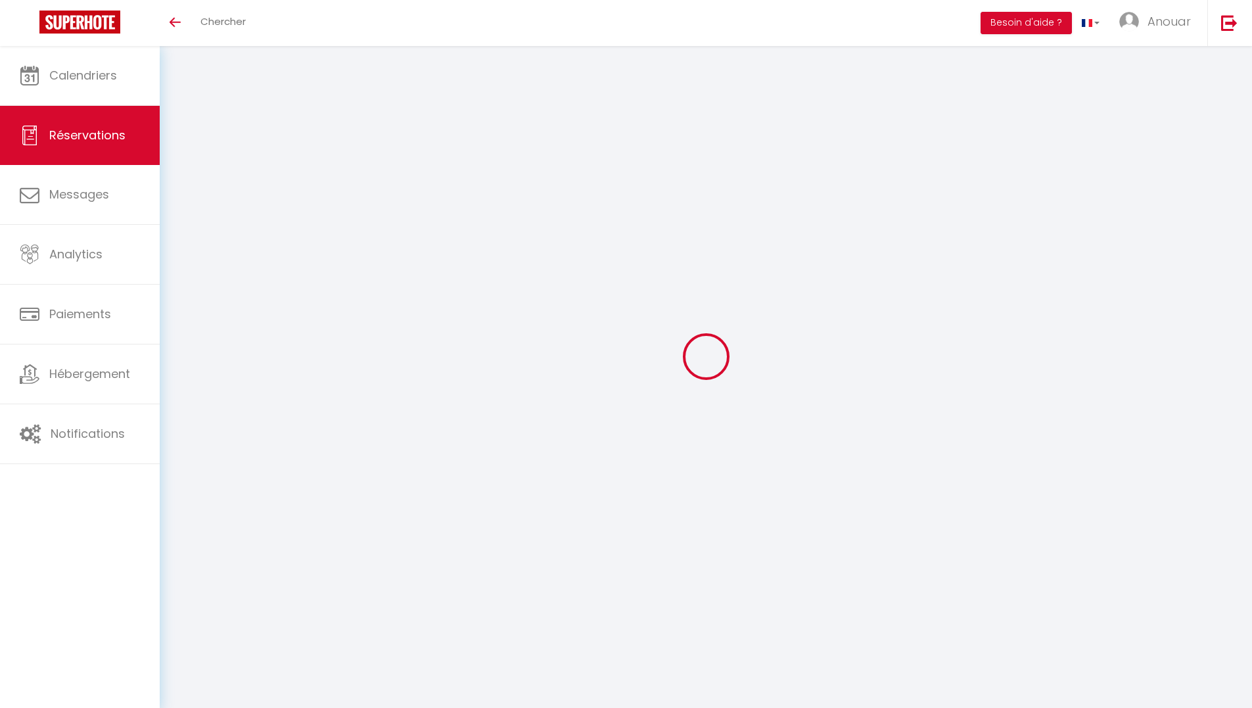
checkbox input "false"
select select
checkbox input "false"
select select
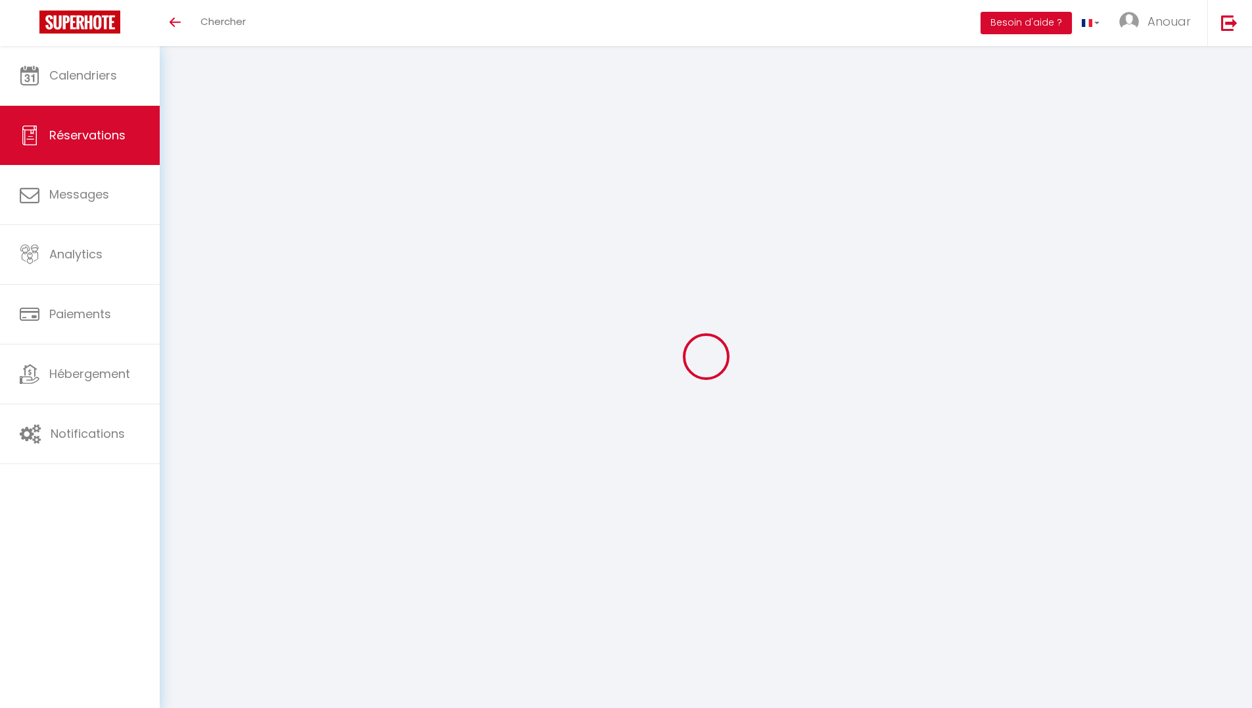
select select
checkbox input "false"
select select
checkbox input "false"
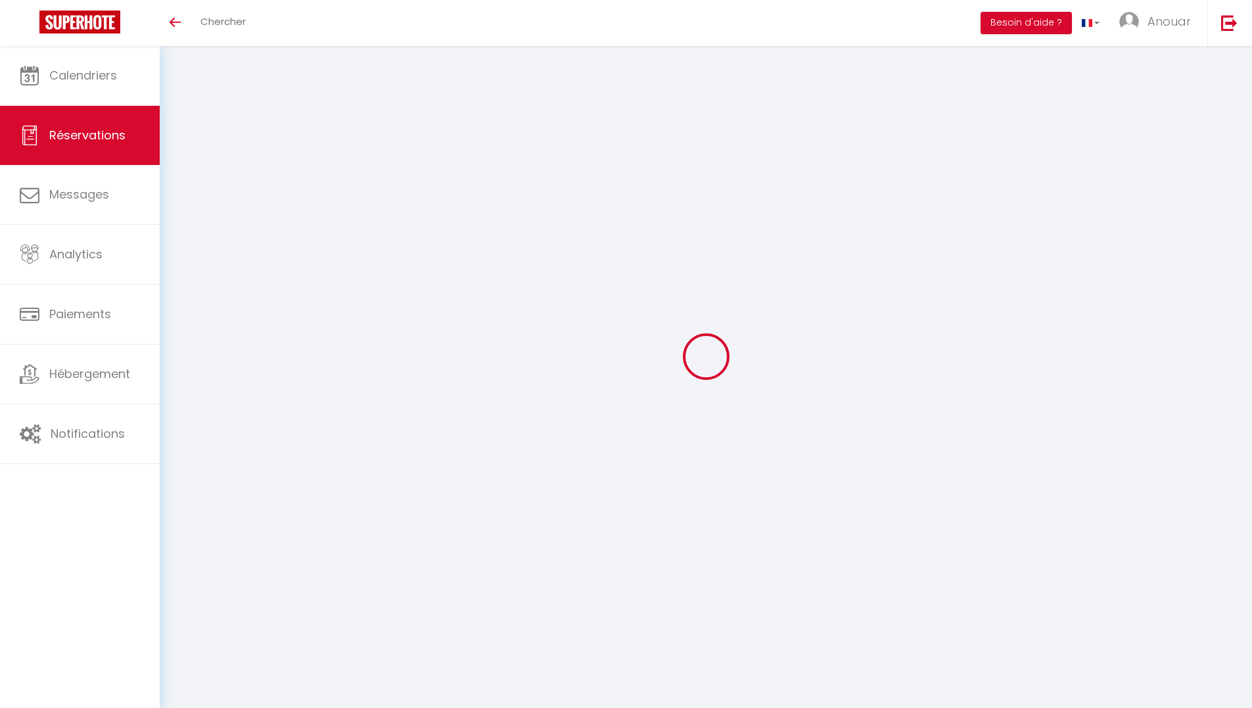
type textarea "I am travelling for business and I may be using a business credit card. This gu…"
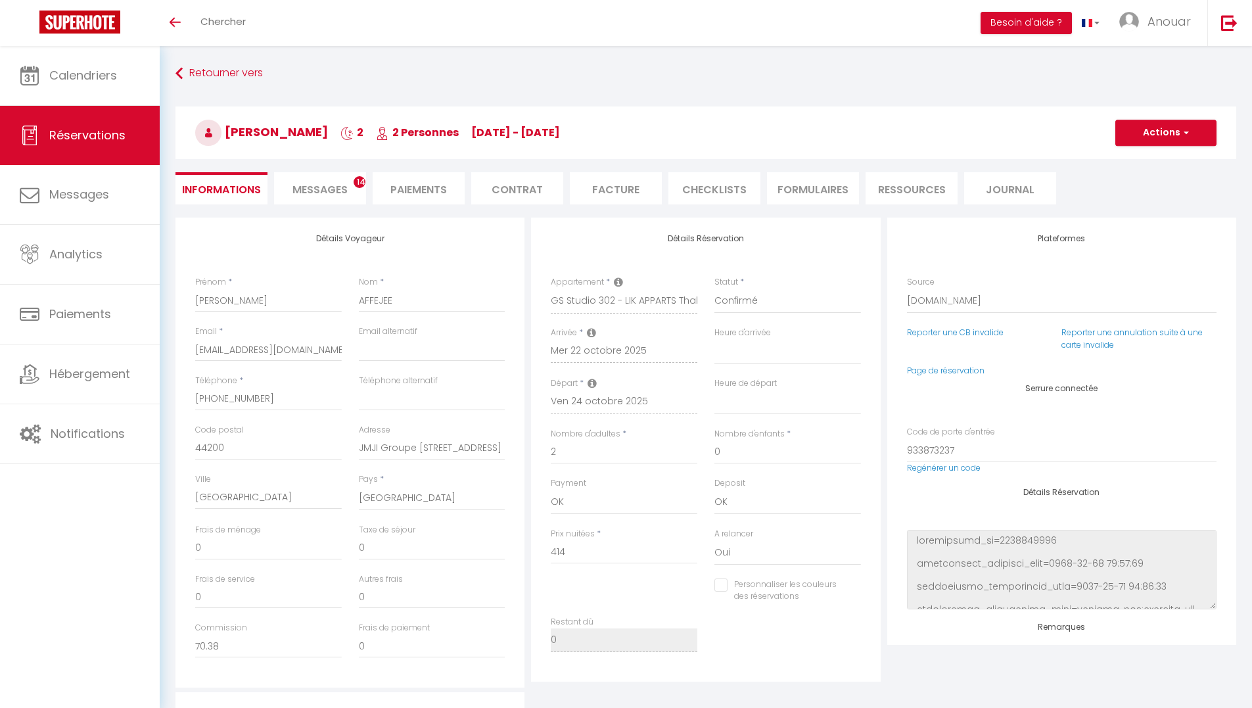
type input "4.31"
select select
checkbox input "false"
select select
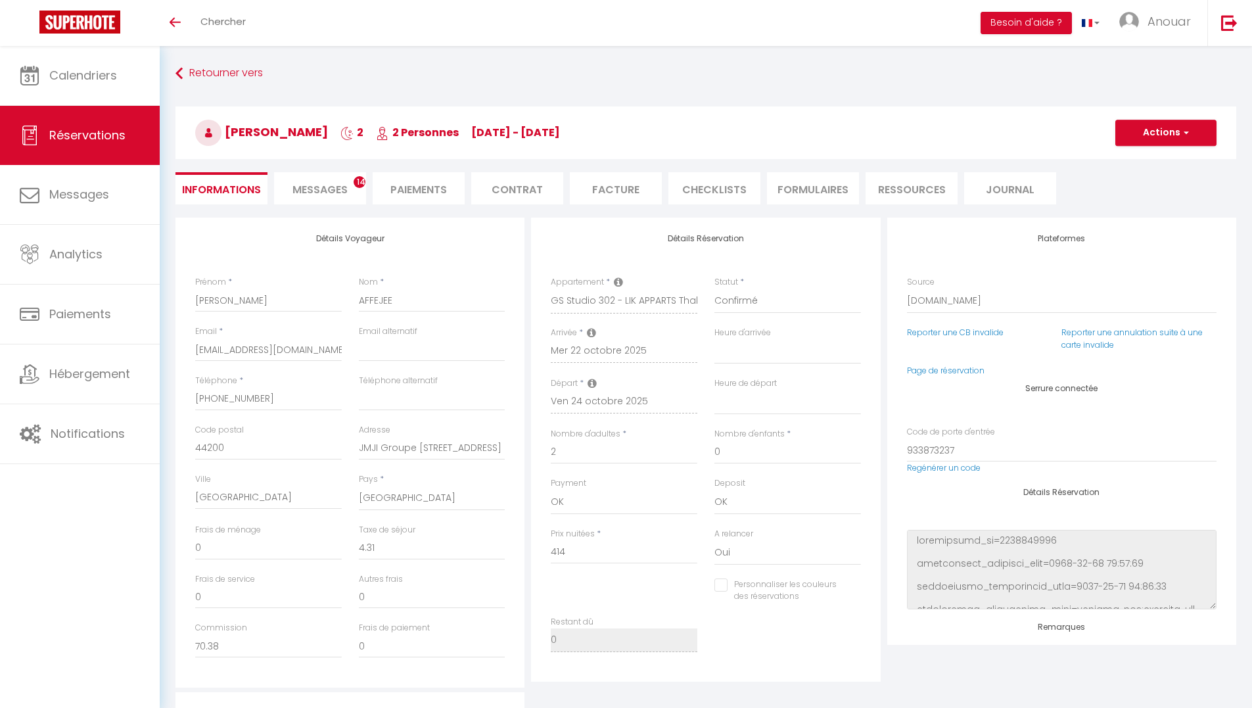
select select
click at [346, 178] on li "Messages 14" at bounding box center [320, 188] width 92 height 32
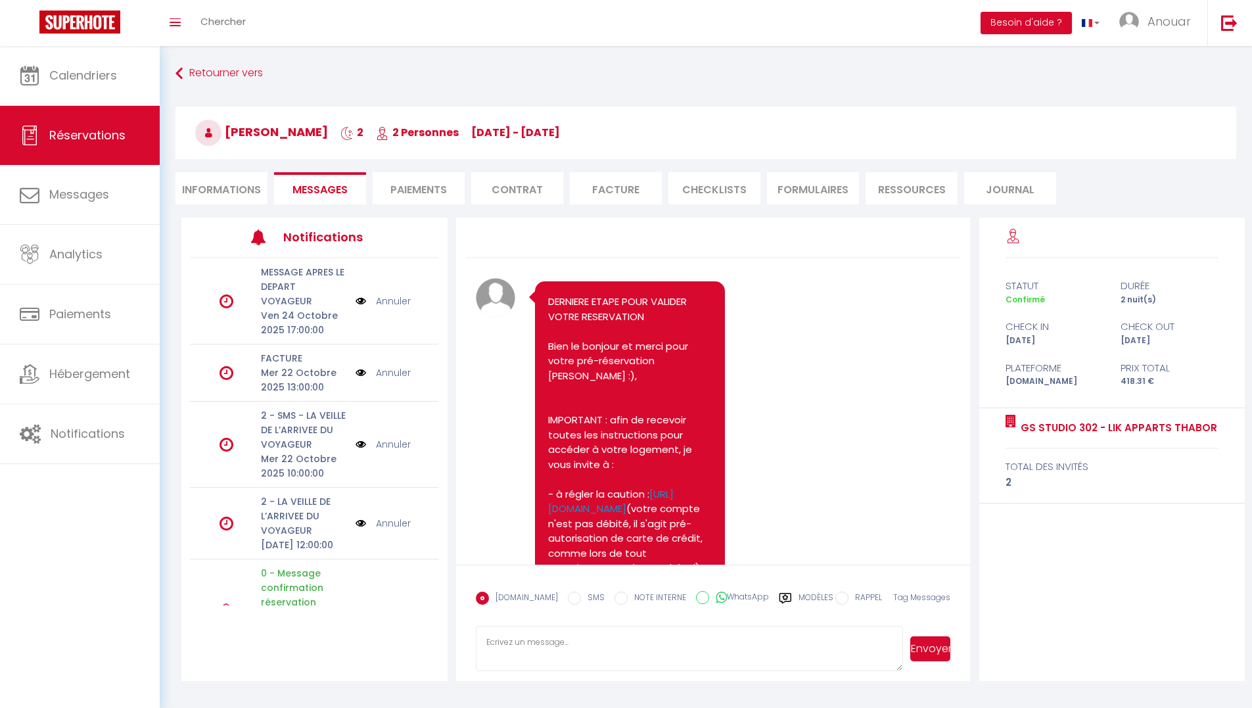
click at [809, 596] on label "Modèles" at bounding box center [816, 603] width 35 height 23
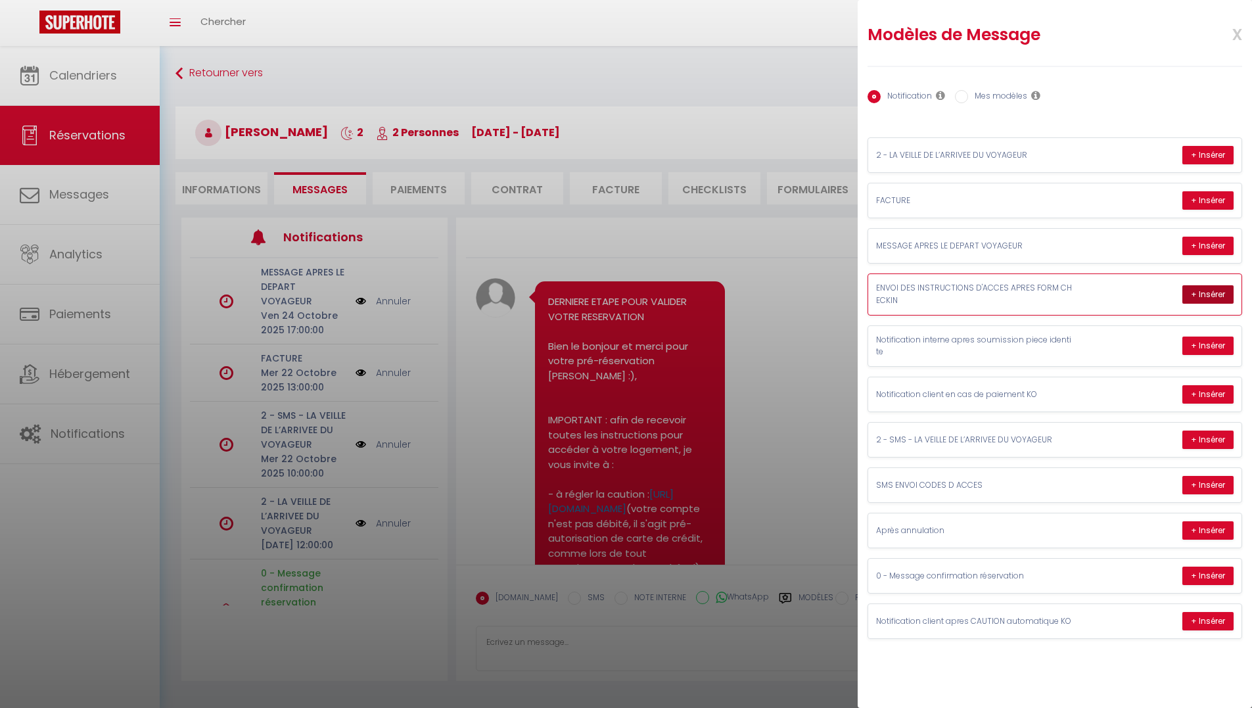
click at [1193, 288] on button "+ Insérer" at bounding box center [1208, 294] width 51 height 18
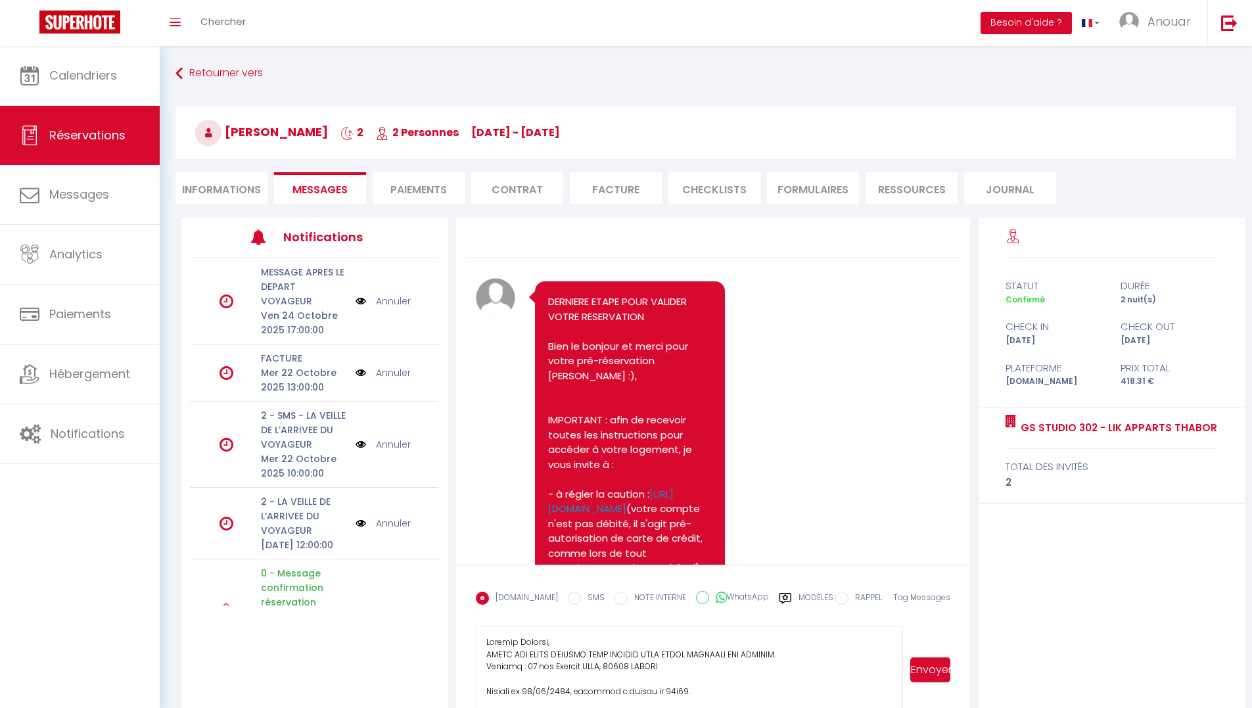
drag, startPoint x: 901, startPoint y: 667, endPoint x: 903, endPoint y: 709, distance: 42.1
click at [903, 707] on html "🟢 Des questions ou besoin d'assistance pour la migration AirBnB? Prenez rdv >>>…" at bounding box center [626, 354] width 1252 height 708
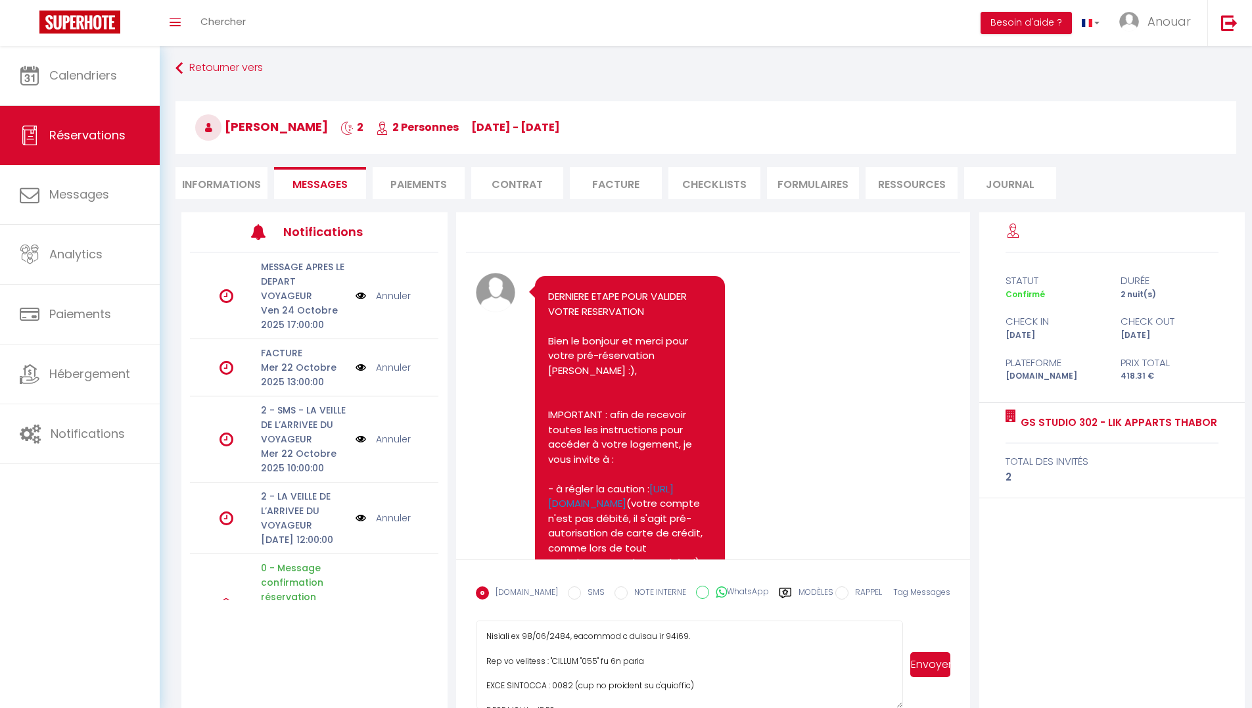
scroll to position [170, 0]
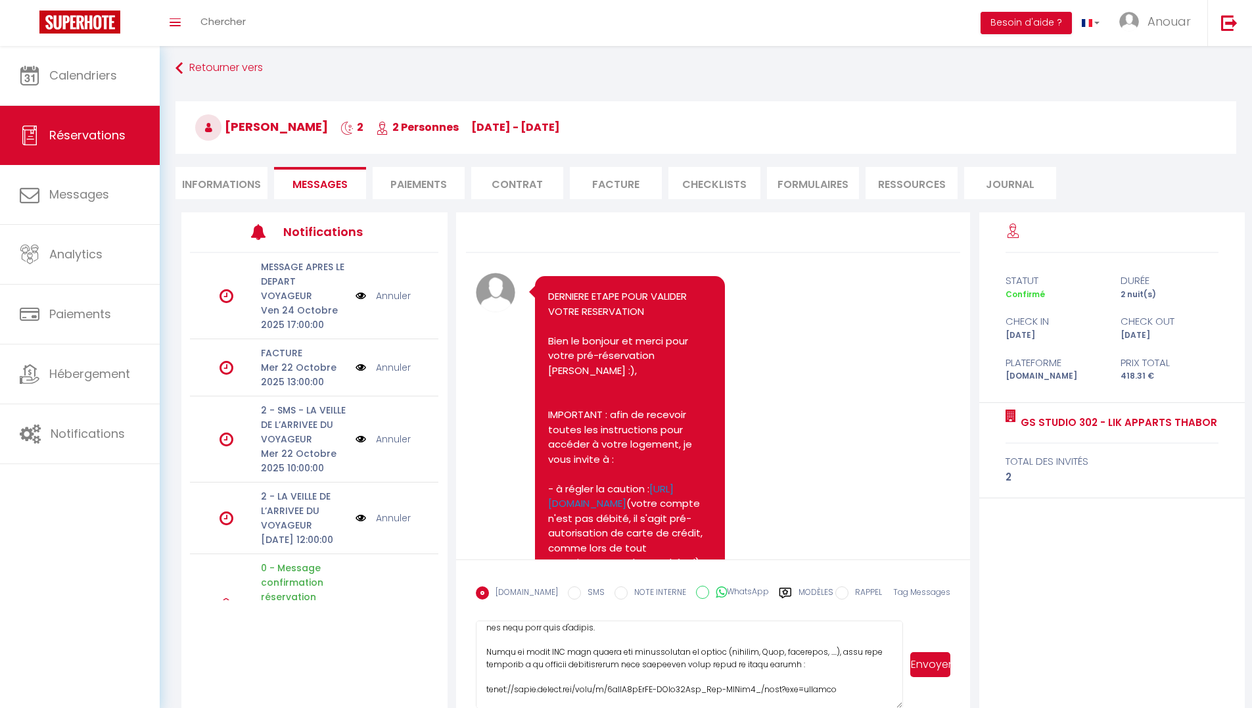
drag, startPoint x: 486, startPoint y: 654, endPoint x: 703, endPoint y: 636, distance: 218.3
click at [703, 636] on textarea at bounding box center [690, 665] width 428 height 88
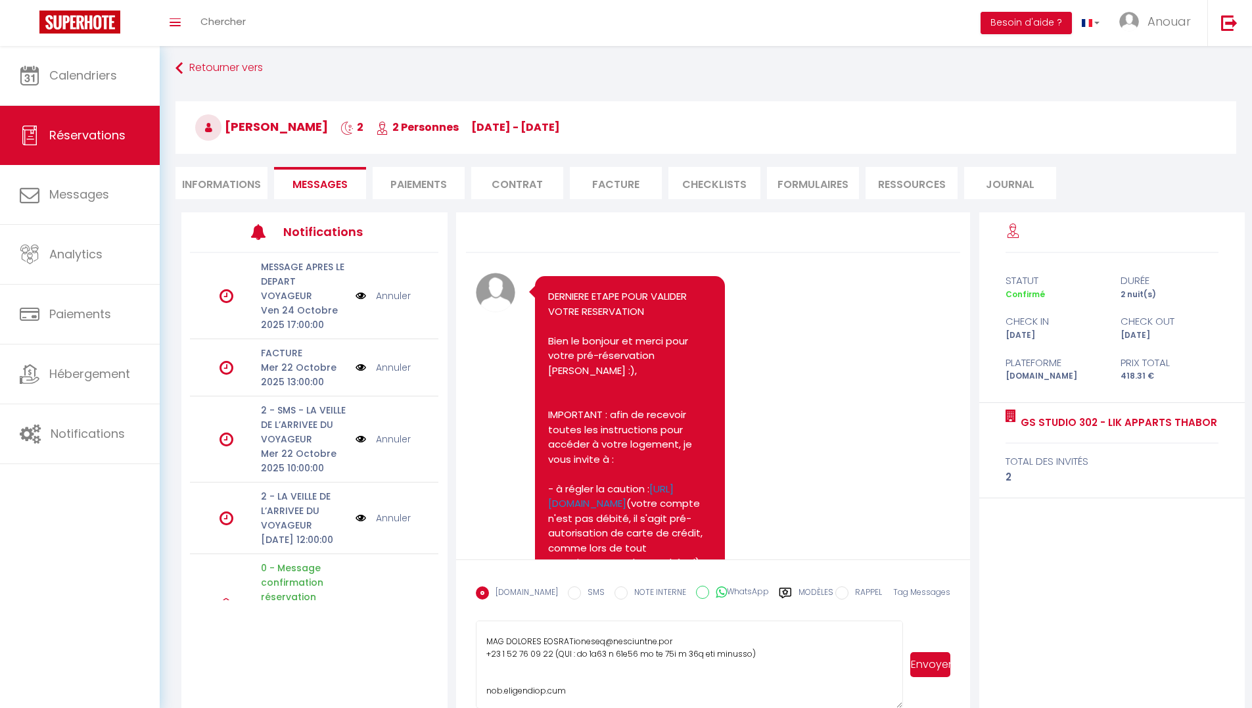
scroll to position [46, 0]
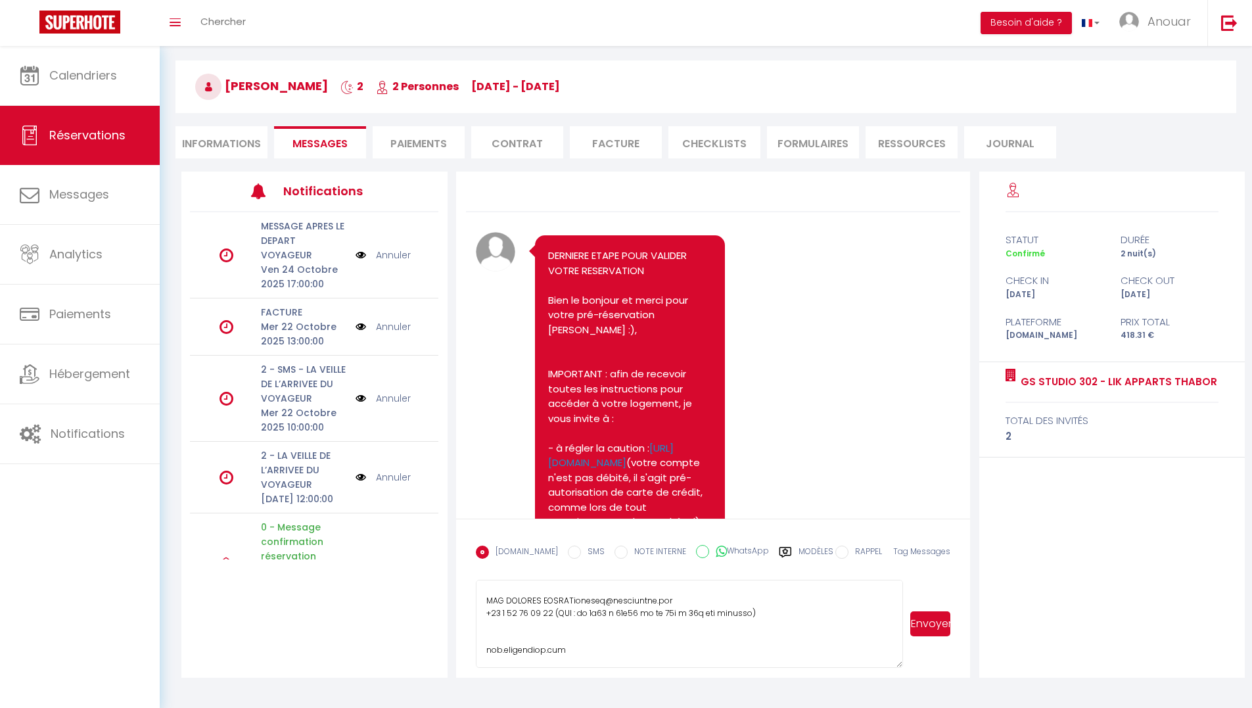
drag, startPoint x: 485, startPoint y: 684, endPoint x: 749, endPoint y: 708, distance: 264.8
click at [749, 662] on html "🟢 Des questions ou besoin d'assistance pour la migration AirBnB? Prenez rdv >>>…" at bounding box center [626, 308] width 1252 height 708
type textarea "Bonjour Mathieu, VOICI VOS CODES D'ENTREE POUR ACCEDER DANS VOTRE LOGEMENT LIK …"
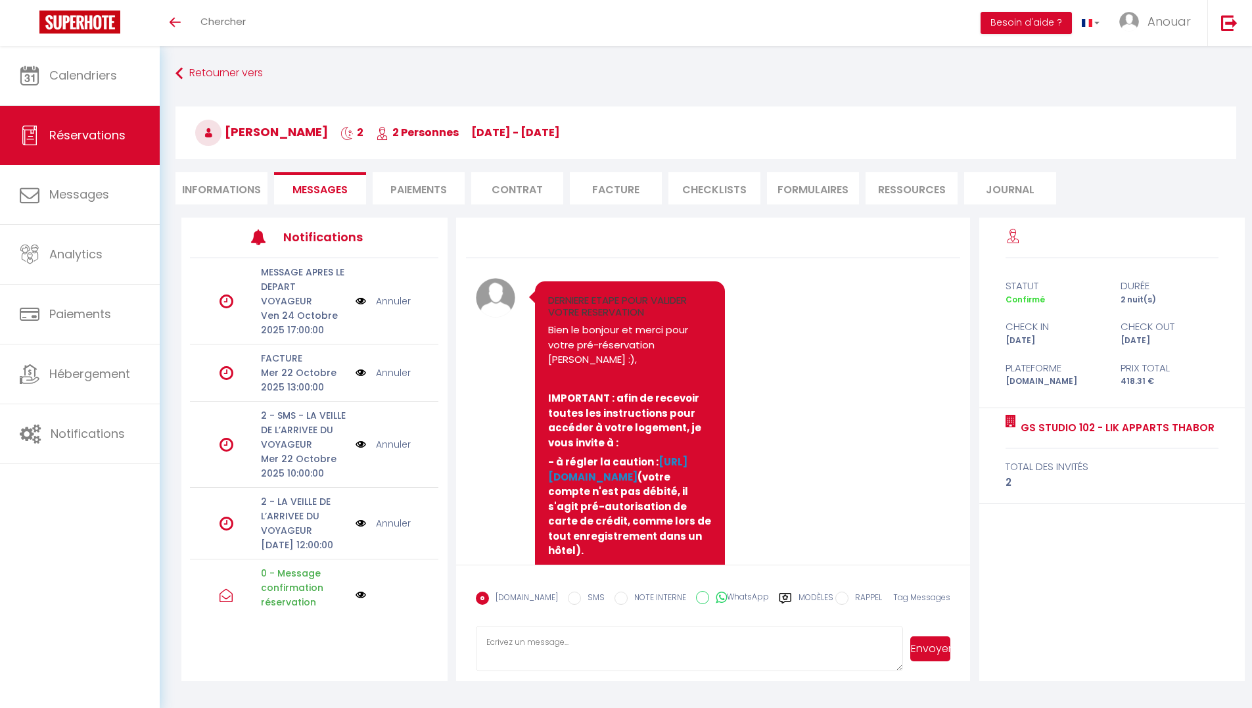
select select "5832"
select select
select select "2"
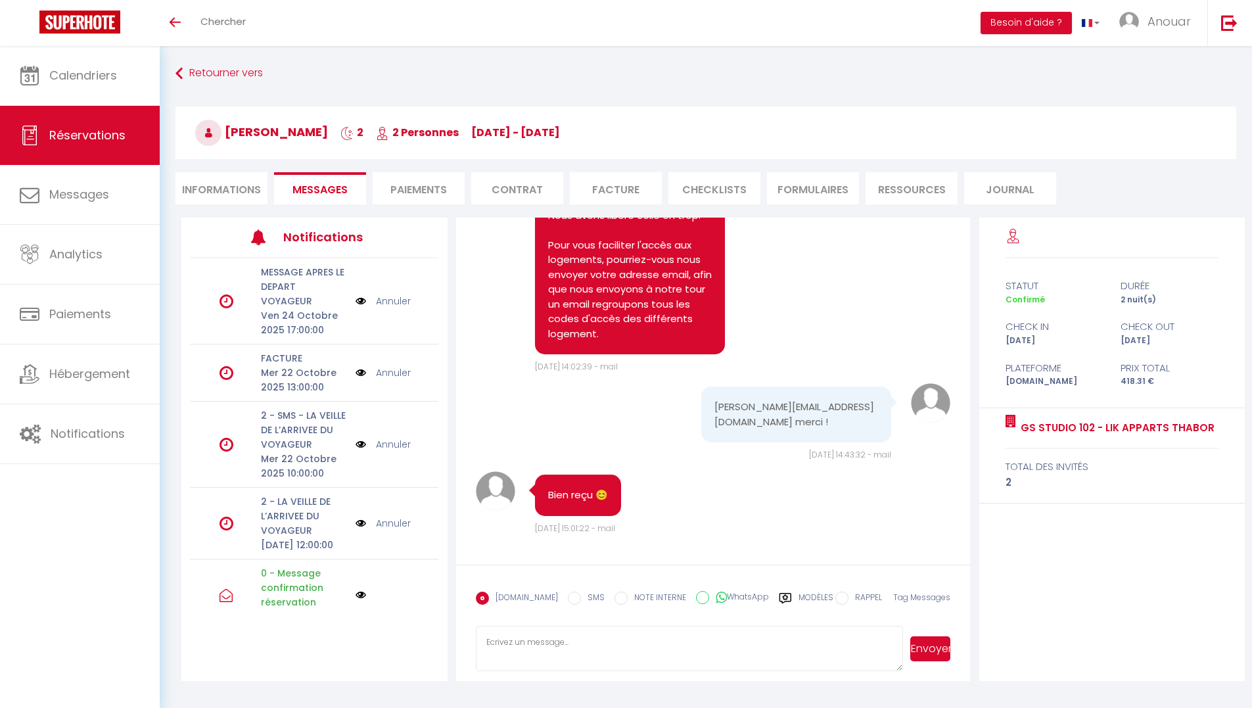
scroll to position [10872, 0]
click at [235, 193] on li "Informations" at bounding box center [222, 188] width 92 height 32
select select
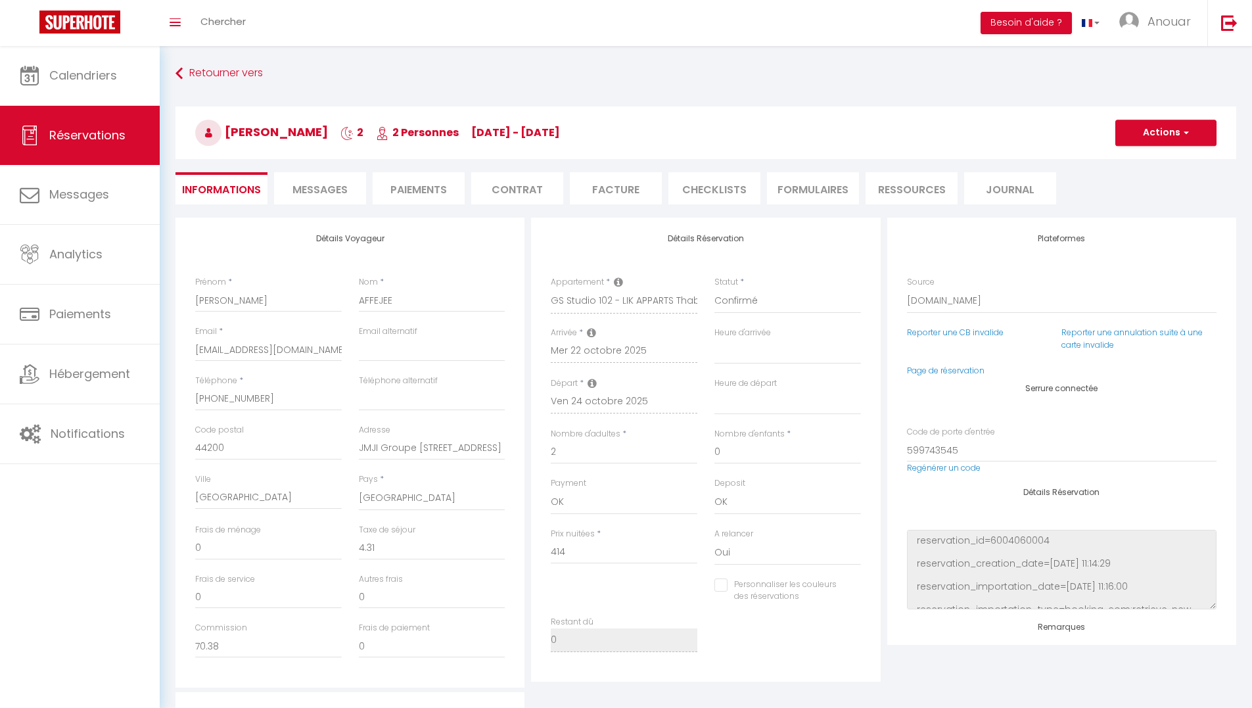
select select
checkbox input "false"
select select
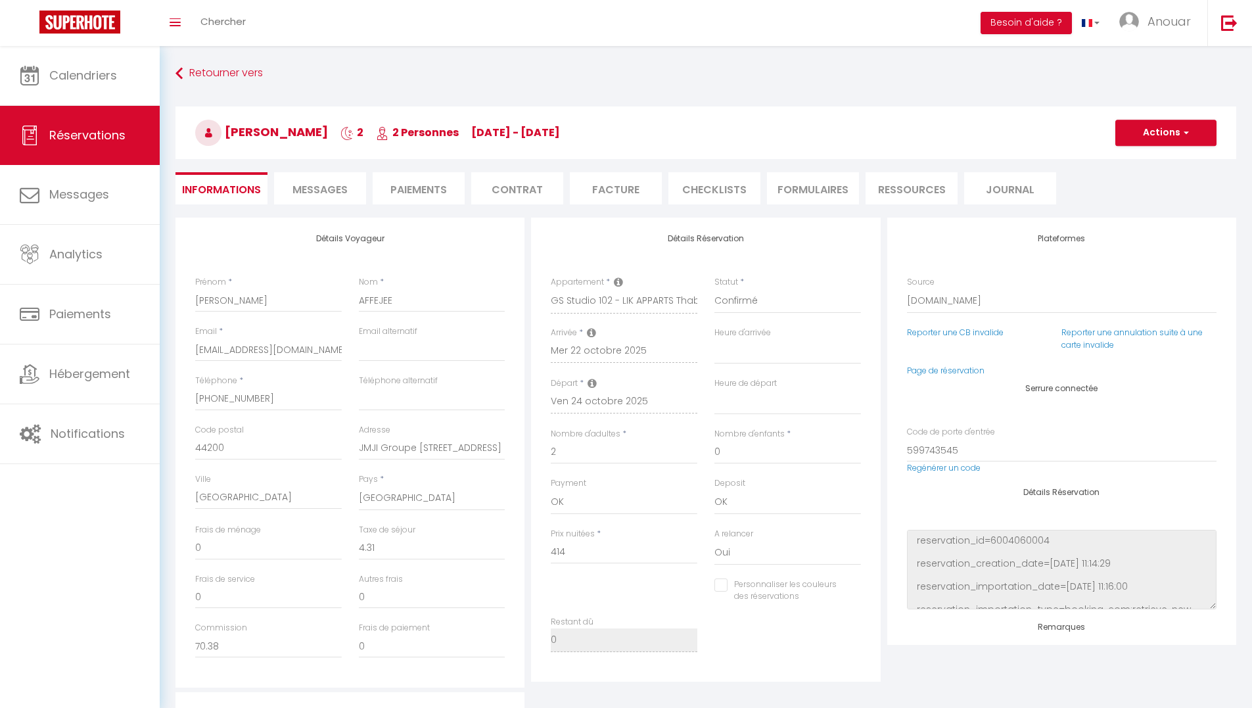
checkbox input "false"
select select
checkbox input "false"
click at [306, 182] on span "Messages" at bounding box center [320, 189] width 55 height 15
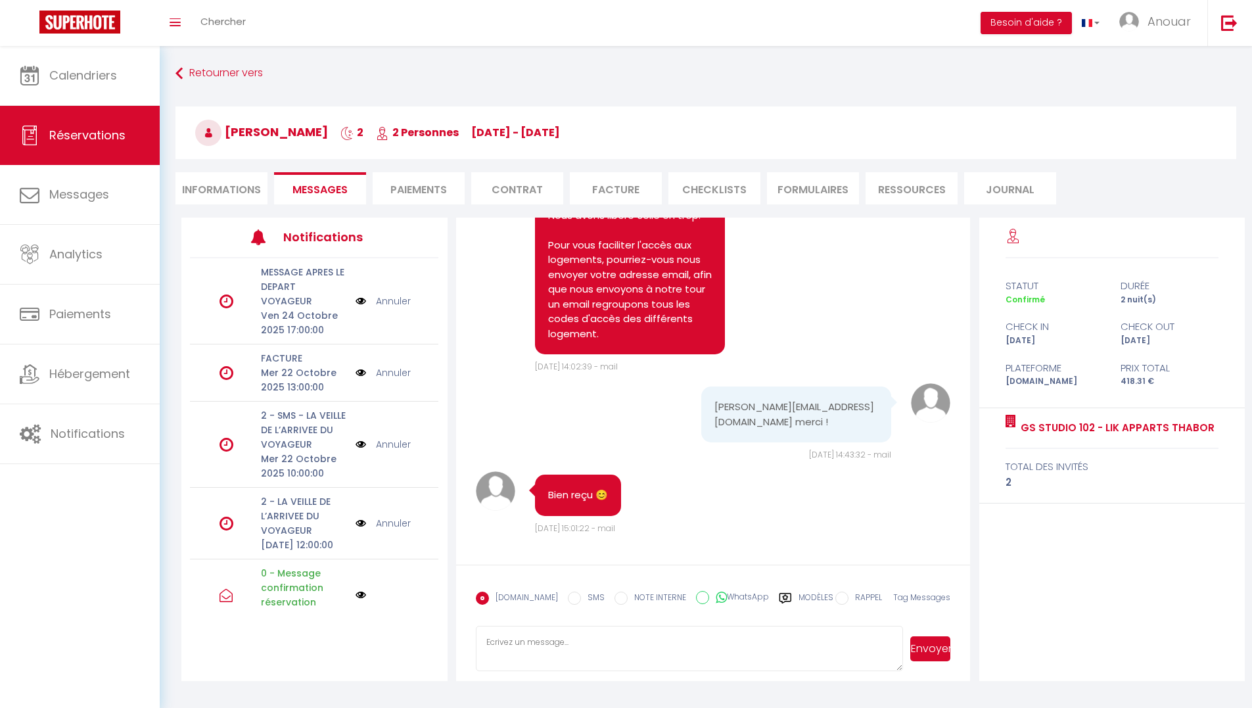
click at [799, 594] on label "Modèles" at bounding box center [816, 603] width 35 height 23
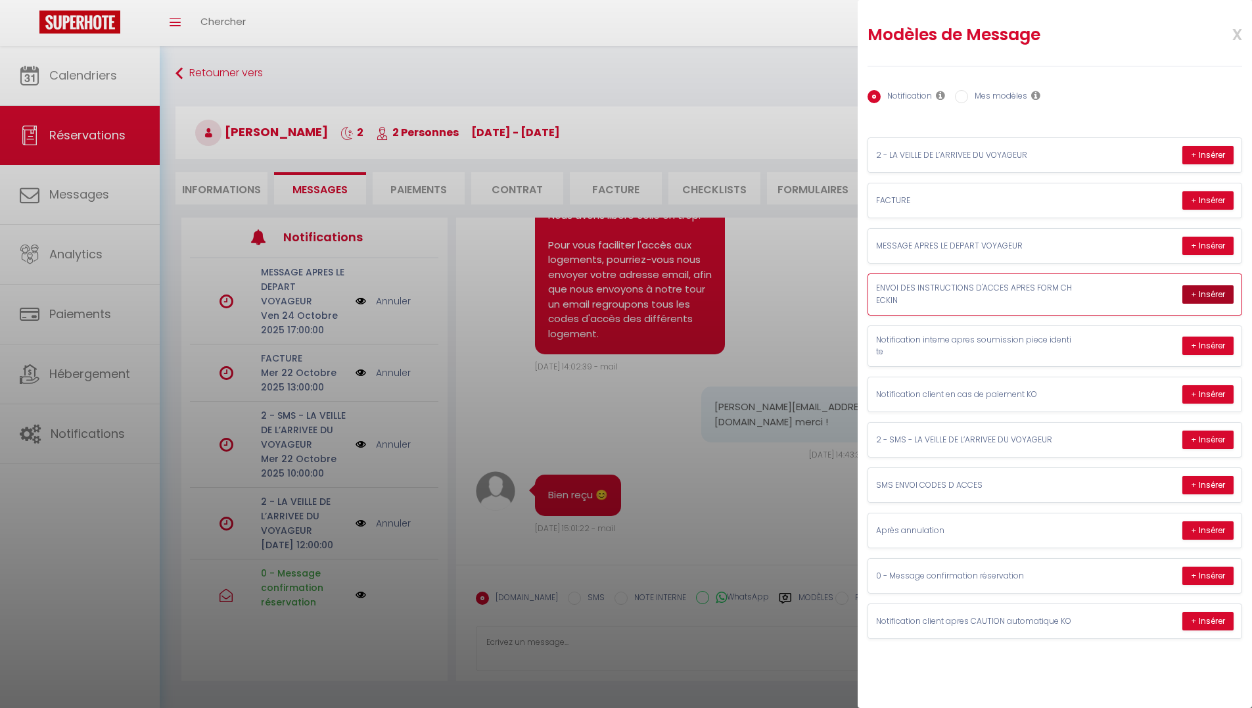
click at [1197, 292] on button "+ Insérer" at bounding box center [1208, 294] width 51 height 18
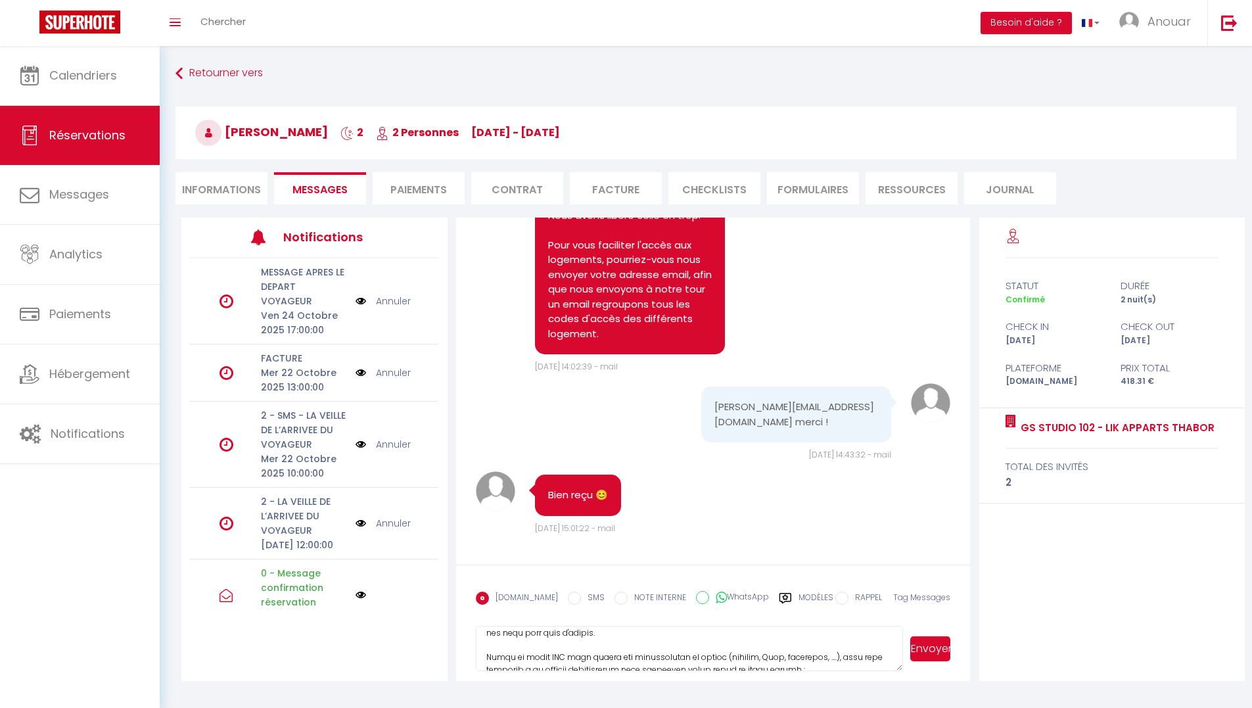
drag, startPoint x: 676, startPoint y: 660, endPoint x: 662, endPoint y: 664, distance: 14.4
click at [662, 664] on textarea at bounding box center [690, 649] width 428 height 46
click at [677, 653] on textarea at bounding box center [690, 649] width 428 height 46
click at [676, 654] on textarea at bounding box center [690, 649] width 428 height 46
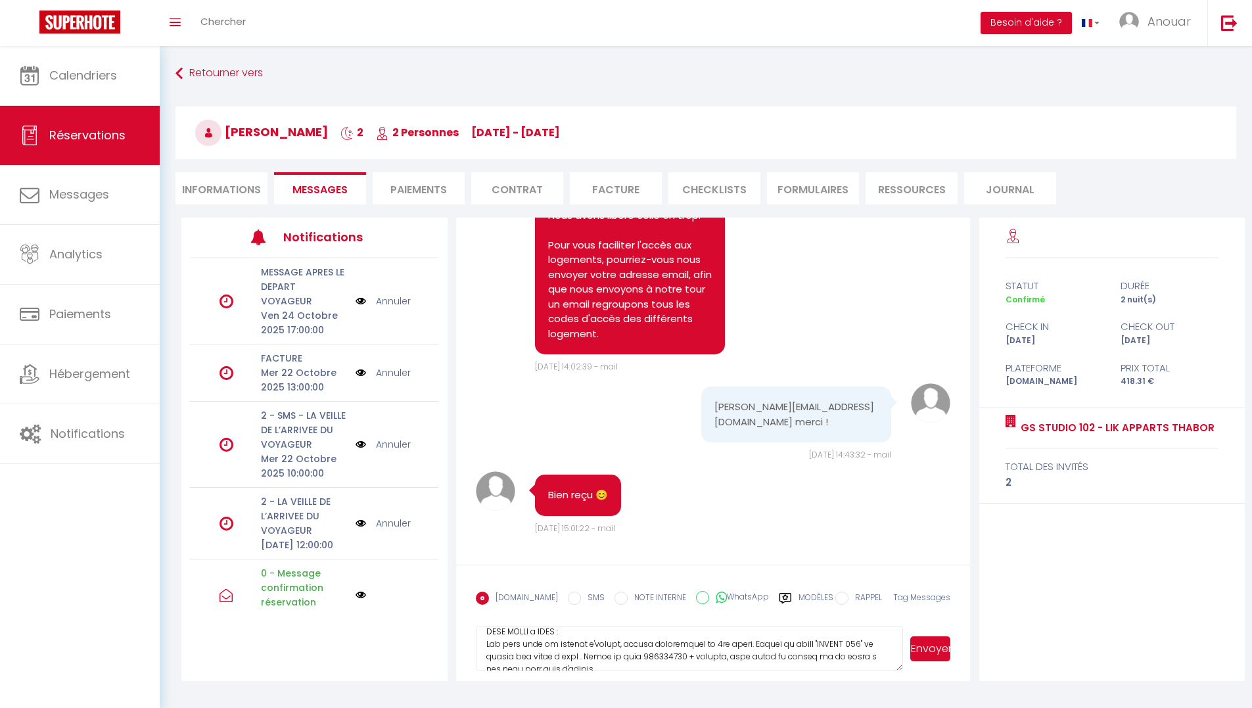
click at [676, 654] on textarea at bounding box center [690, 649] width 428 height 46
type textarea "Loremip Dolorsi, AMETC ADI ELITS D'EIUSMO TEMP INCIDID UTLA ETDOL MAGNAALI ENI …"
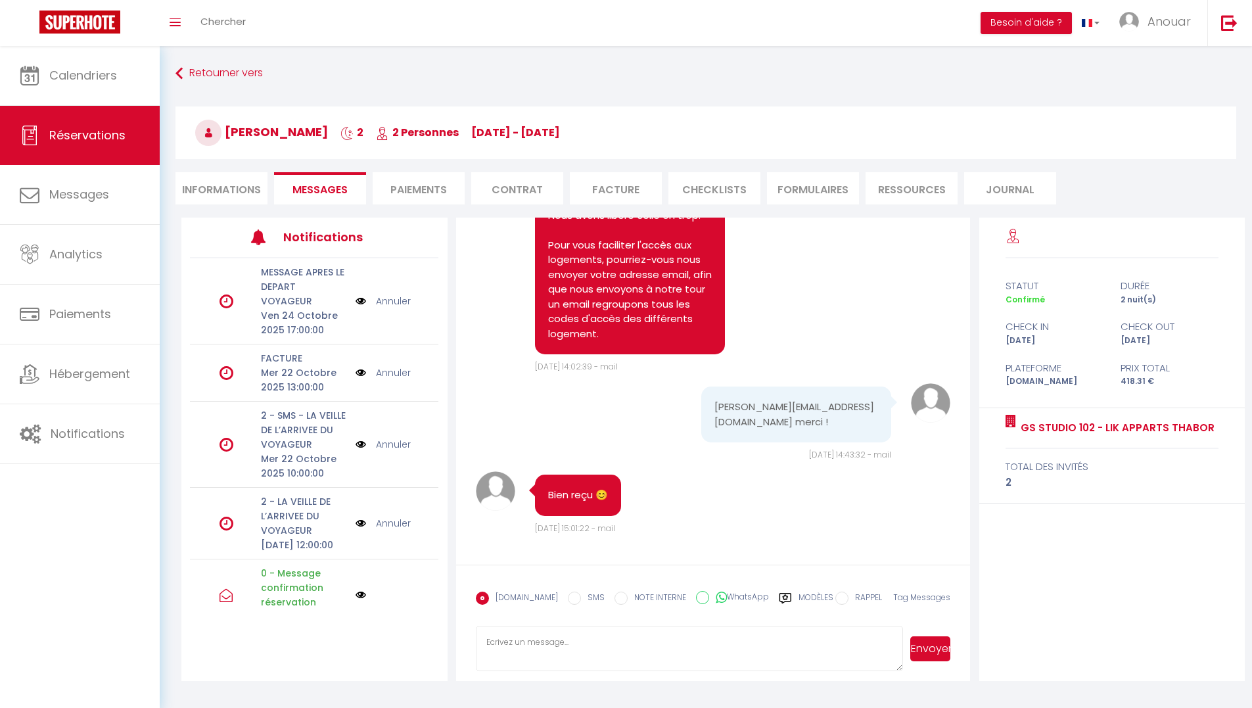
scroll to position [0, 0]
click at [245, 200] on li "Informations" at bounding box center [222, 188] width 92 height 32
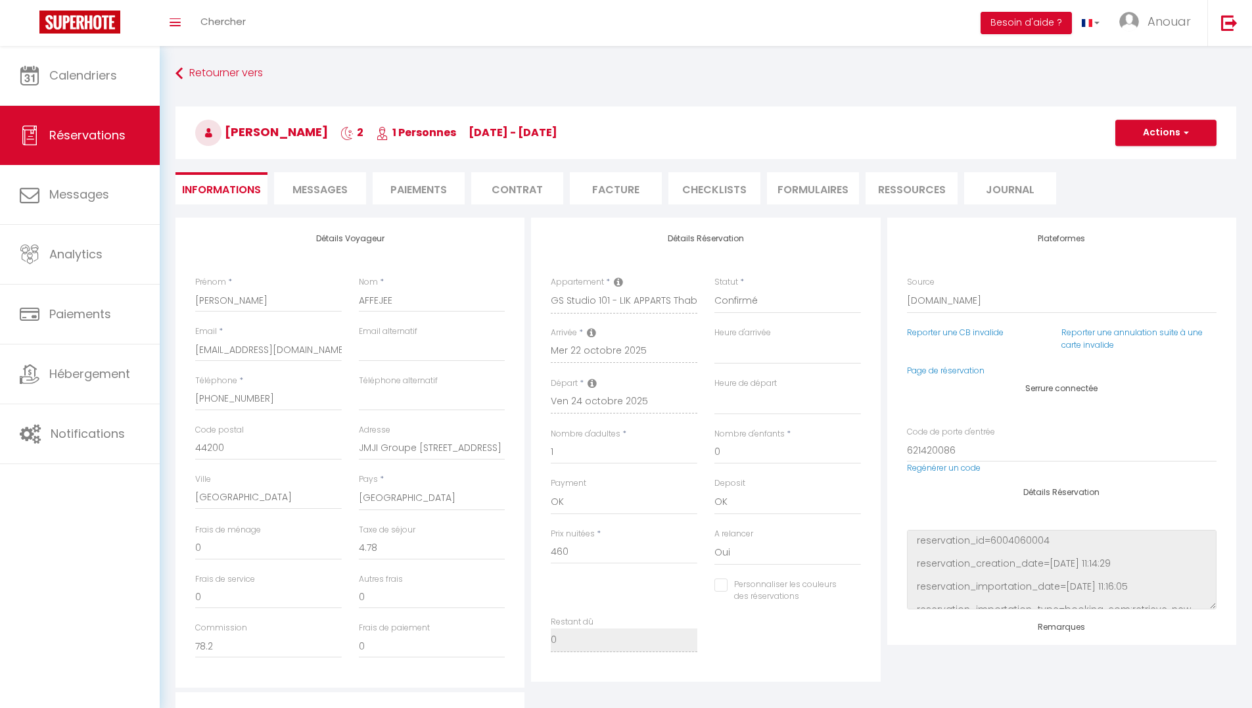
select select
click at [342, 197] on span "Messages" at bounding box center [320, 189] width 55 height 15
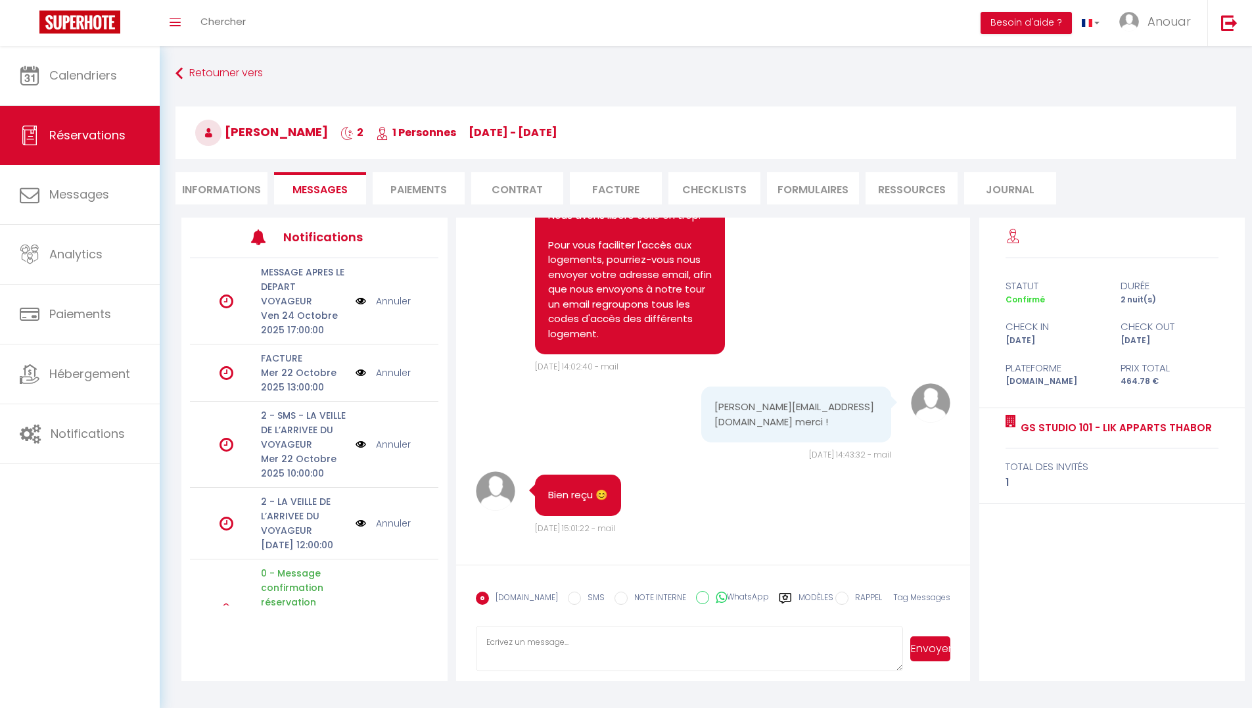
click at [805, 594] on label "Modèles" at bounding box center [816, 603] width 35 height 23
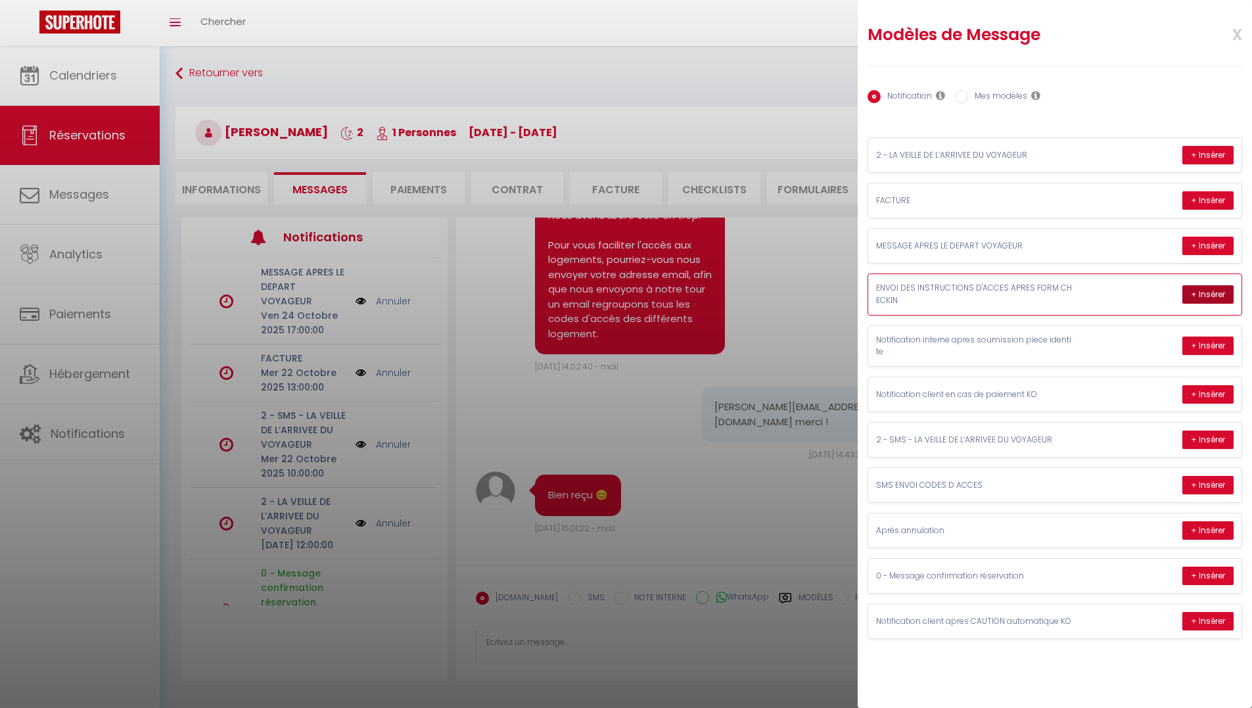
click at [1197, 291] on button "+ Insérer" at bounding box center [1208, 294] width 51 height 18
type textarea "Bonjour Mathieu, VOICI VOS CODES D'ENTREE POUR ACCEDER DANS VOTRE LOGEMENT LIK …"
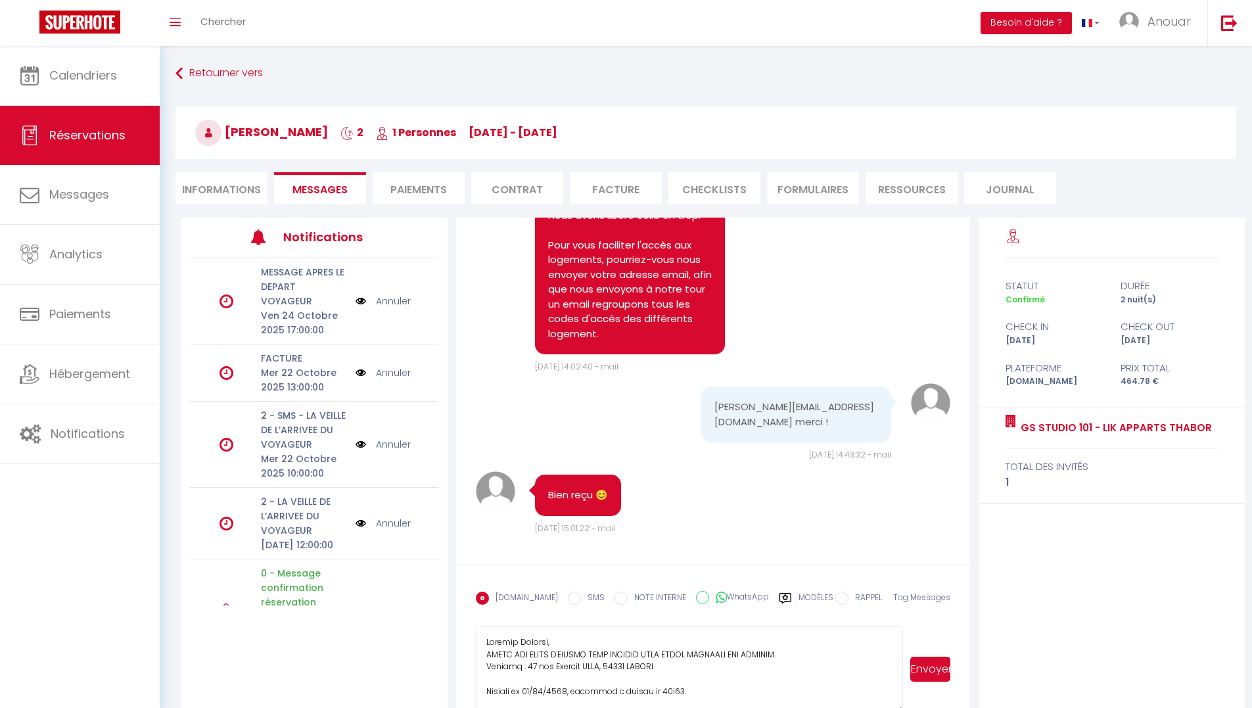
drag, startPoint x: 895, startPoint y: 668, endPoint x: 915, endPoint y: 686, distance: 27.0
click at [906, 707] on html "🟢 Des questions ou besoin d'assistance pour la migration AirBnB? Prenez rdv >>>…" at bounding box center [626, 354] width 1252 height 708
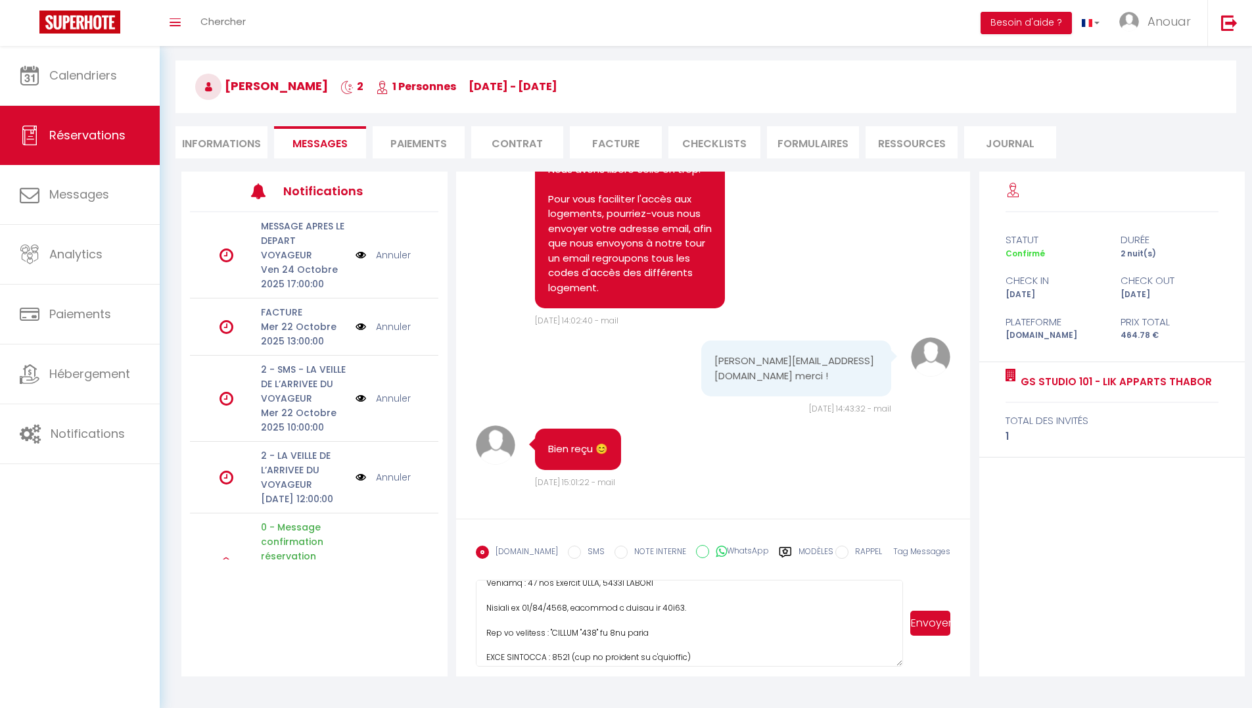
scroll to position [59, 0]
drag, startPoint x: 607, startPoint y: 585, endPoint x: 596, endPoint y: 613, distance: 30.2
click at [596, 613] on textarea at bounding box center [690, 623] width 428 height 87
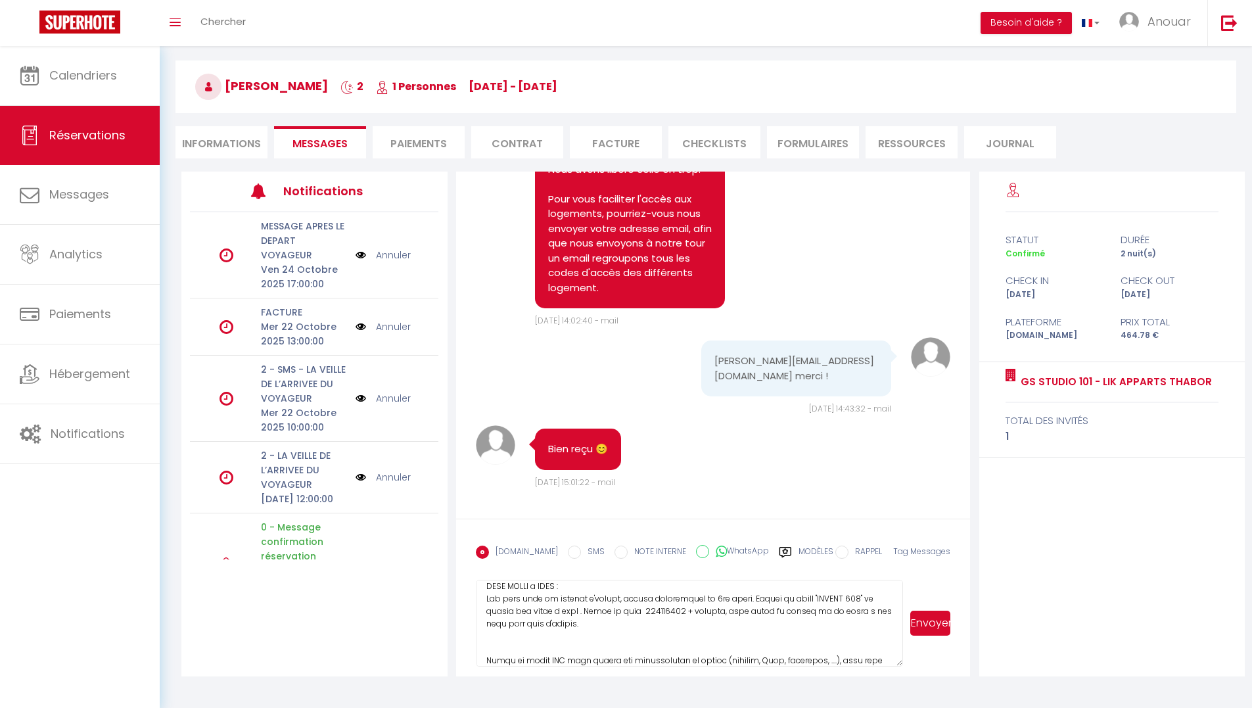
scroll to position [130, 0]
drag, startPoint x: 676, startPoint y: 656, endPoint x: 636, endPoint y: 613, distance: 59.1
click at [636, 613] on textarea at bounding box center [690, 623] width 428 height 87
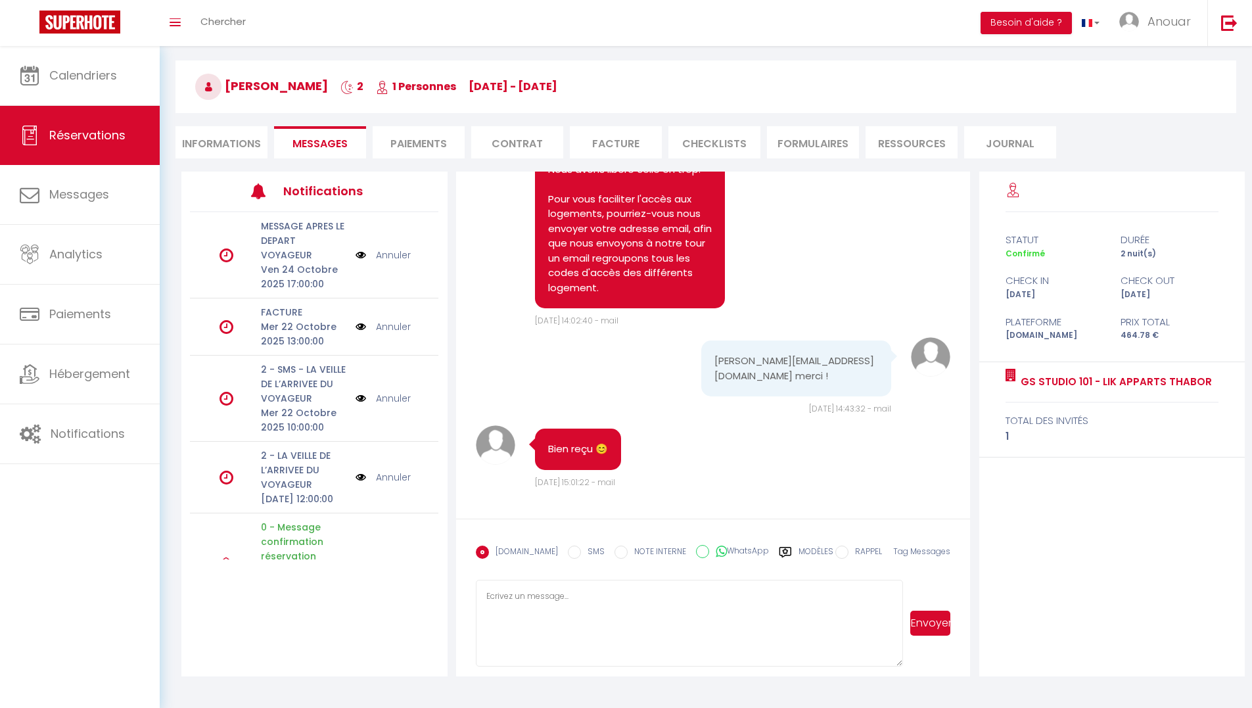
scroll to position [0, 0]
click at [880, 644] on textarea at bounding box center [690, 623] width 428 height 87
click at [248, 148] on li "Informations" at bounding box center [222, 142] width 92 height 32
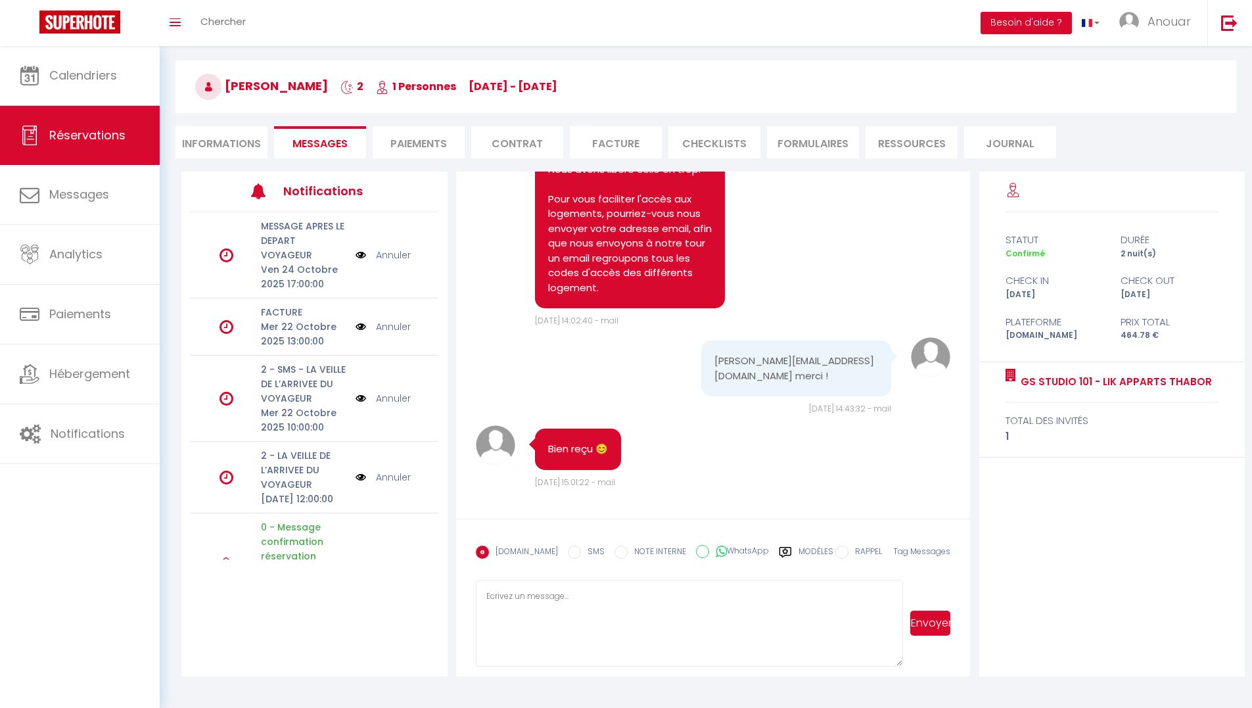
select select
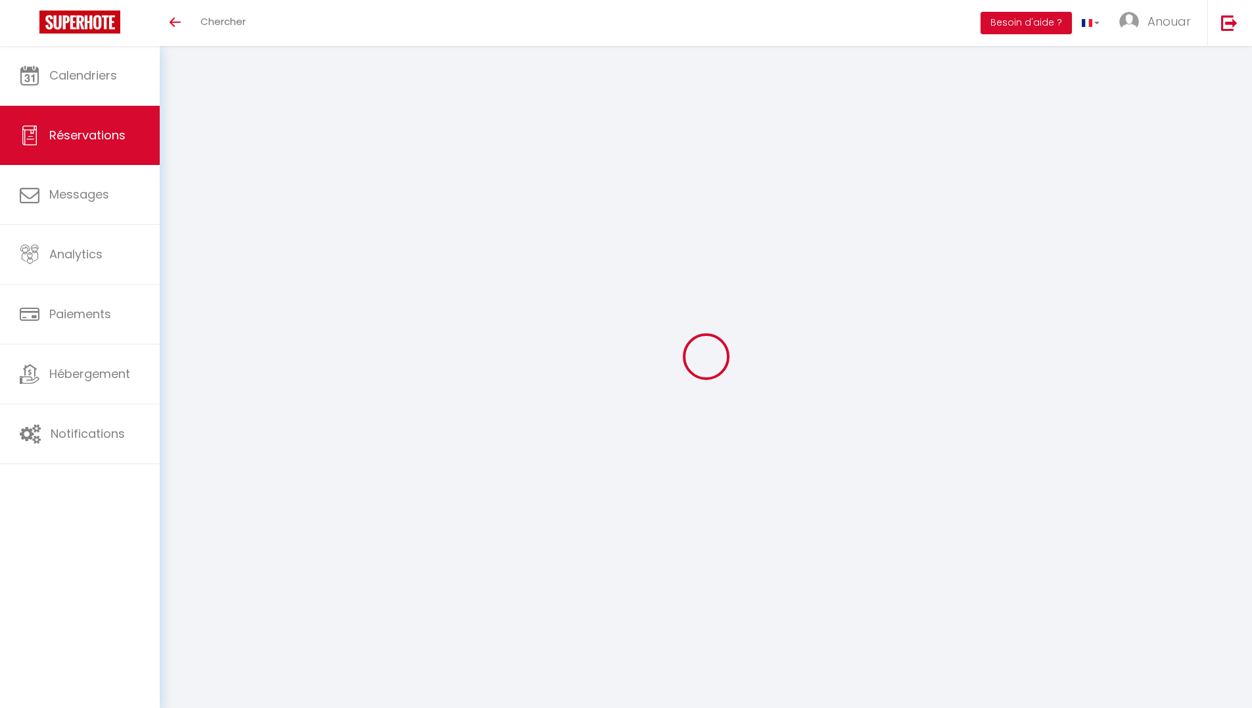
select select
checkbox input "false"
select select
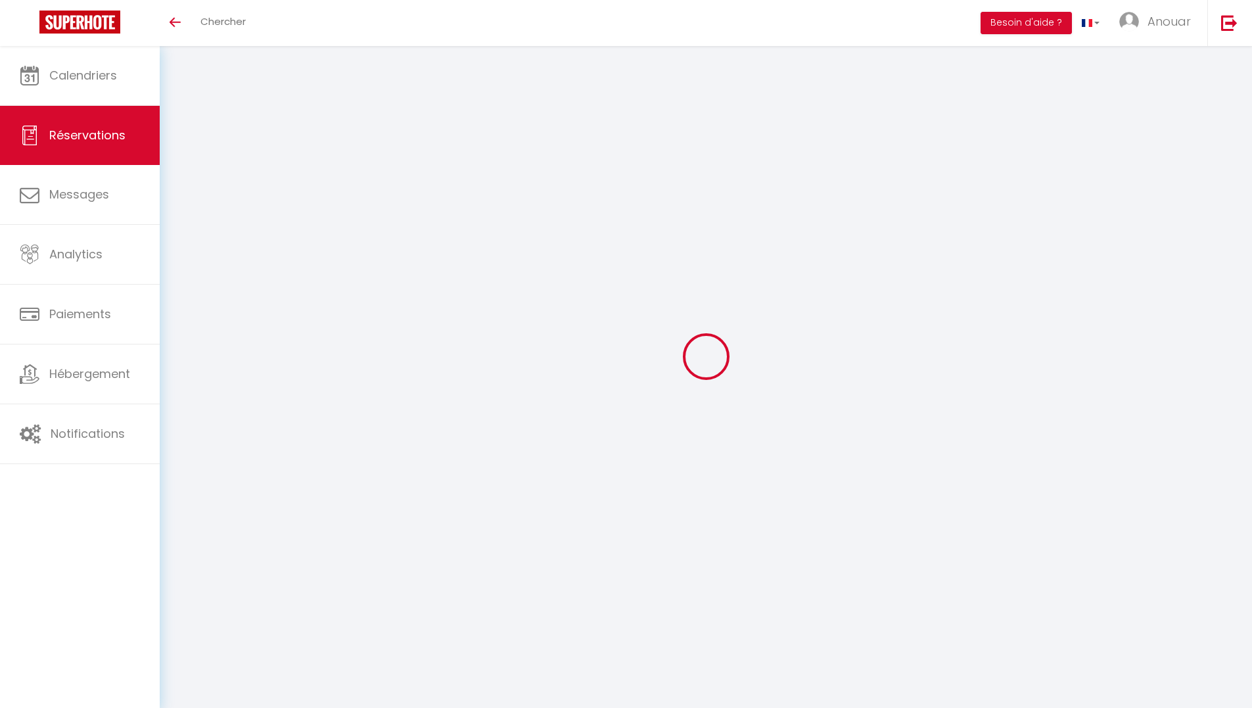
checkbox input "false"
select select
checkbox input "false"
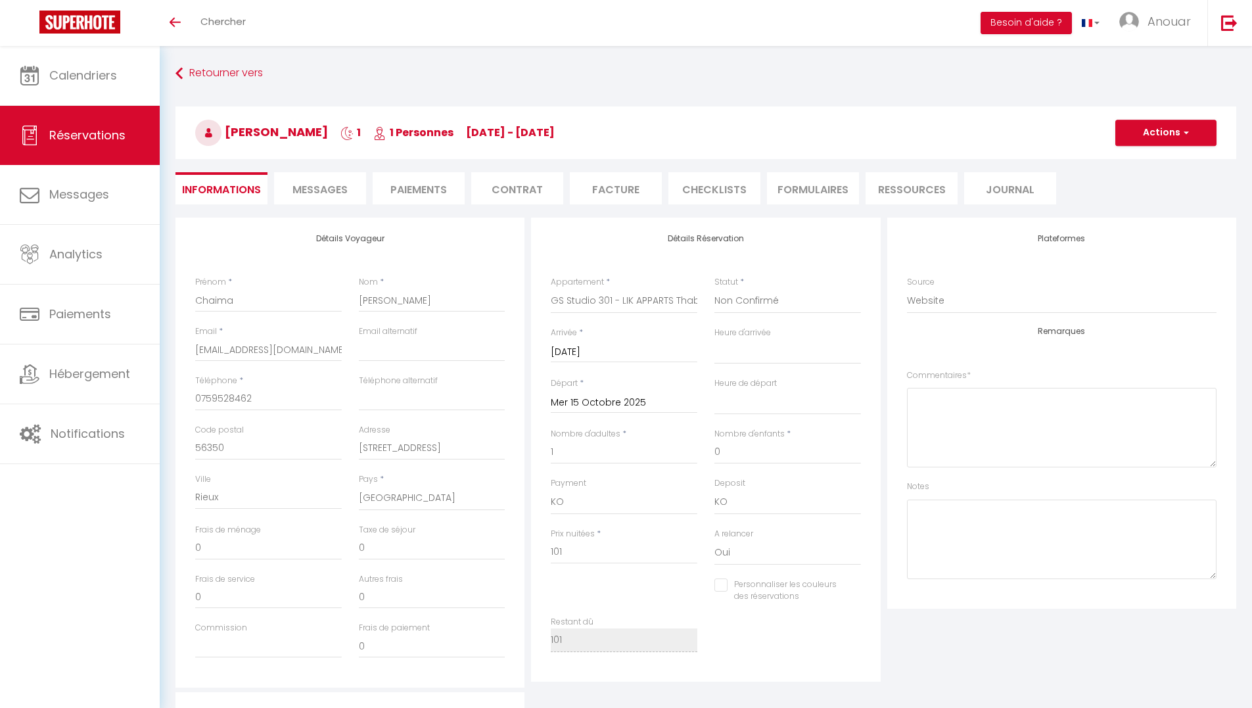
select select
checkbox input "false"
select select
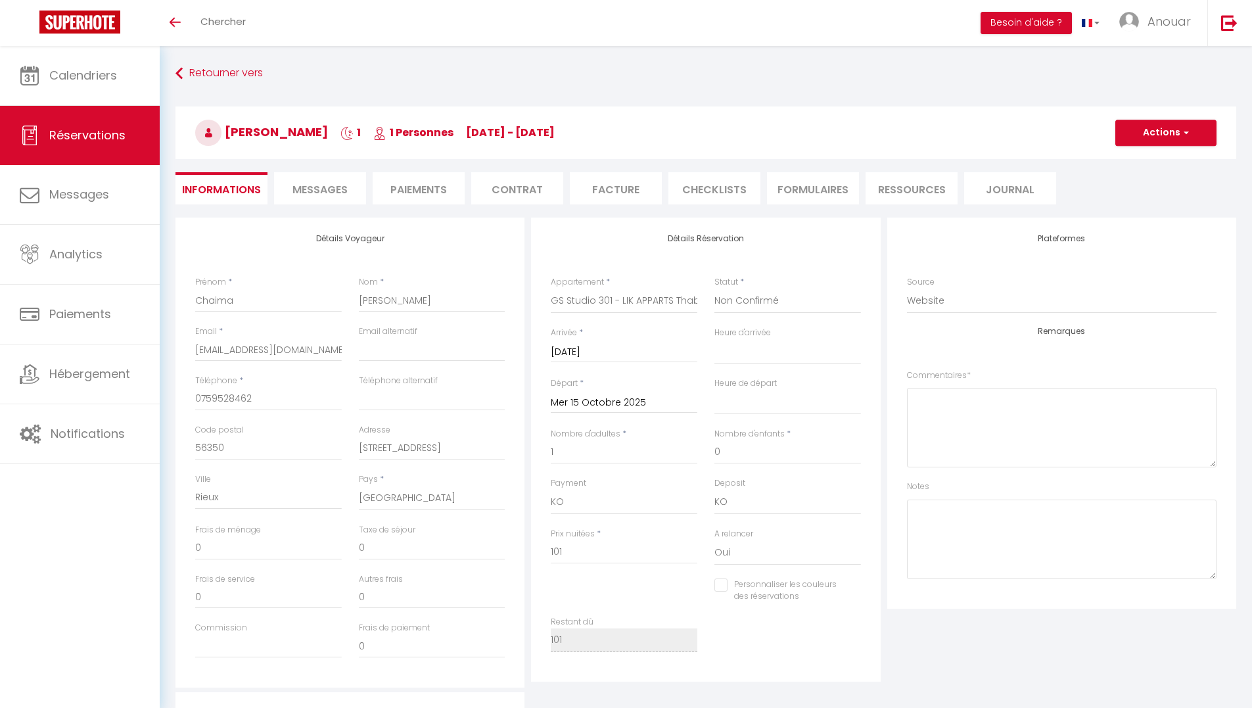
drag, startPoint x: 323, startPoint y: 135, endPoint x: 229, endPoint y: 141, distance: 94.9
click at [229, 141] on h3 "[PERSON_NAME] 1 1 Personnes [DATE] - [DATE]" at bounding box center [706, 133] width 1061 height 53
copy span "[PERSON_NAME]"
drag, startPoint x: 334, startPoint y: 196, endPoint x: 382, endPoint y: 206, distance: 49.1
click at [334, 196] on span "Messages" at bounding box center [320, 189] width 55 height 15
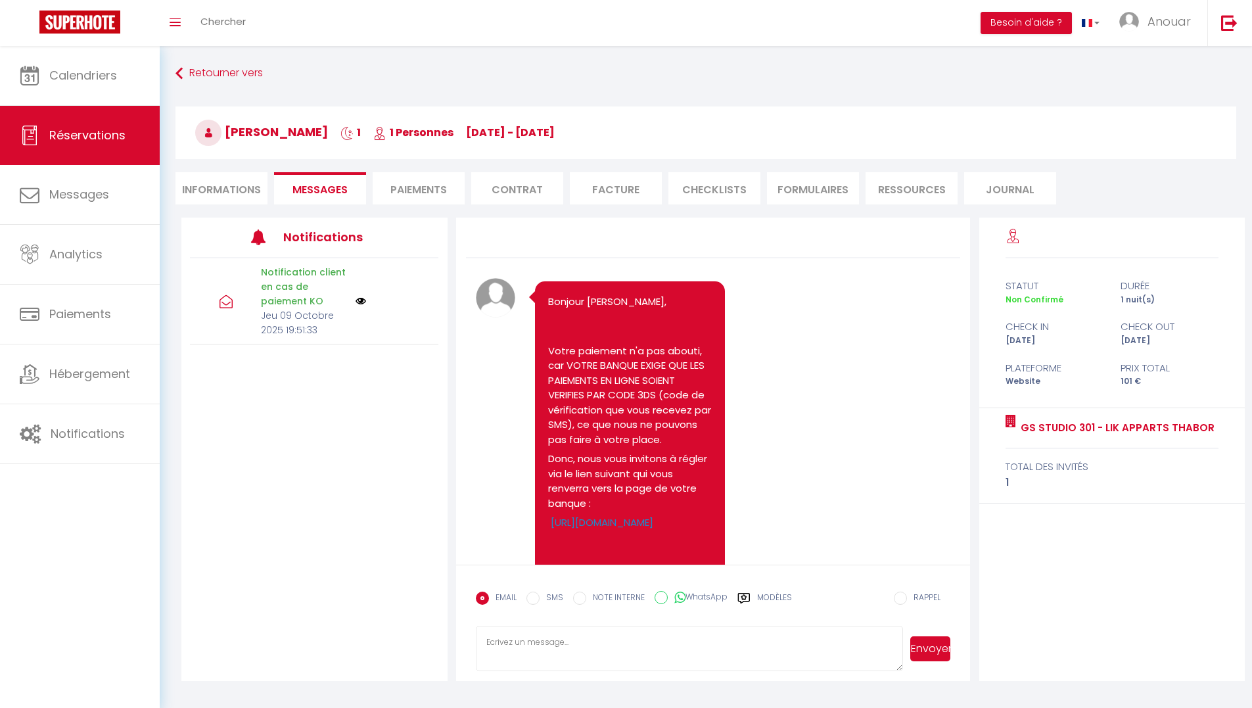
scroll to position [517, 0]
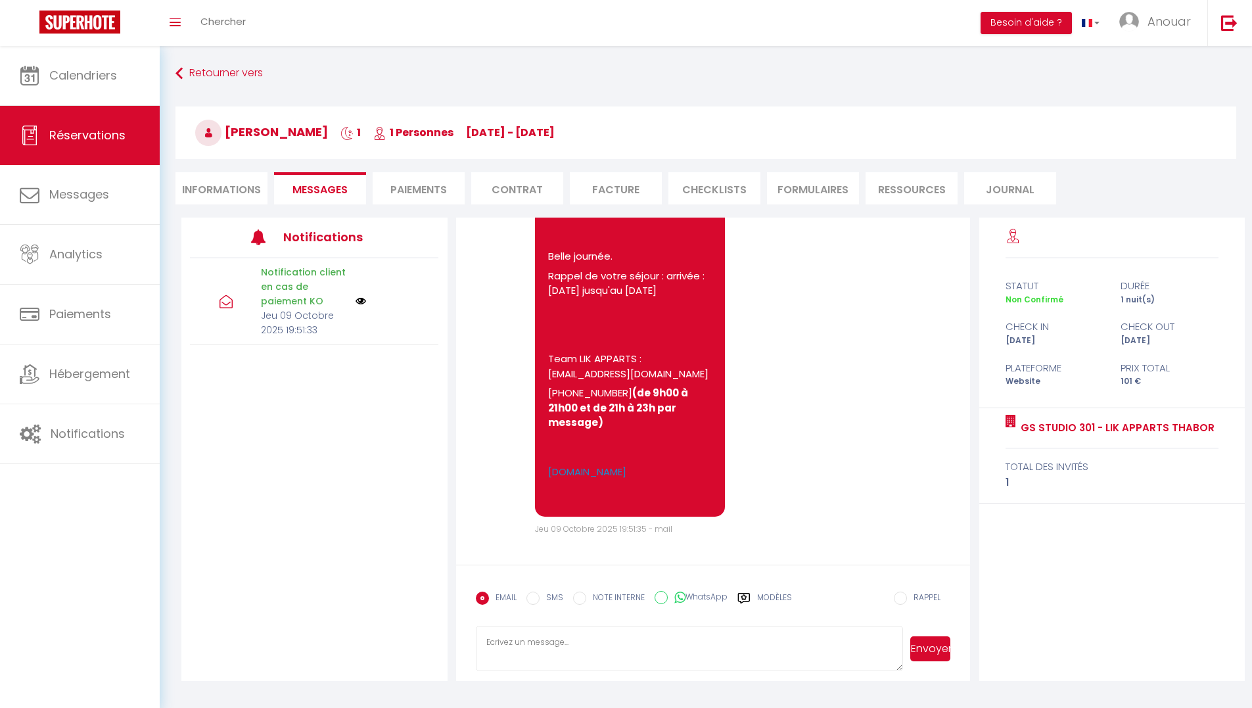
click at [753, 602] on div "Modèles" at bounding box center [765, 606] width 55 height 28
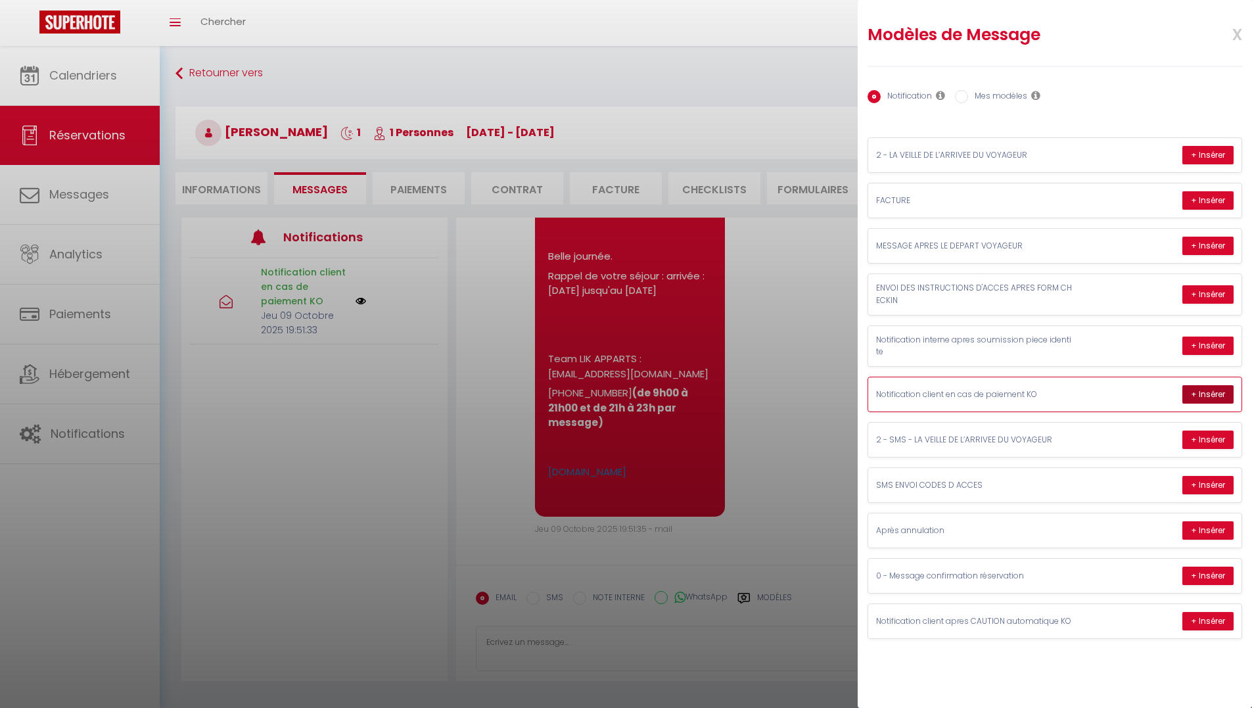
click at [1198, 395] on button "+ Insérer" at bounding box center [1208, 394] width 51 height 18
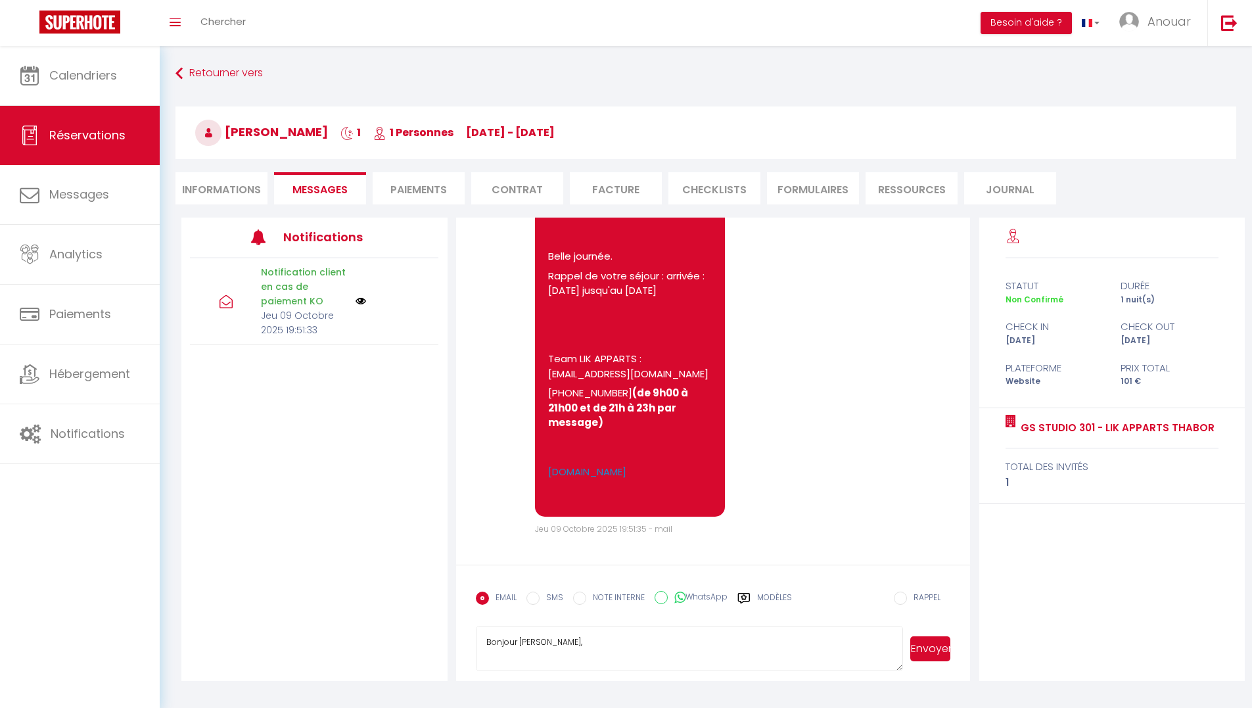
drag, startPoint x: 609, startPoint y: 642, endPoint x: 552, endPoint y: 641, distance: 57.2
click at [552, 641] on textarea "Bonjour [PERSON_NAME], Votre paiement n'a pas abouti, car VOTRE BANQUE EXIGE QU…" at bounding box center [690, 649] width 428 height 46
type textarea "Bonjour Chaima, Votre paiement n'a pas abouti, car VOTRE BANQUE EXIGE QUE LES P…"
click at [939, 656] on button "Envoyer" at bounding box center [931, 648] width 40 height 25
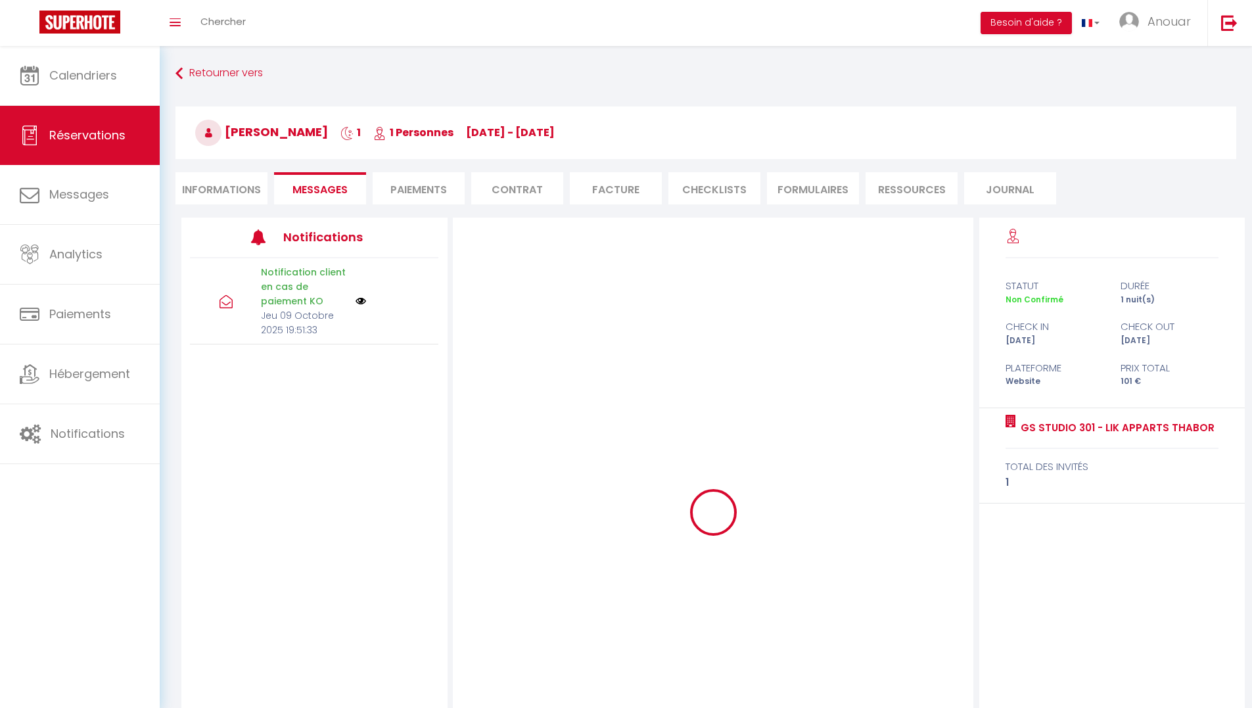
click at [213, 195] on li "Informations" at bounding box center [222, 188] width 92 height 32
select select
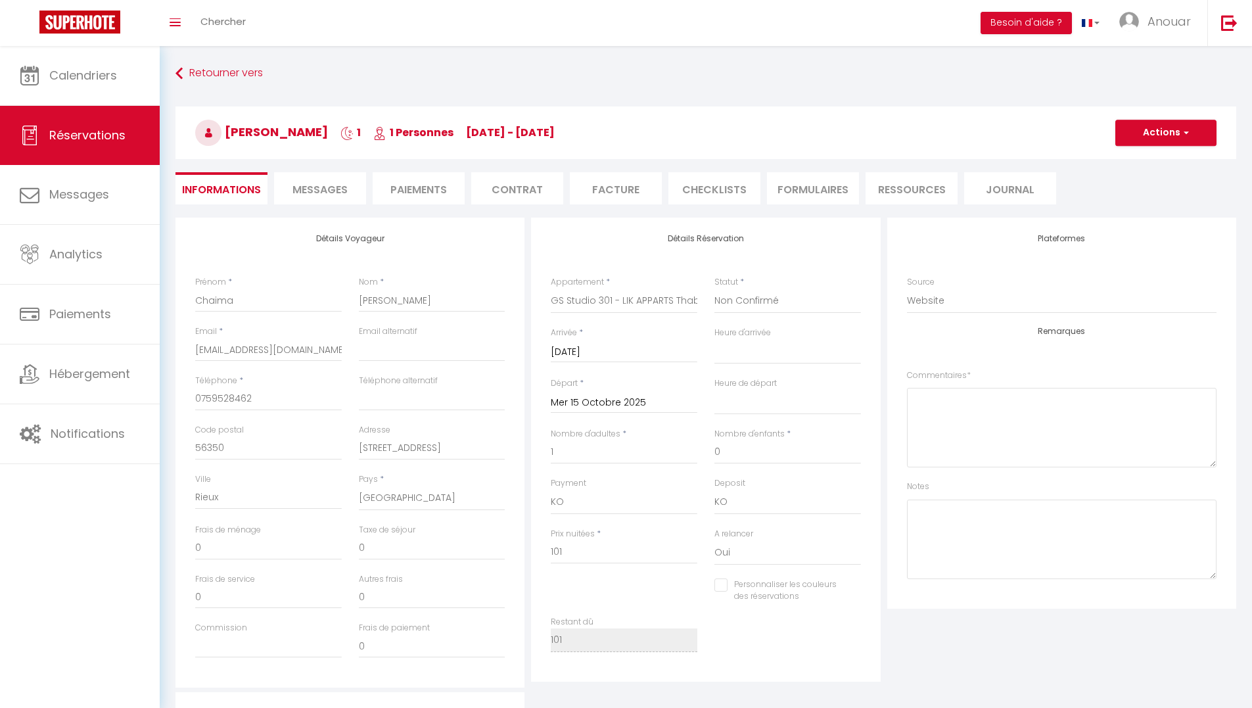
select select
checkbox input "false"
drag, startPoint x: 324, startPoint y: 185, endPoint x: 385, endPoint y: 238, distance: 80.2
click at [325, 185] on span "Messages" at bounding box center [320, 189] width 55 height 15
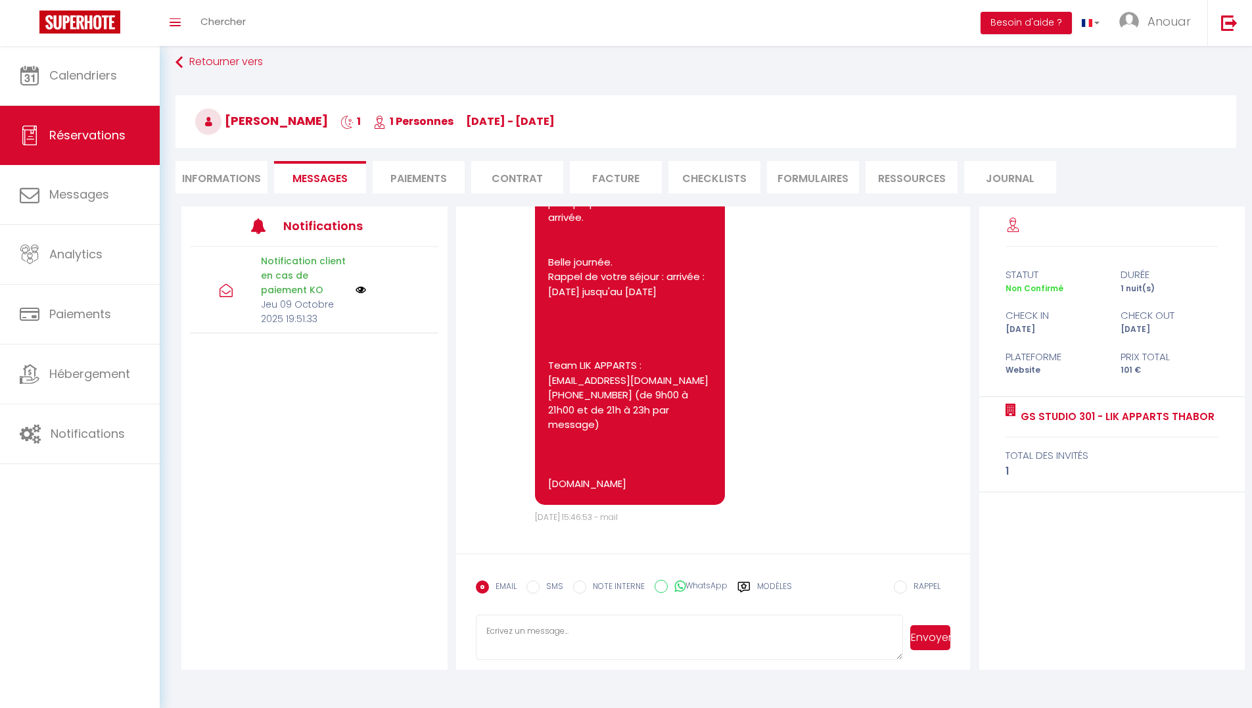
scroll to position [46, 0]
